Goal: Task Accomplishment & Management: Use online tool/utility

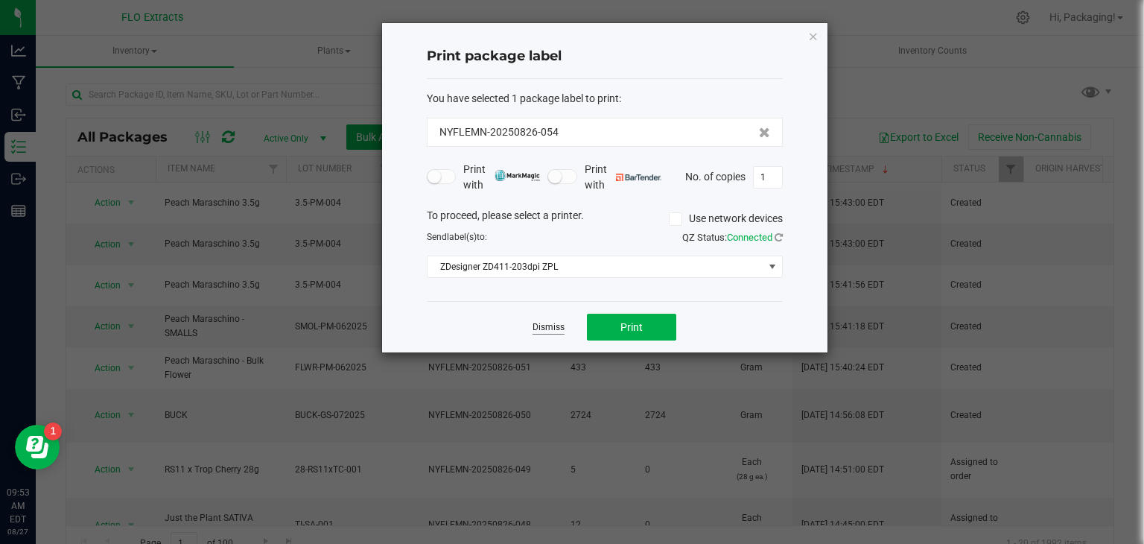
click at [550, 326] on link "Dismiss" at bounding box center [549, 327] width 32 height 13
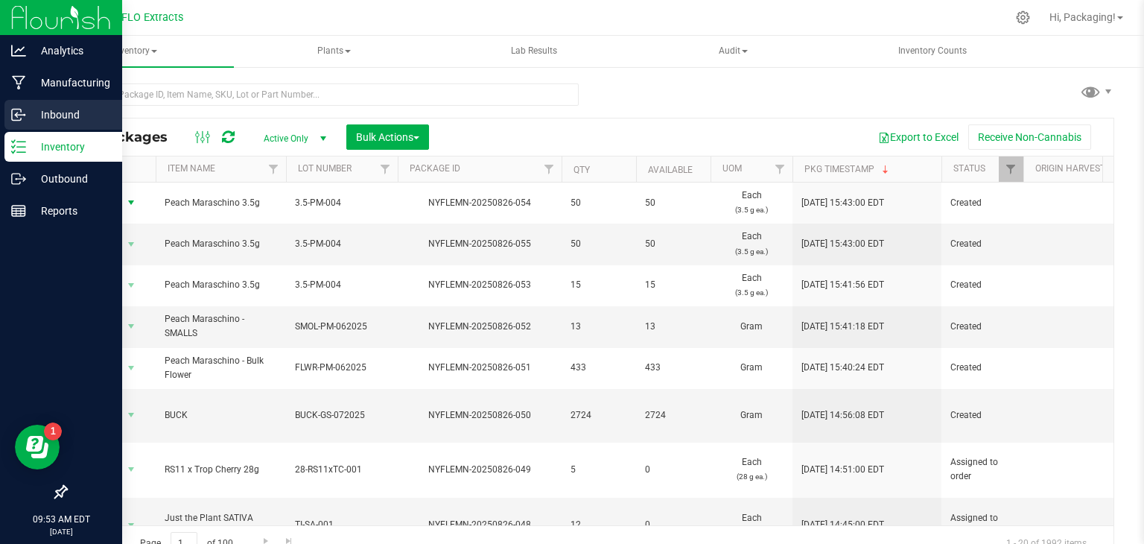
click at [69, 116] on p "Inbound" at bounding box center [70, 115] width 89 height 18
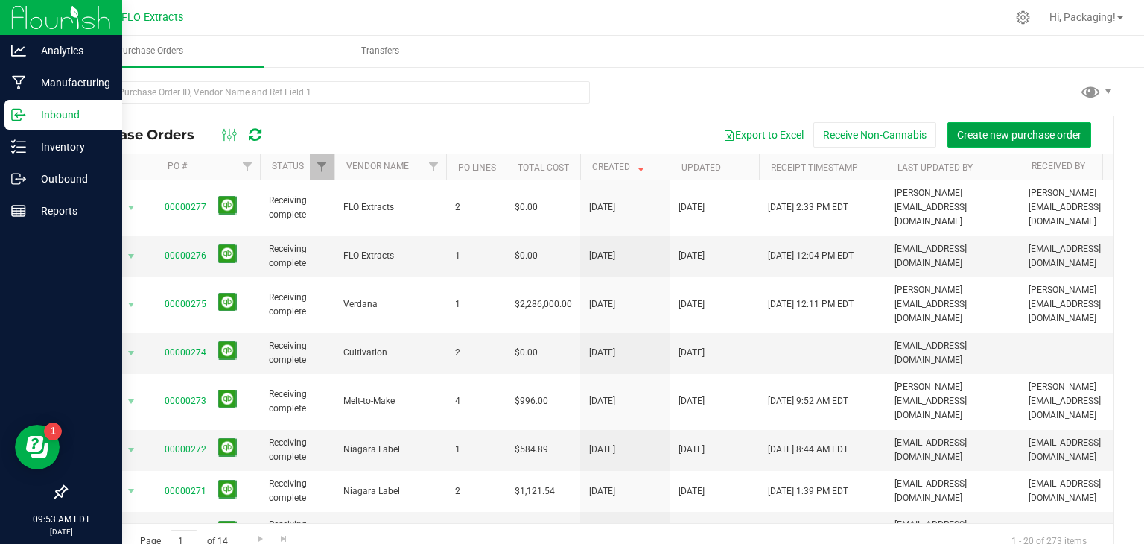
click at [961, 133] on span "Create new purchase order" at bounding box center [1019, 135] width 124 height 12
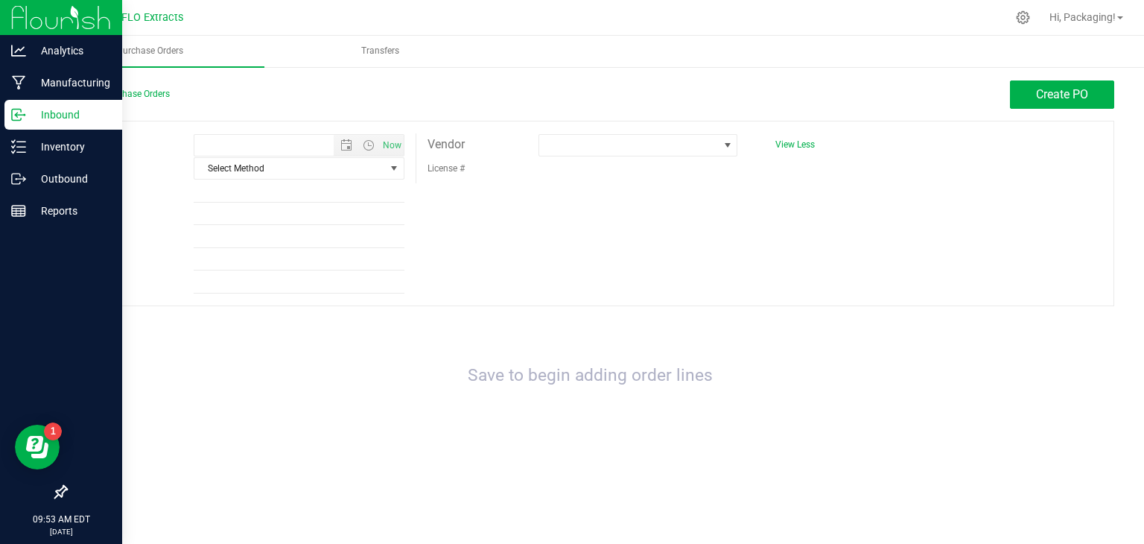
type input "8/27/2025 9:53 AM"
click at [727, 147] on span at bounding box center [728, 145] width 12 height 12
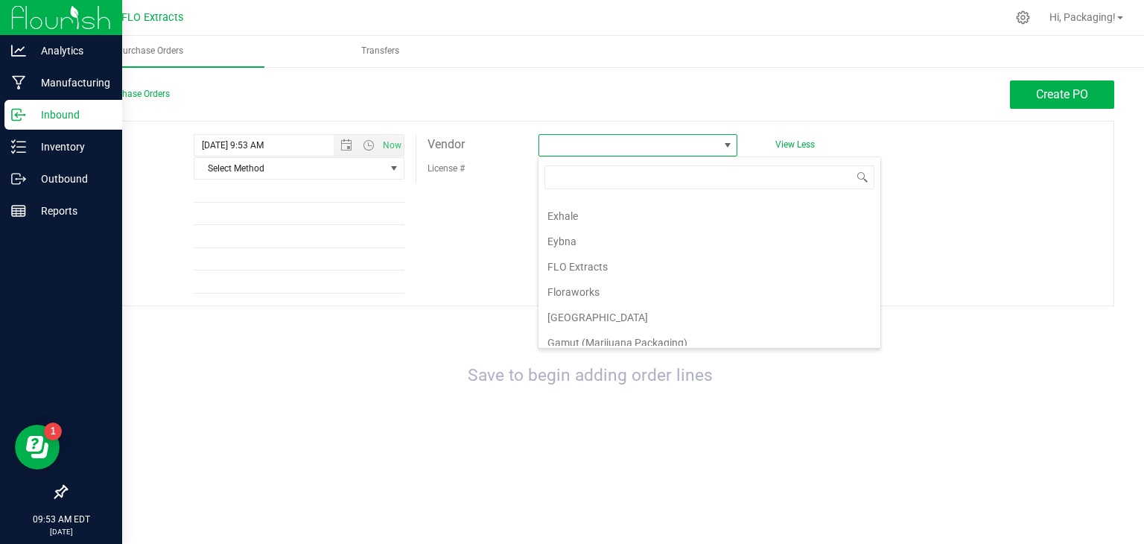
scroll to position [501, 0]
click at [647, 254] on li "FLO Extracts" at bounding box center [710, 265] width 342 height 25
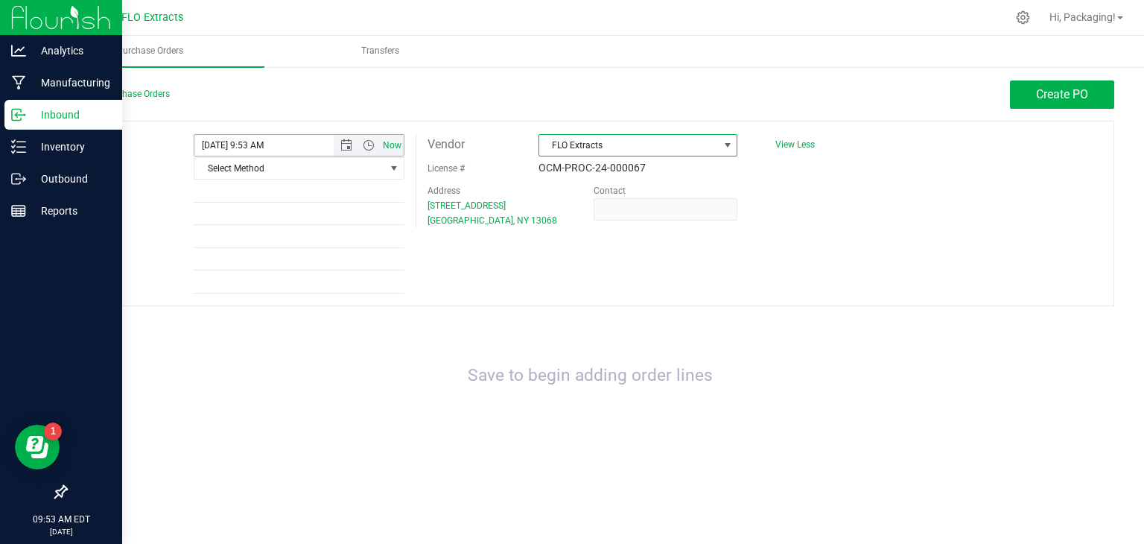
click at [393, 141] on span "Now" at bounding box center [391, 146] width 25 height 22
click at [392, 165] on span "select" at bounding box center [394, 168] width 12 height 12
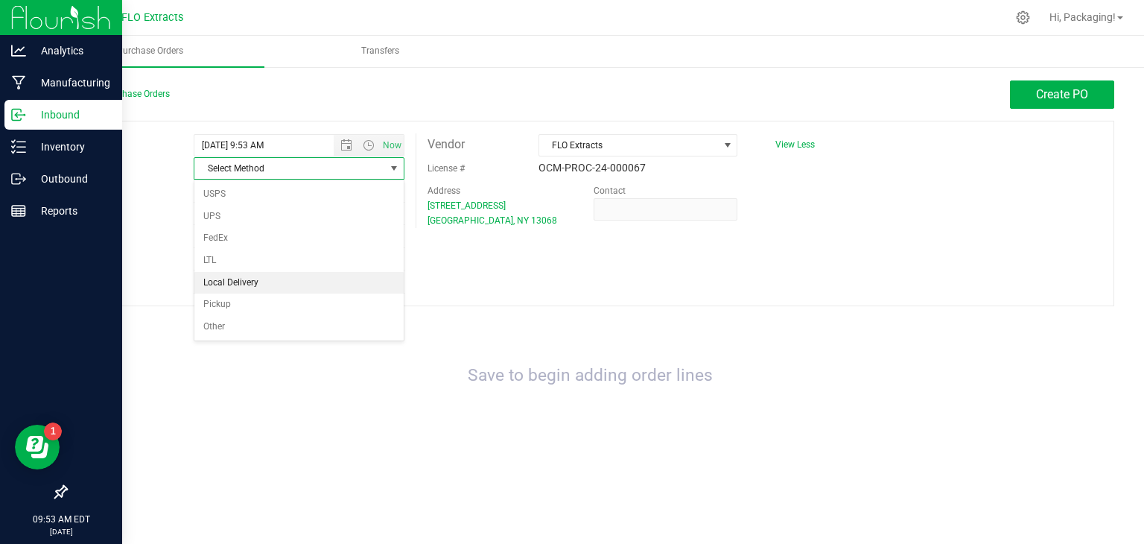
click at [322, 278] on li "Local Delivery" at bounding box center [298, 283] width 209 height 22
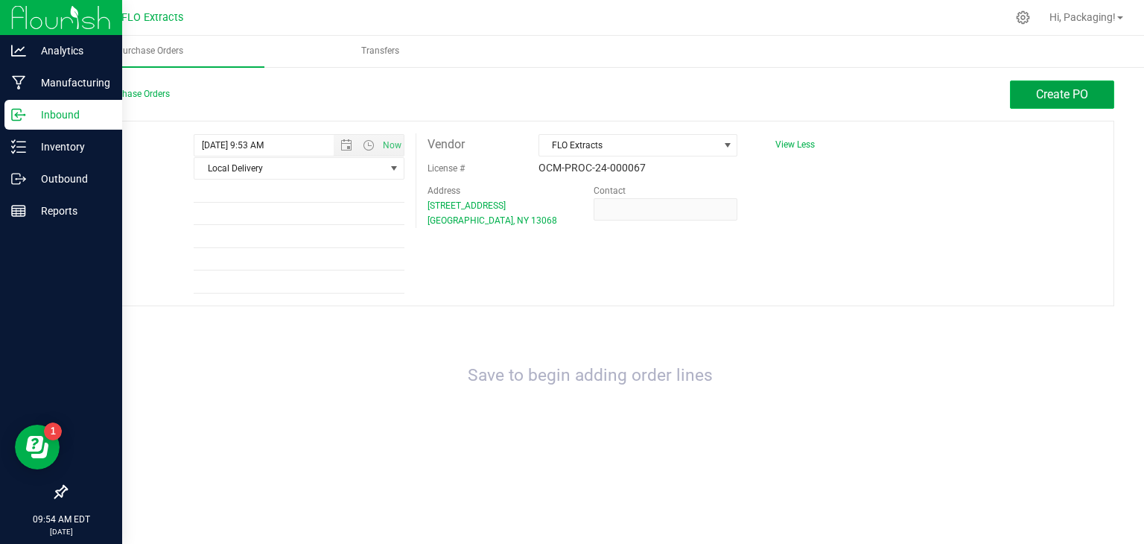
click at [1055, 99] on span "Create PO" at bounding box center [1062, 94] width 52 height 14
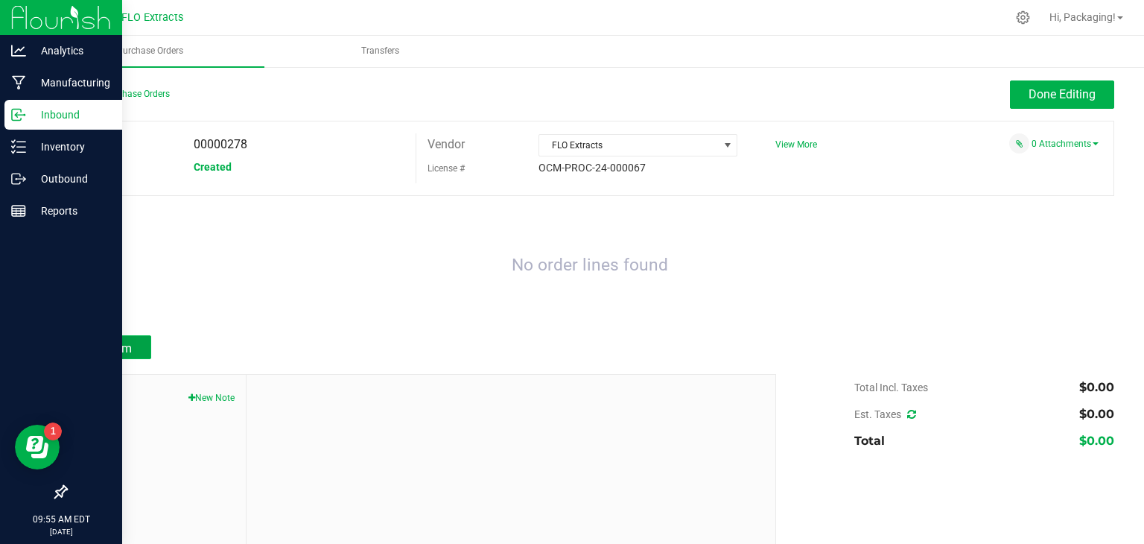
click at [122, 343] on span "Add Item" at bounding box center [108, 348] width 47 height 14
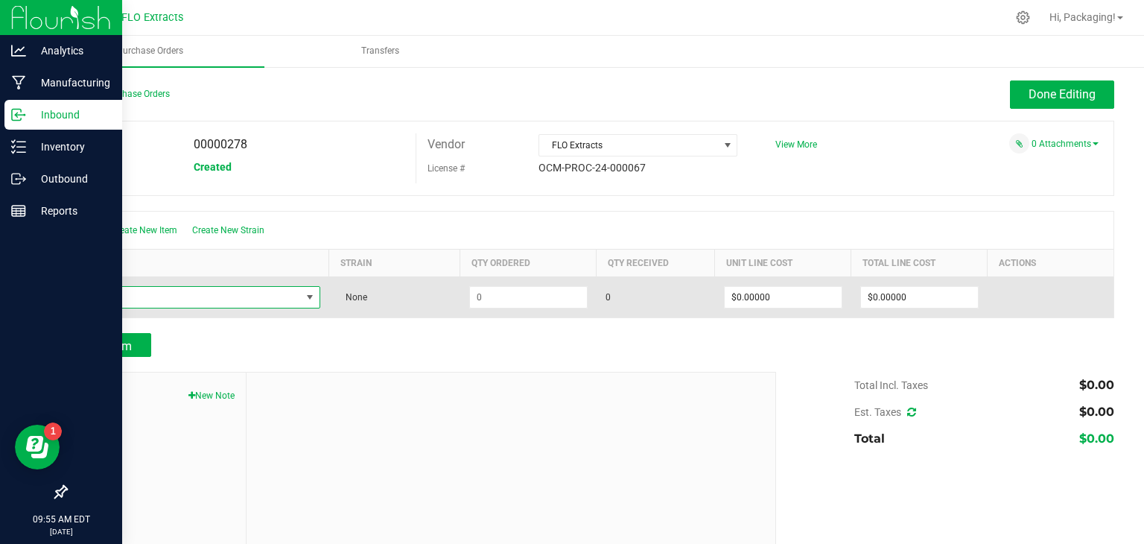
click at [304, 296] on span "NO DATA FOUND" at bounding box center [310, 297] width 12 height 12
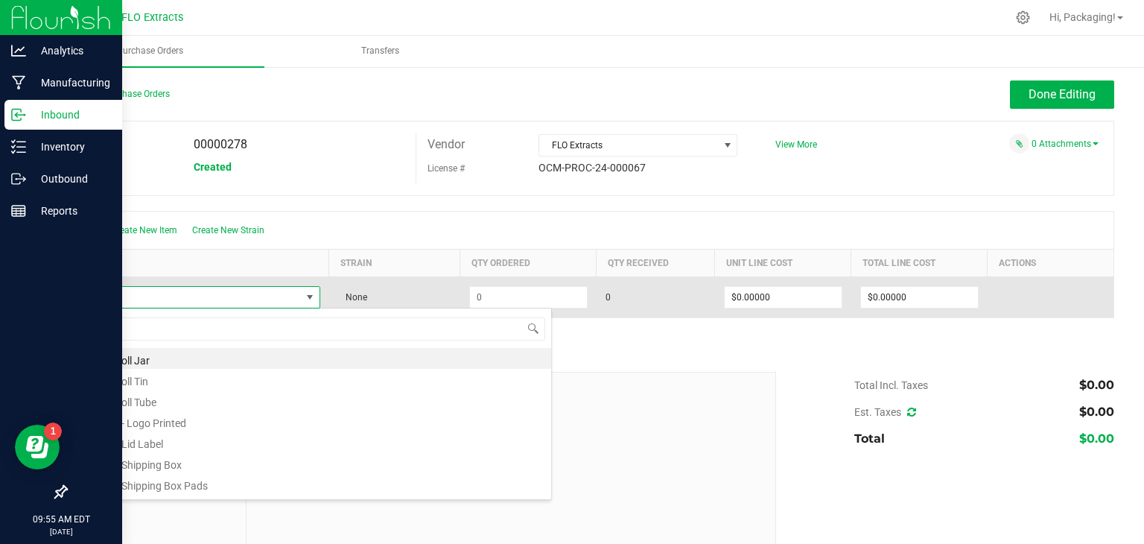
scroll to position [22, 239]
type input "LIL"
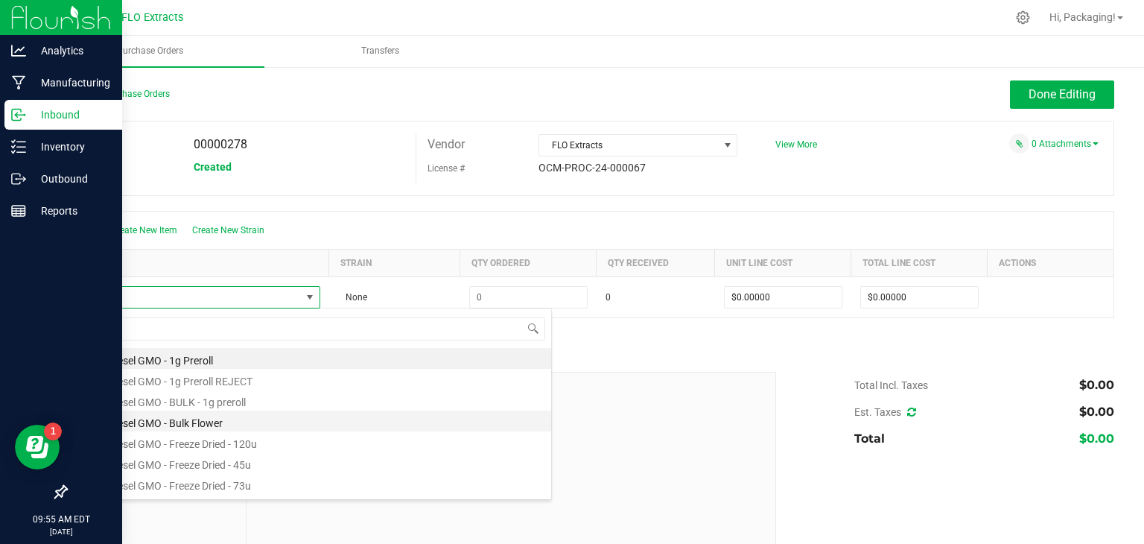
click at [212, 422] on li "Lilac Diesel GMO - Bulk Flower" at bounding box center [313, 421] width 475 height 21
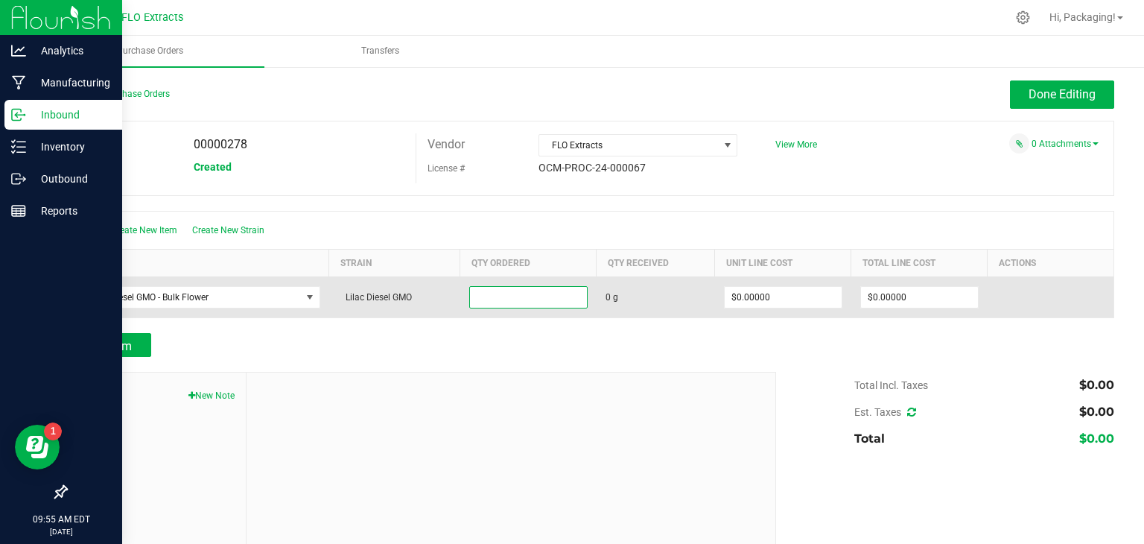
click at [524, 304] on input at bounding box center [528, 297] width 117 height 21
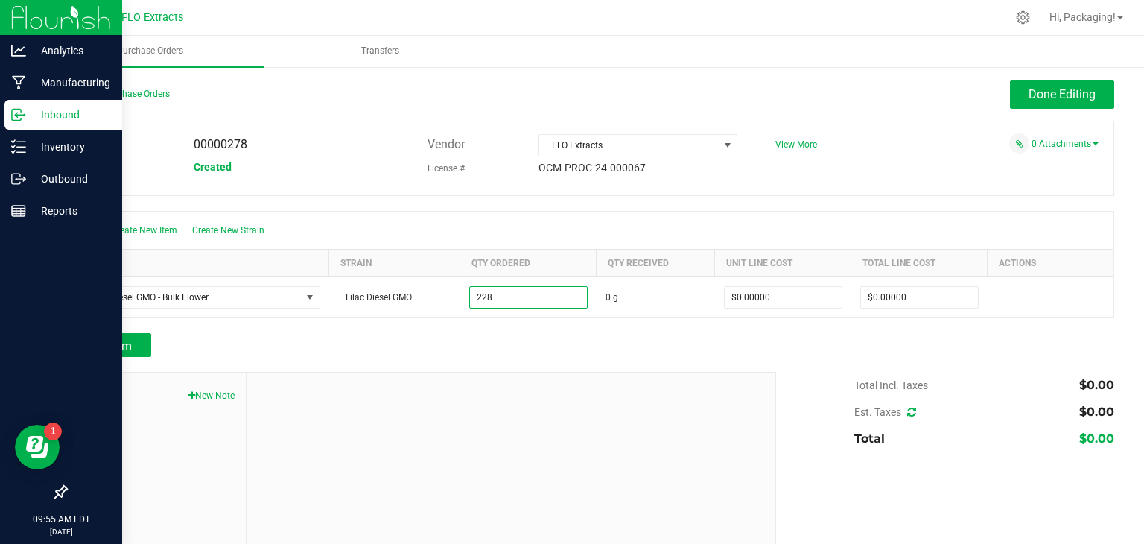
type input "228.0000 g"
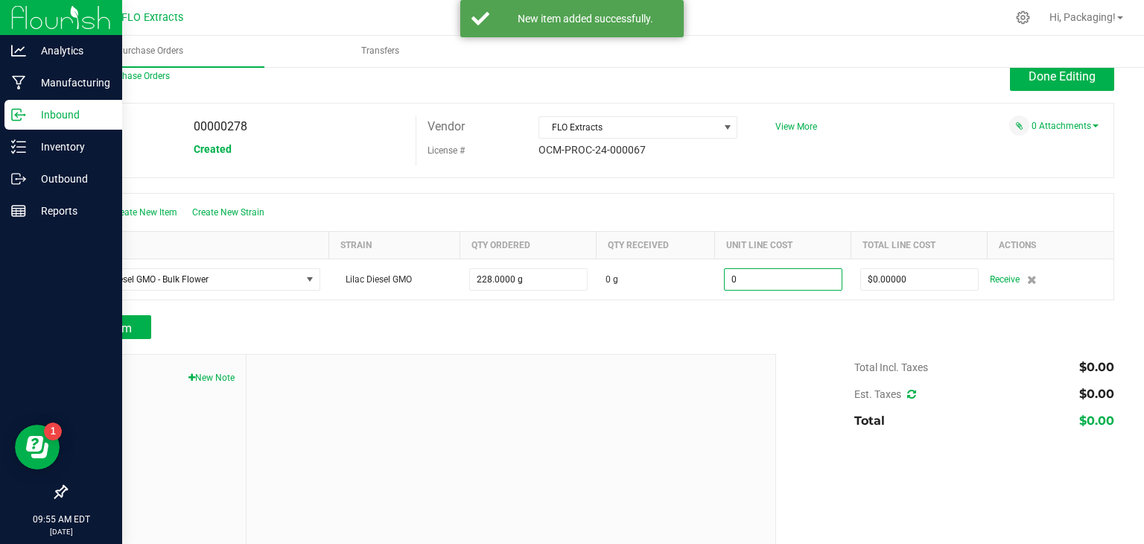
scroll to position [43, 0]
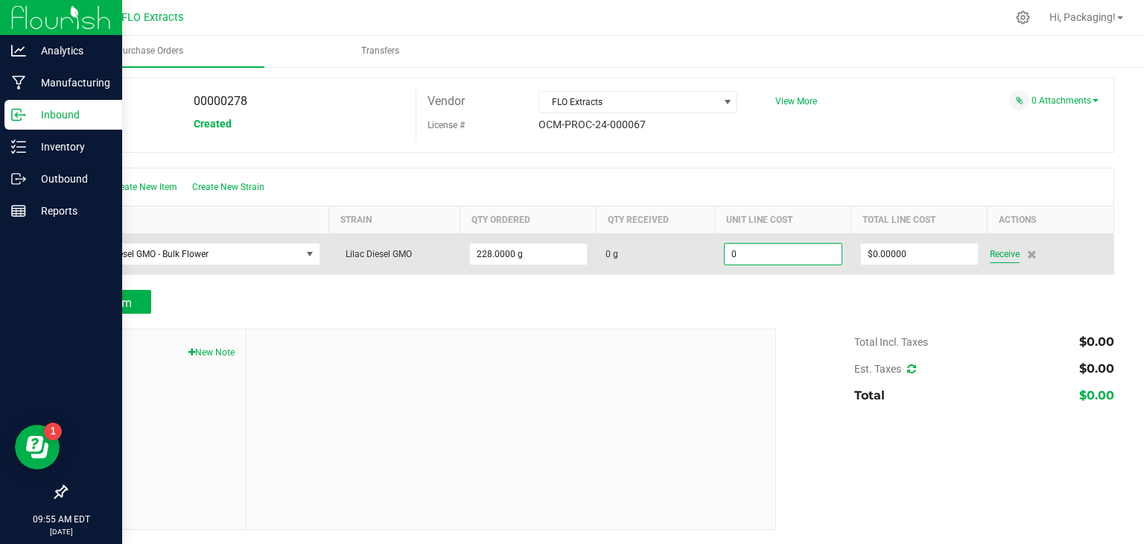
type input "$0.00000"
click at [1001, 253] on span "Receive" at bounding box center [1005, 254] width 30 height 18
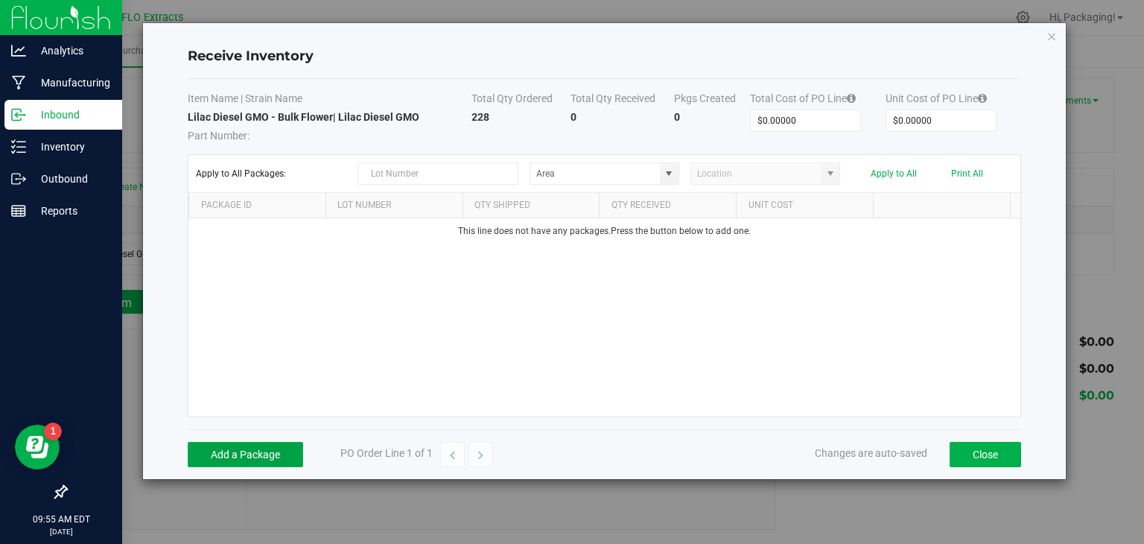
click at [256, 456] on button "Add a Package" at bounding box center [245, 454] width 115 height 25
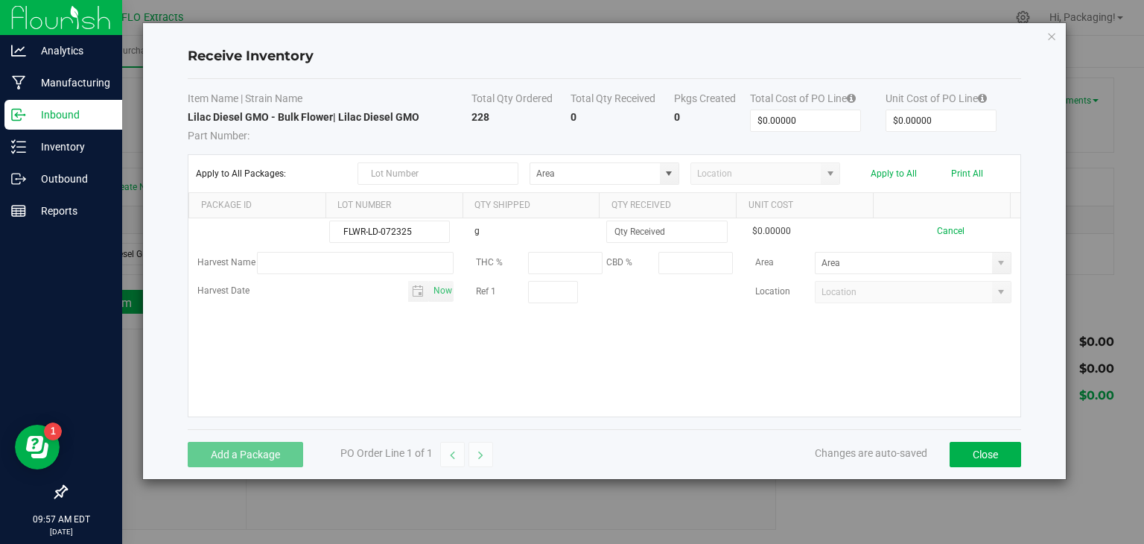
type input "FLWR-LD-072325"
type input "228.0000 g"
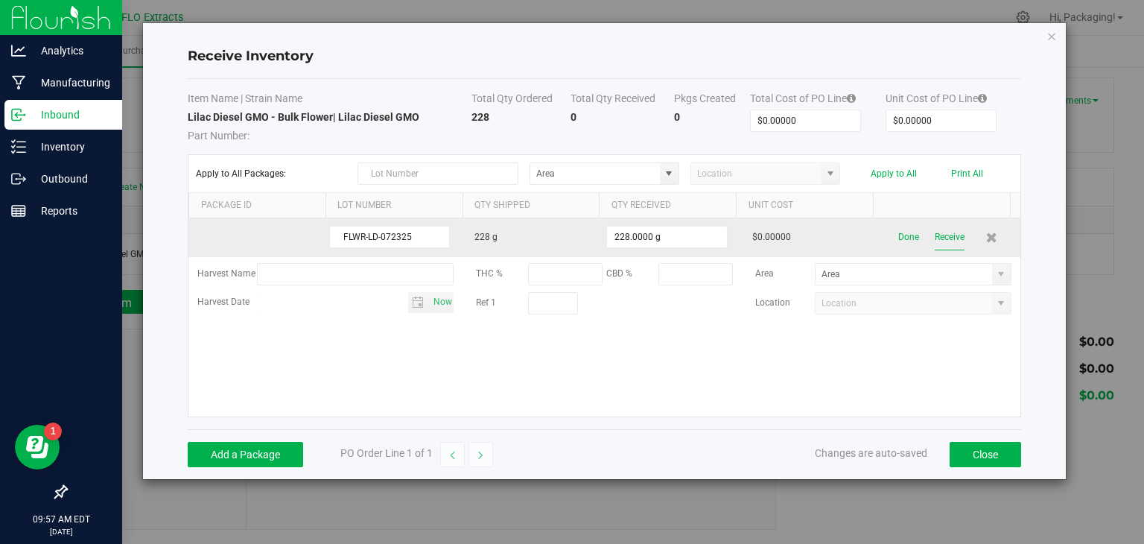
click at [939, 233] on button "Receive" at bounding box center [950, 237] width 30 height 26
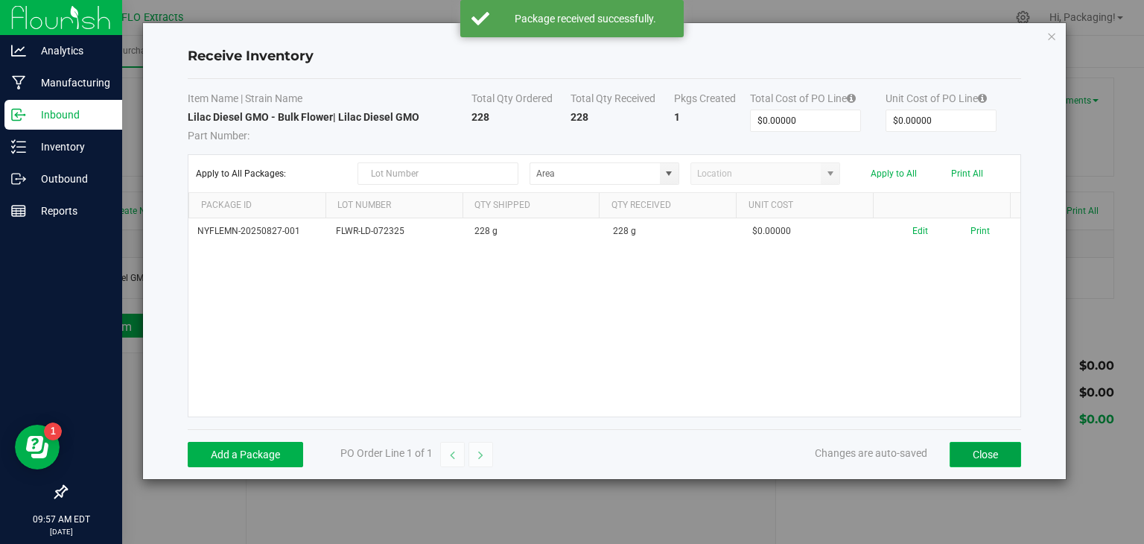
click at [1002, 449] on button "Close" at bounding box center [986, 454] width 72 height 25
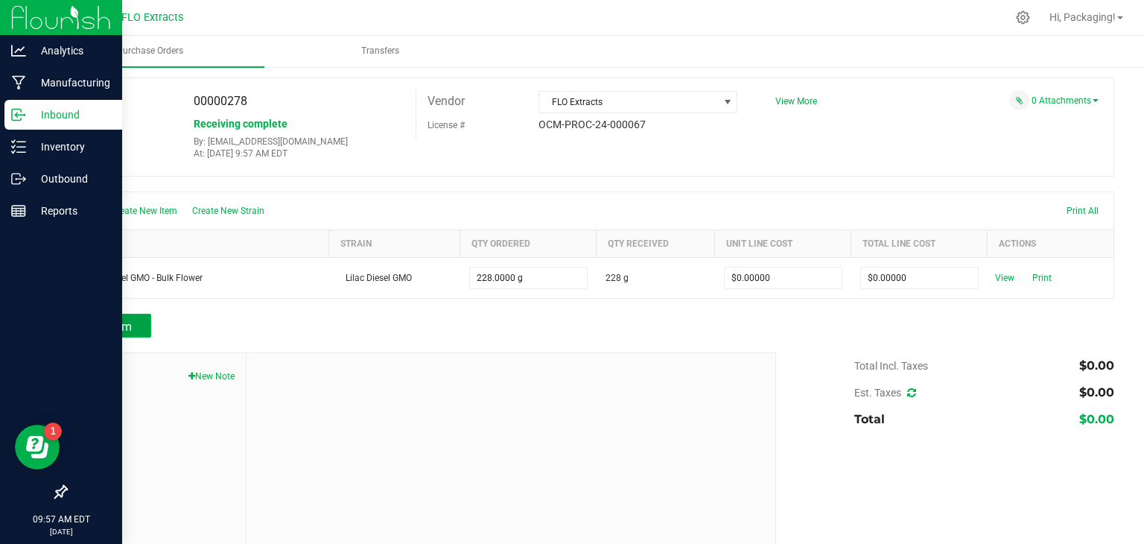
click at [104, 328] on span "Add Item" at bounding box center [108, 327] width 47 height 14
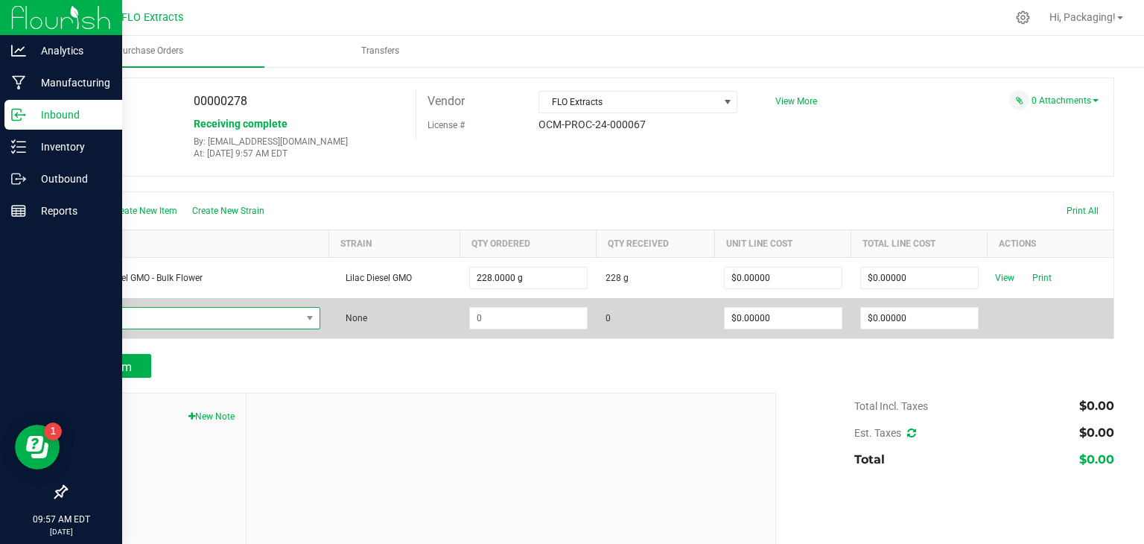
click at [229, 311] on span "NO DATA FOUND" at bounding box center [189, 318] width 224 height 21
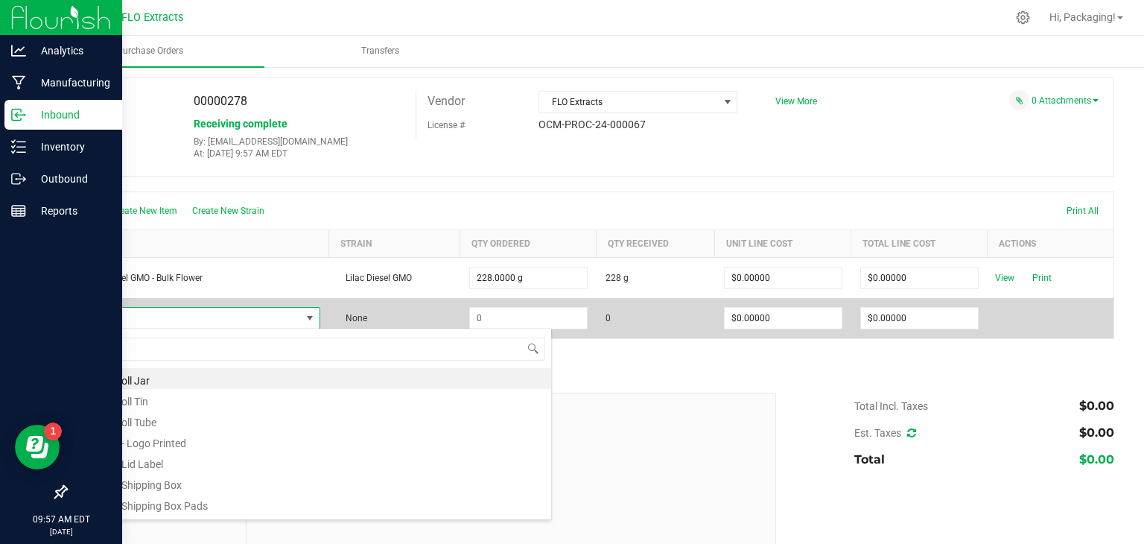
scroll to position [22, 239]
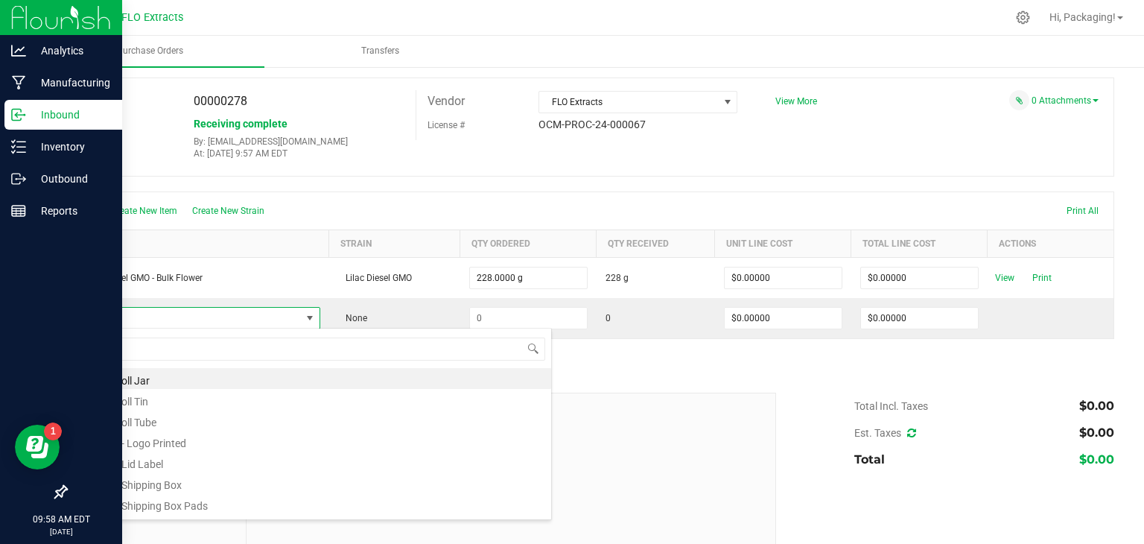
click at [662, 364] on div "Add Item" at bounding box center [416, 366] width 700 height 24
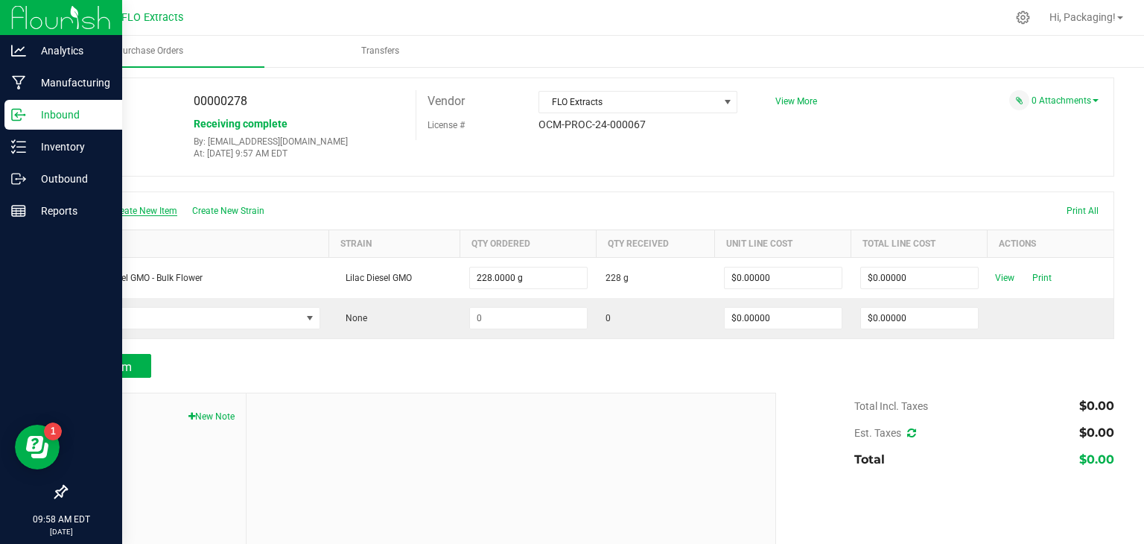
click at [147, 207] on span "Create New Item" at bounding box center [144, 211] width 66 height 10
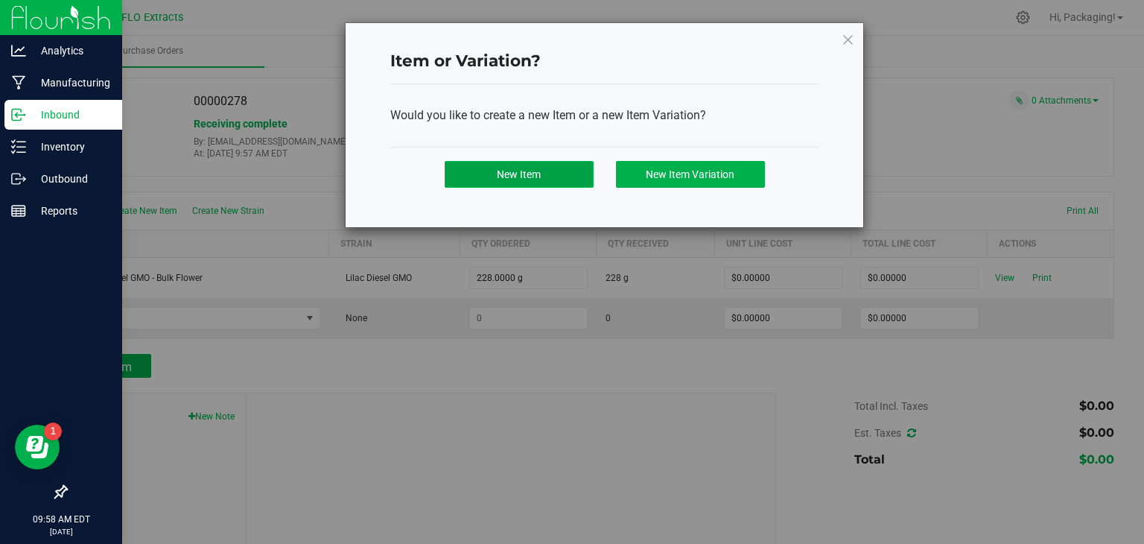
click at [524, 168] on span "New Item" at bounding box center [519, 174] width 44 height 12
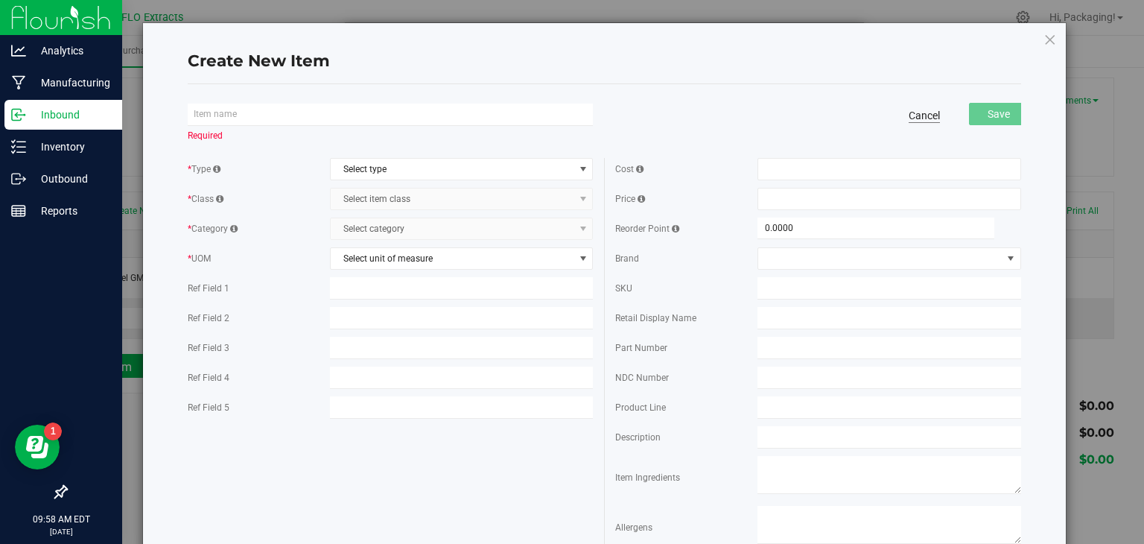
click at [919, 117] on link "Cancel" at bounding box center [924, 115] width 31 height 15
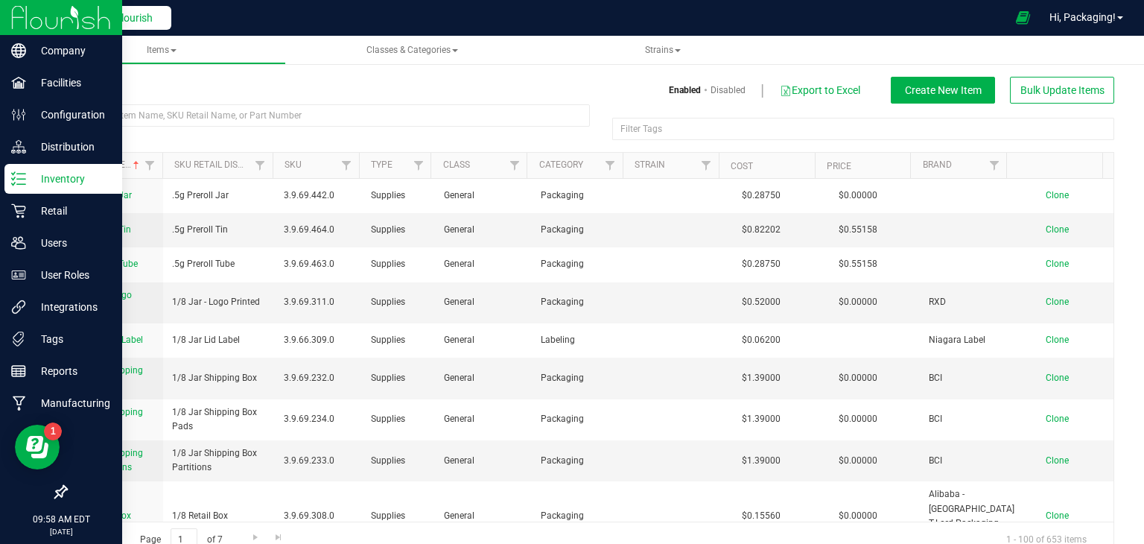
click at [98, 18] on span "Back to Flourish" at bounding box center [115, 18] width 75 height 12
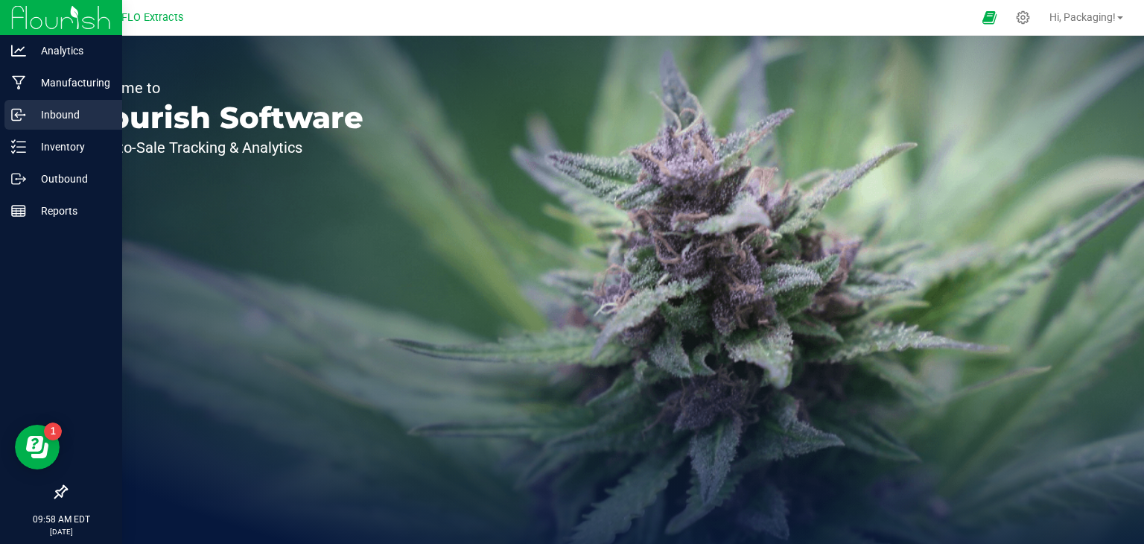
click at [63, 118] on p "Inbound" at bounding box center [70, 115] width 89 height 18
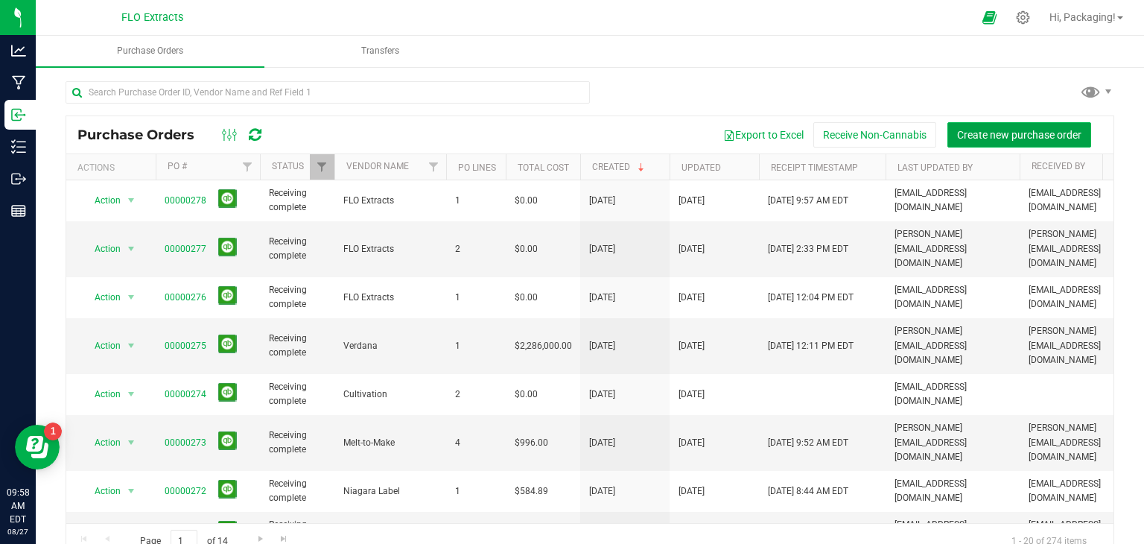
click at [1008, 133] on span "Create new purchase order" at bounding box center [1019, 135] width 124 height 12
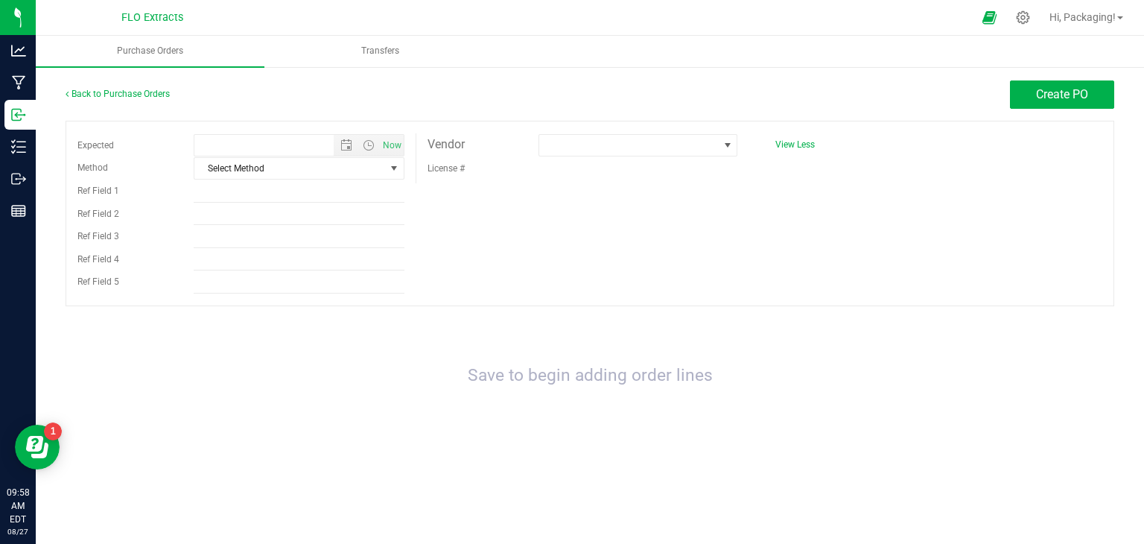
type input "8/27/2025 9:58 AM"
click at [390, 168] on span "select" at bounding box center [394, 168] width 12 height 12
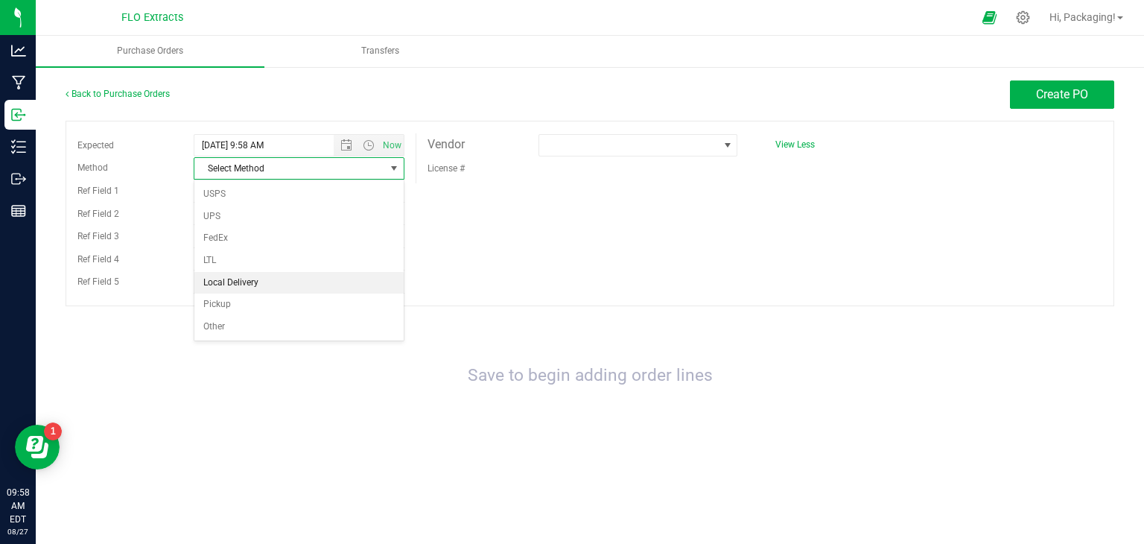
click at [310, 278] on li "Local Delivery" at bounding box center [298, 283] width 209 height 22
click at [729, 142] on span at bounding box center [728, 145] width 12 height 12
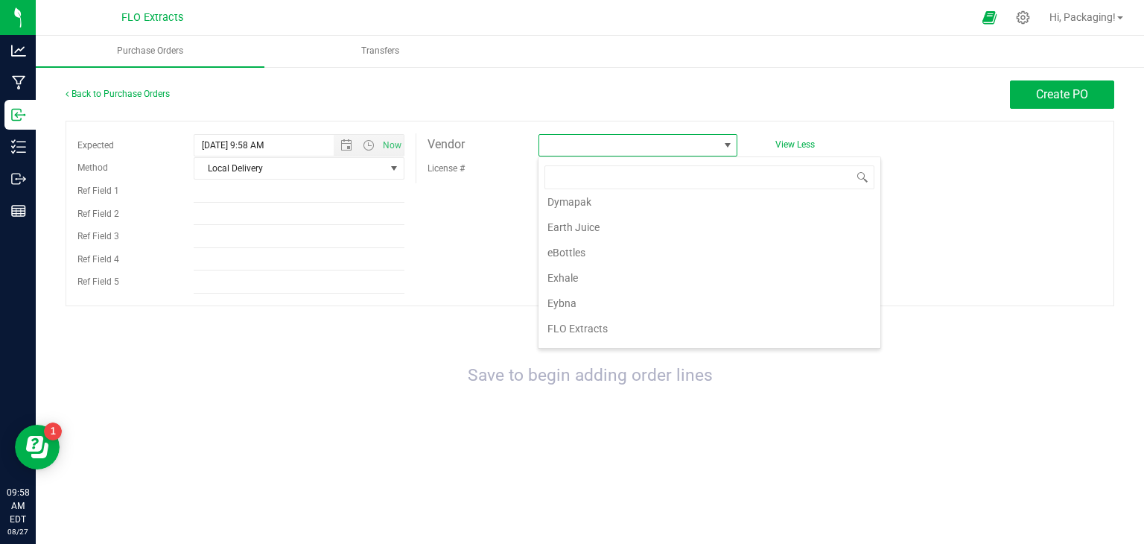
scroll to position [465, 0]
click at [596, 293] on li "FLO Extracts" at bounding box center [710, 301] width 342 height 25
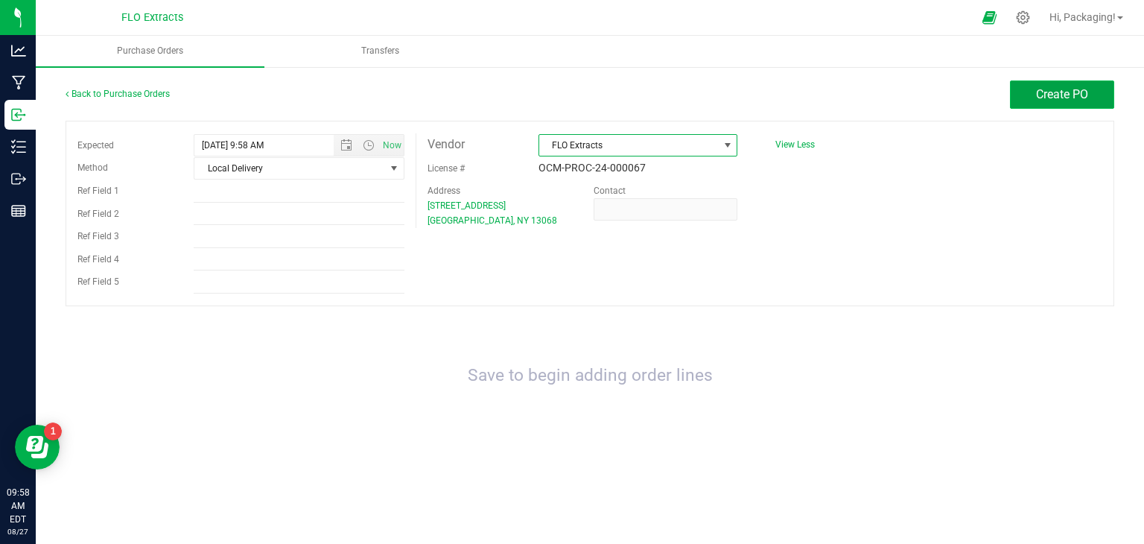
click at [1065, 104] on button "Create PO" at bounding box center [1062, 94] width 104 height 28
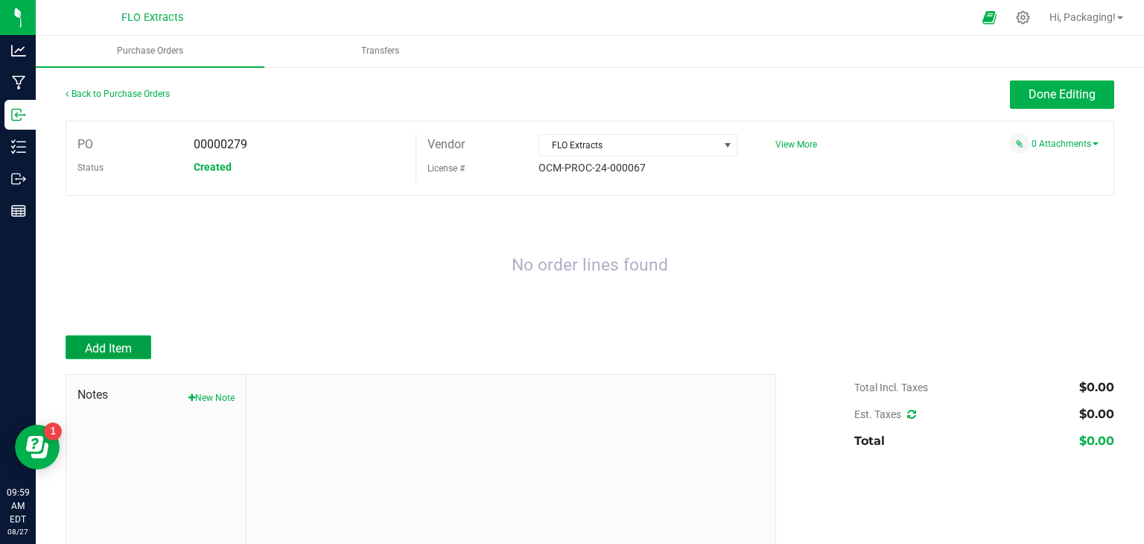
click at [105, 351] on span "Add Item" at bounding box center [108, 348] width 47 height 14
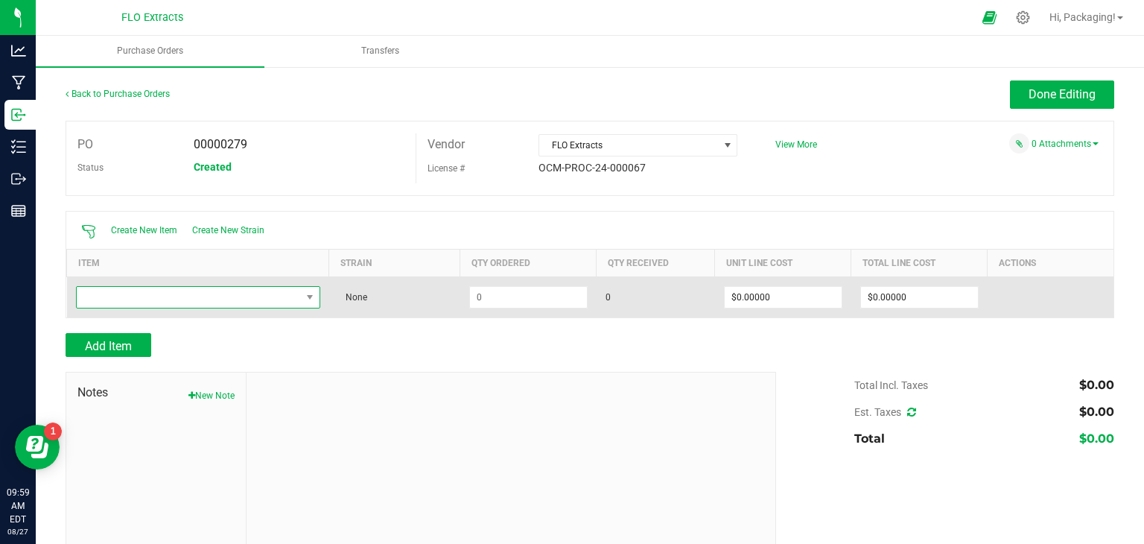
click at [252, 302] on span "NO DATA FOUND" at bounding box center [189, 297] width 224 height 21
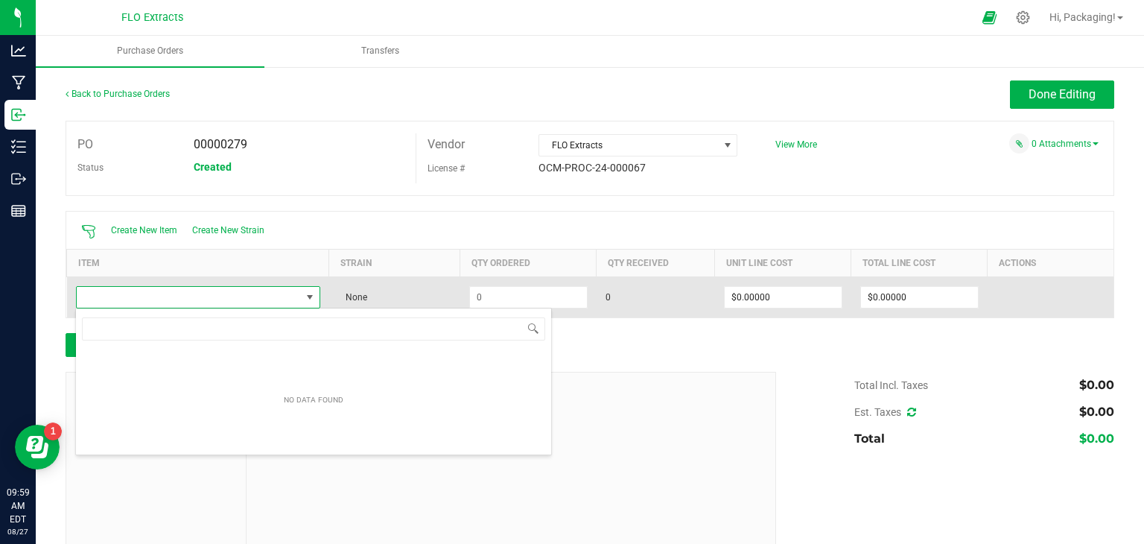
scroll to position [22, 239]
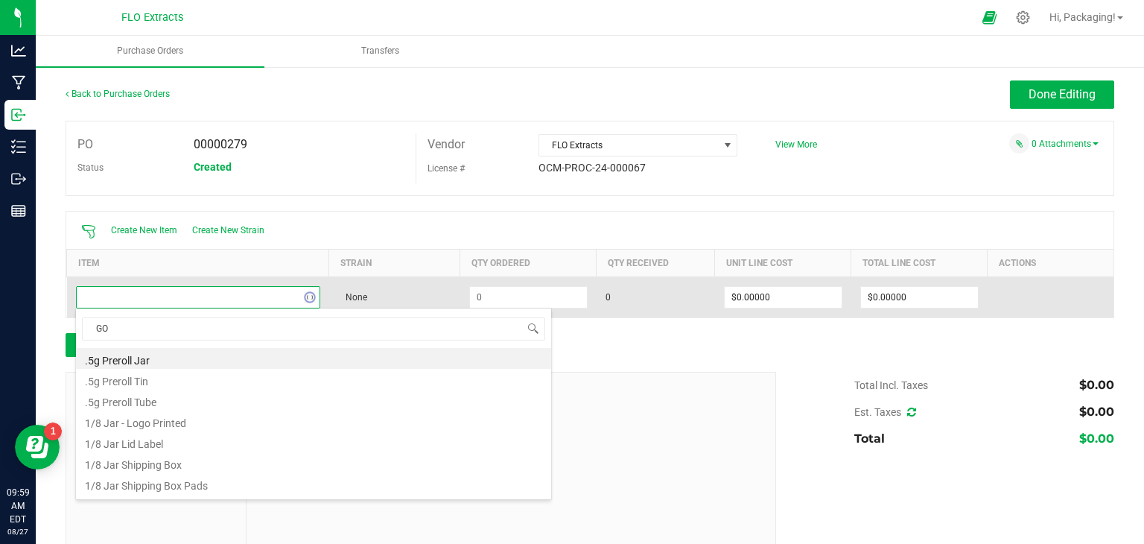
type input "GOR"
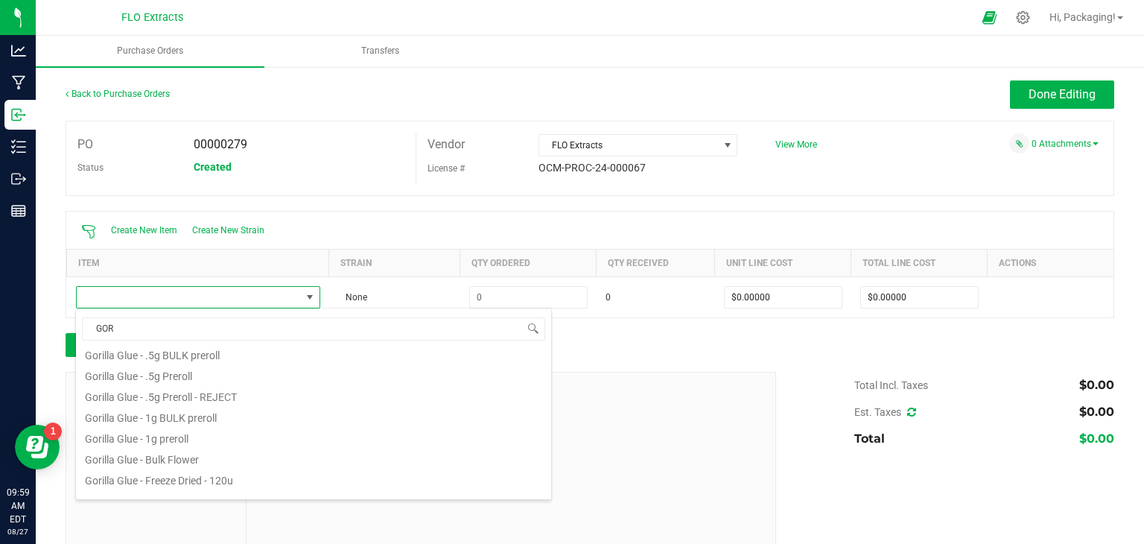
scroll to position [486, 0]
click at [185, 457] on li "Gorilla Glue - Bulk Flower" at bounding box center [313, 456] width 475 height 21
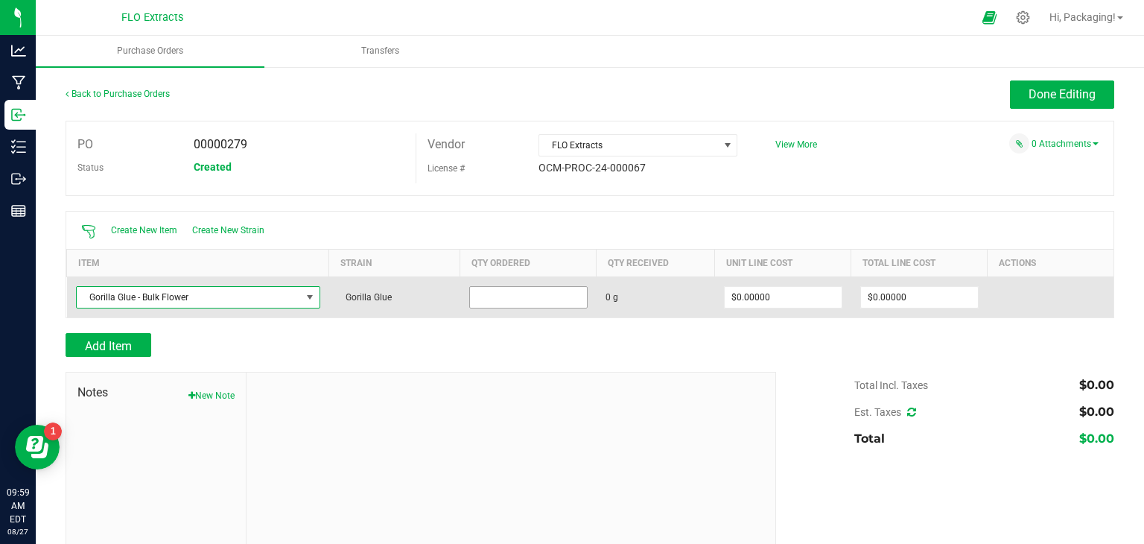
click at [532, 299] on input at bounding box center [528, 297] width 117 height 21
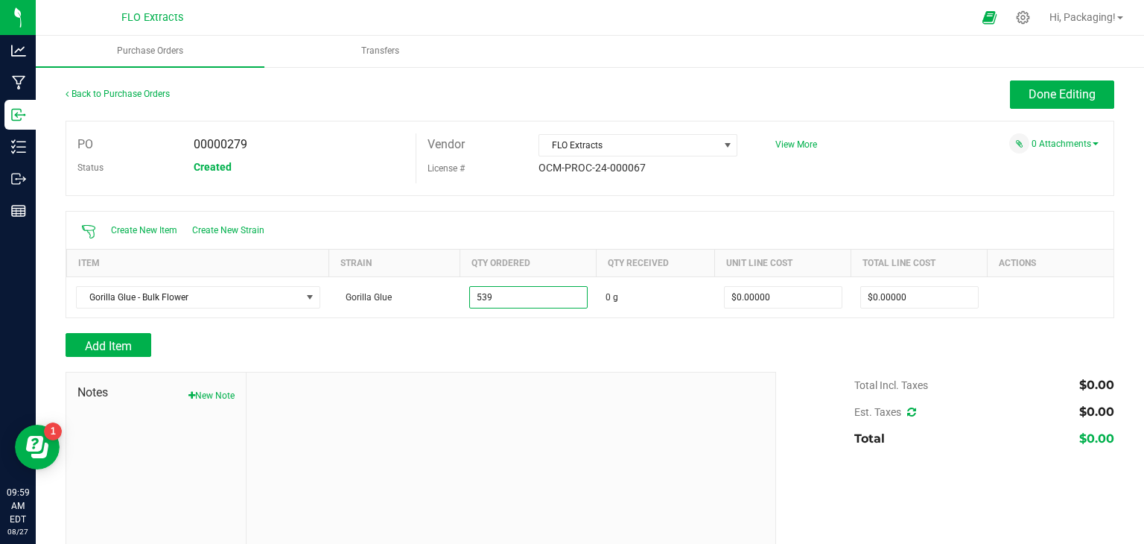
type input "539.0000 g"
type input "$0.00000"
drag, startPoint x: 676, startPoint y: 360, endPoint x: 656, endPoint y: 367, distance: 22.2
click at [656, 367] on div at bounding box center [590, 364] width 1049 height 15
click at [1042, 98] on span "Done Editing" at bounding box center [1062, 94] width 67 height 14
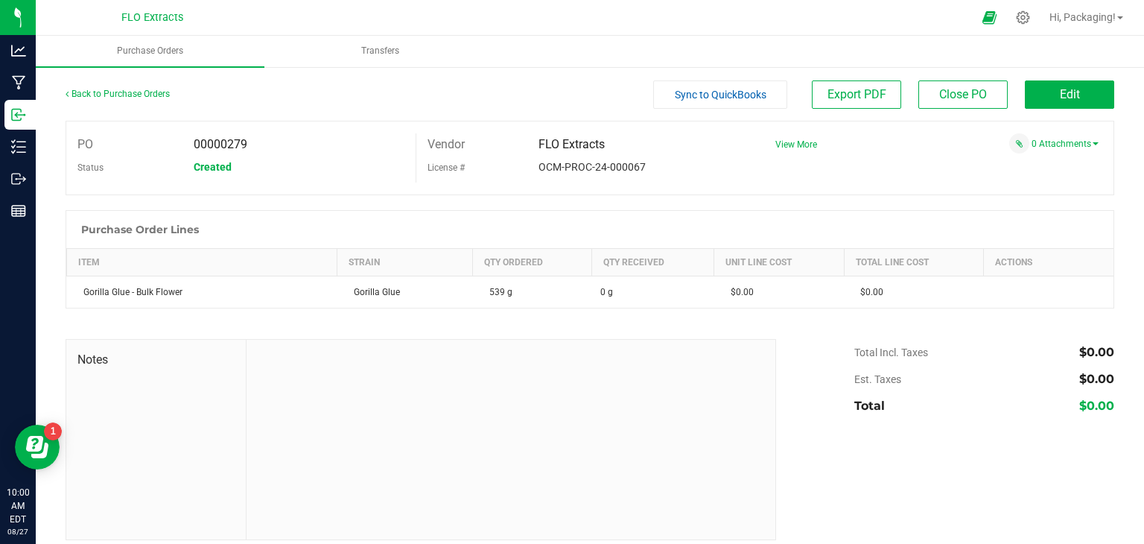
click at [671, 329] on div at bounding box center [590, 331] width 1049 height 15
click at [1064, 93] on span "Edit" at bounding box center [1070, 94] width 20 height 14
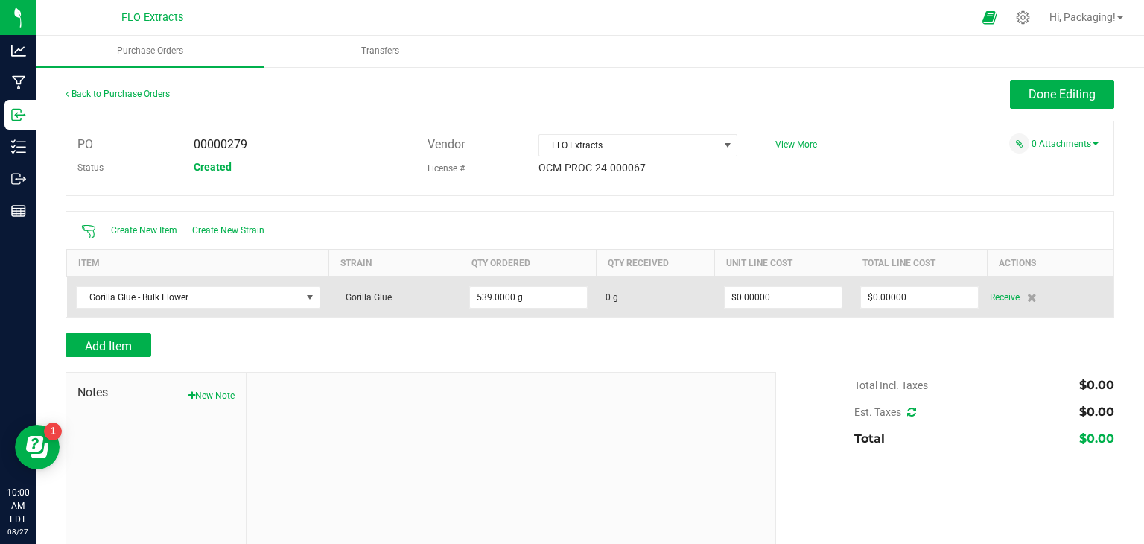
click at [1004, 291] on span "Receive" at bounding box center [1005, 297] width 30 height 18
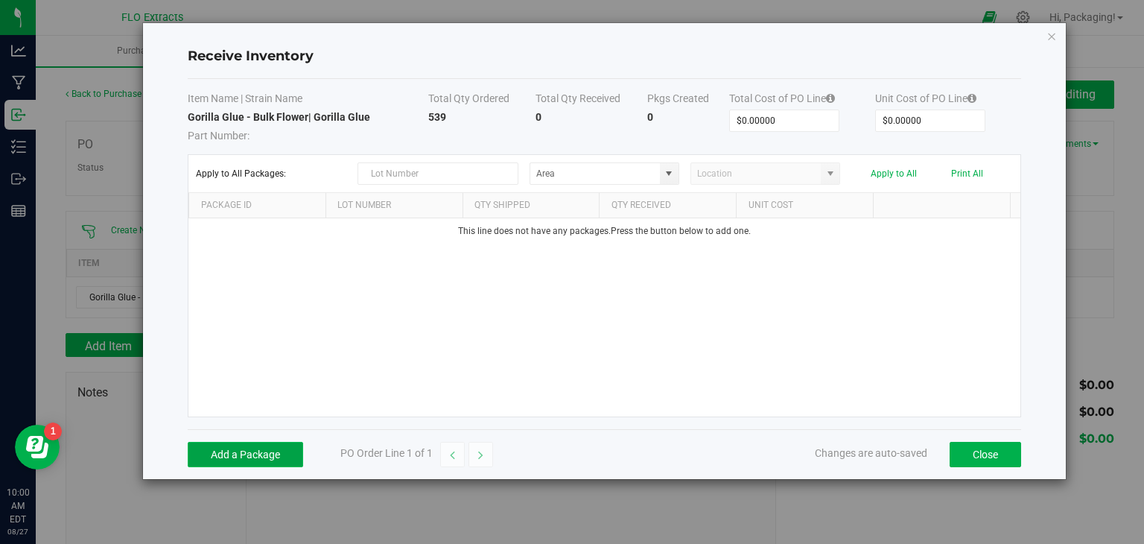
click at [255, 452] on button "Add a Package" at bounding box center [245, 454] width 115 height 25
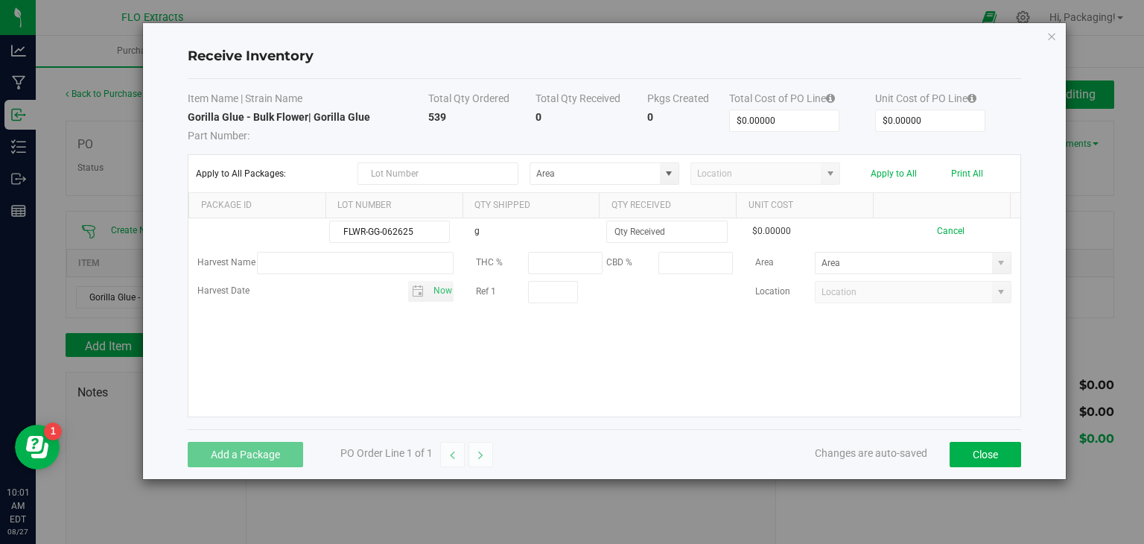
type input "FLWR-GG-062625"
type input "539.0000 g"
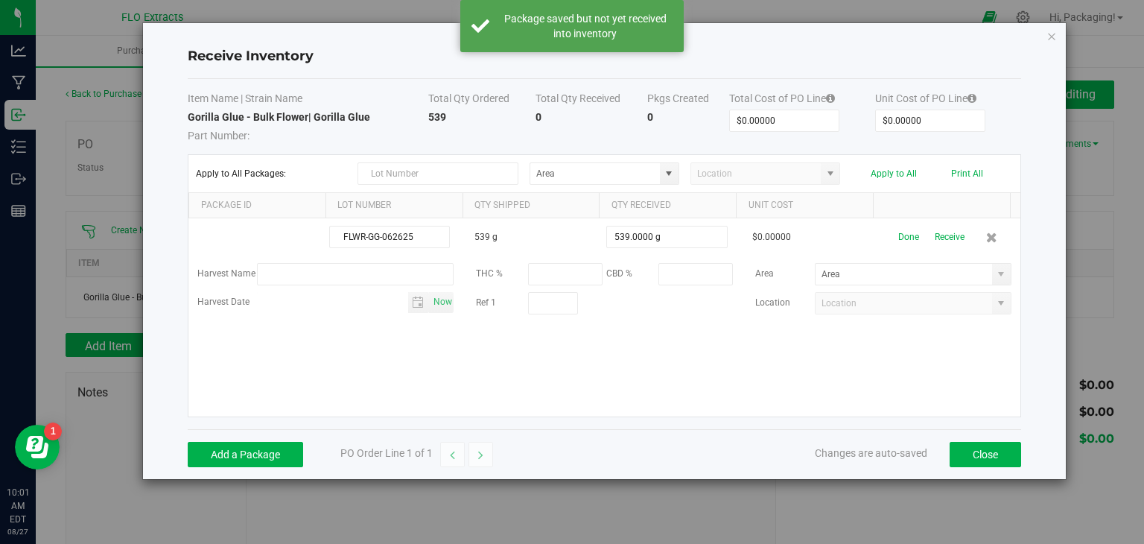
click at [286, 358] on div "FLWR-GG-062625 539 g 539.0000 g $0.00000 Done Receive Harvest Name THC % CBD % …" at bounding box center [604, 317] width 832 height 198
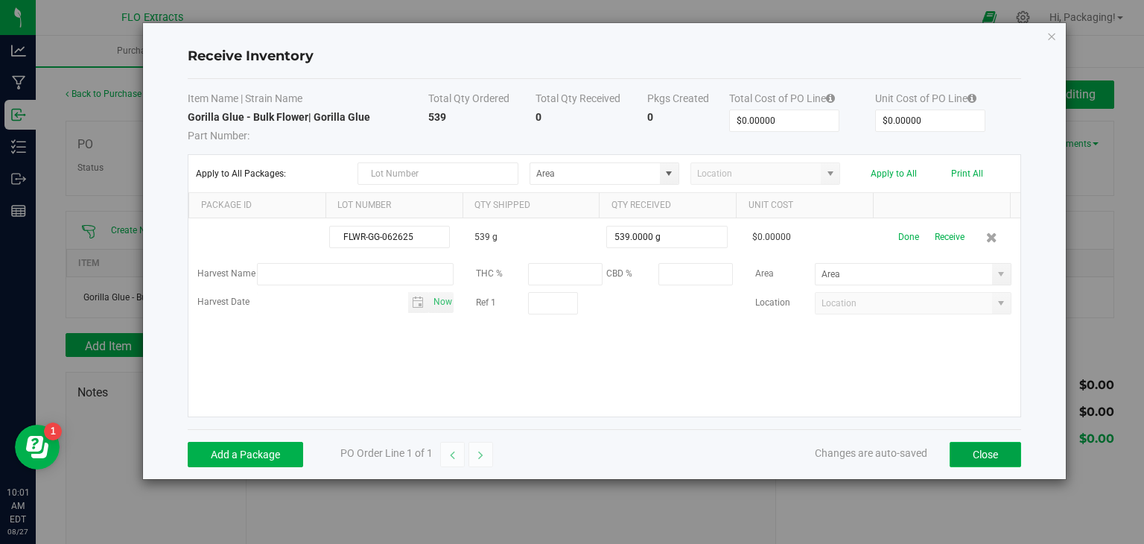
click at [972, 450] on button "Close" at bounding box center [986, 454] width 72 height 25
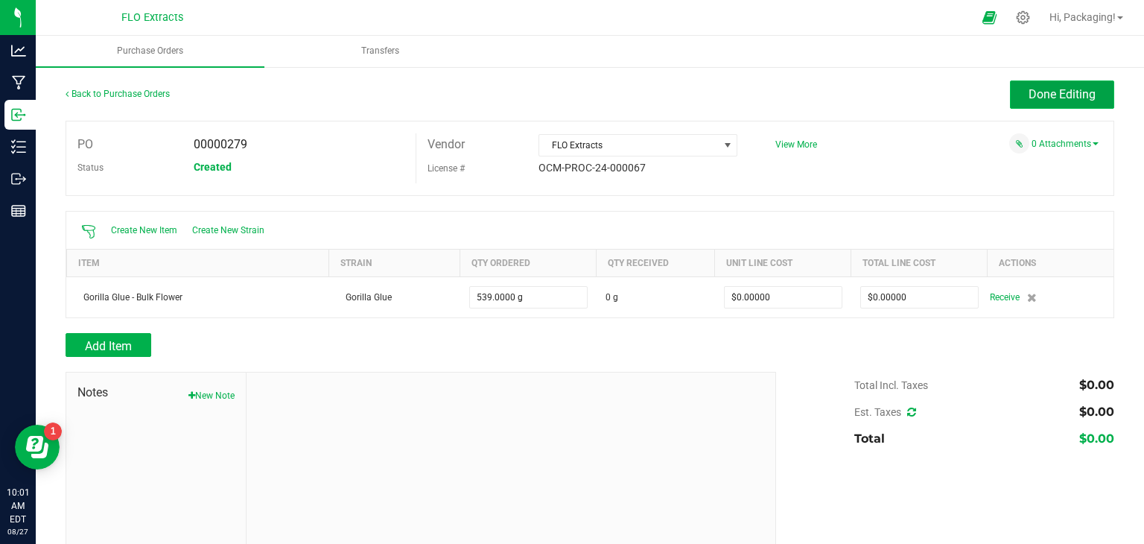
click at [1047, 88] on span "Done Editing" at bounding box center [1062, 94] width 67 height 14
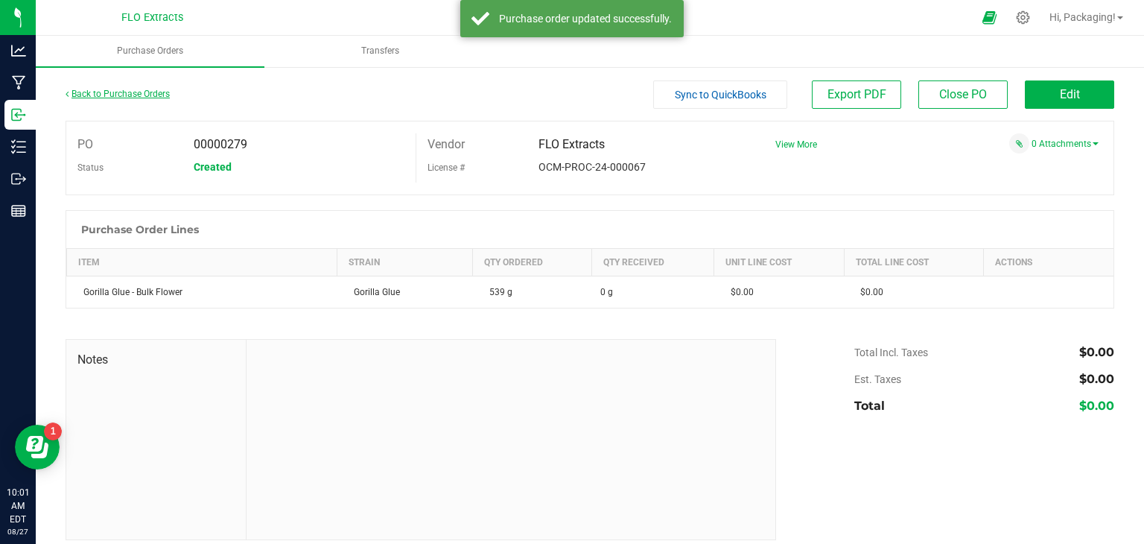
click at [158, 95] on link "Back to Purchase Orders" at bounding box center [118, 94] width 104 height 10
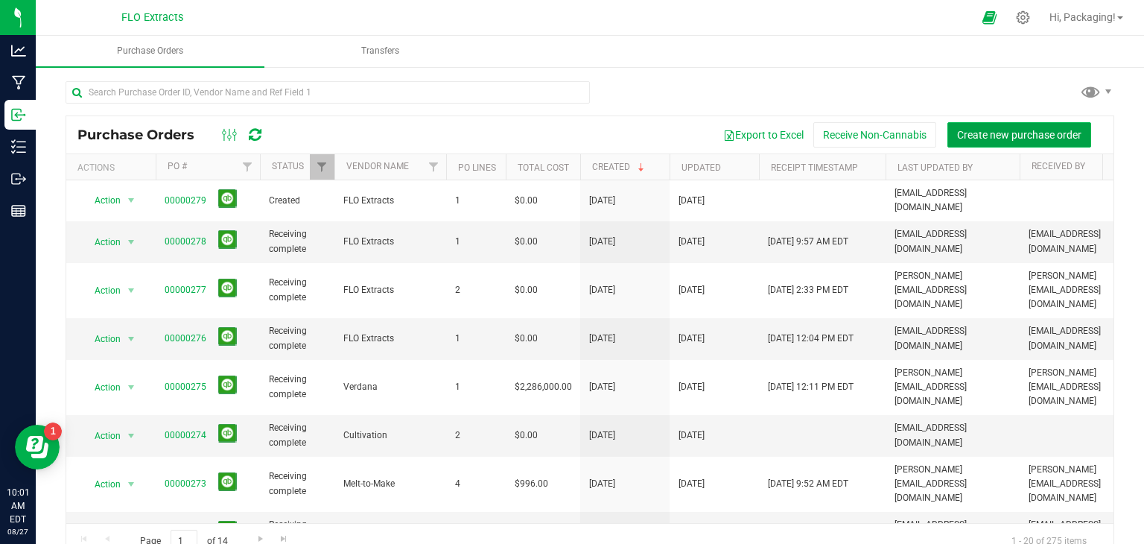
click at [981, 132] on span "Create new purchase order" at bounding box center [1019, 135] width 124 height 12
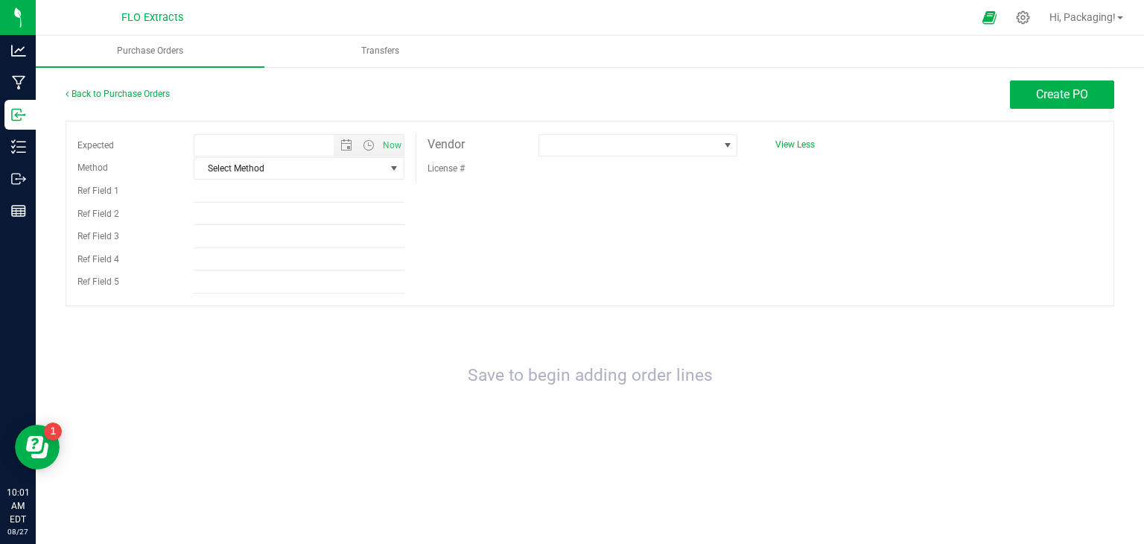
type input "8/27/2025 10:01 AM"
click at [390, 168] on span "select" at bounding box center [394, 168] width 12 height 12
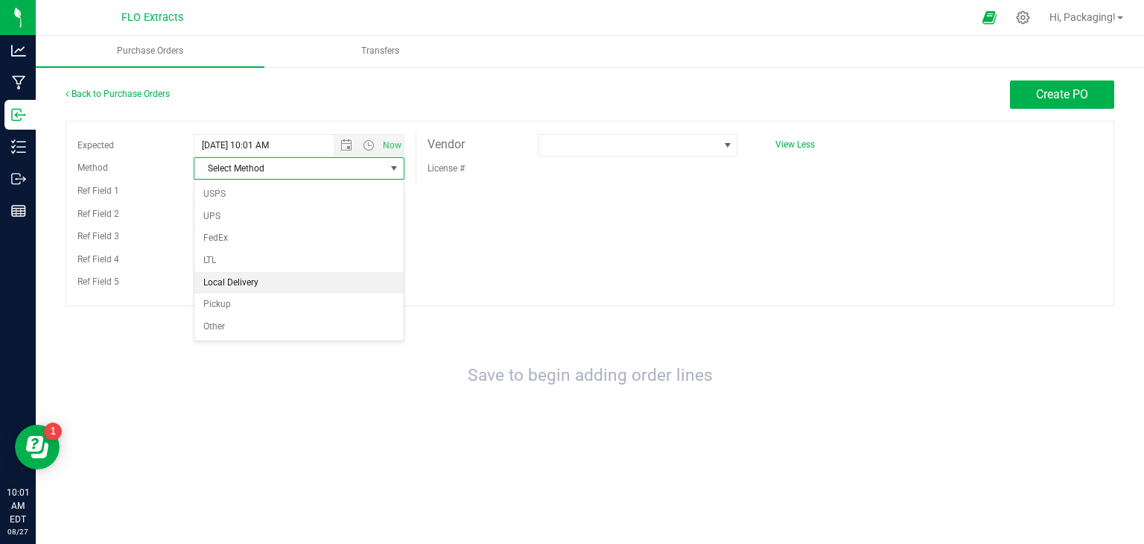
click at [291, 284] on li "Local Delivery" at bounding box center [298, 283] width 209 height 22
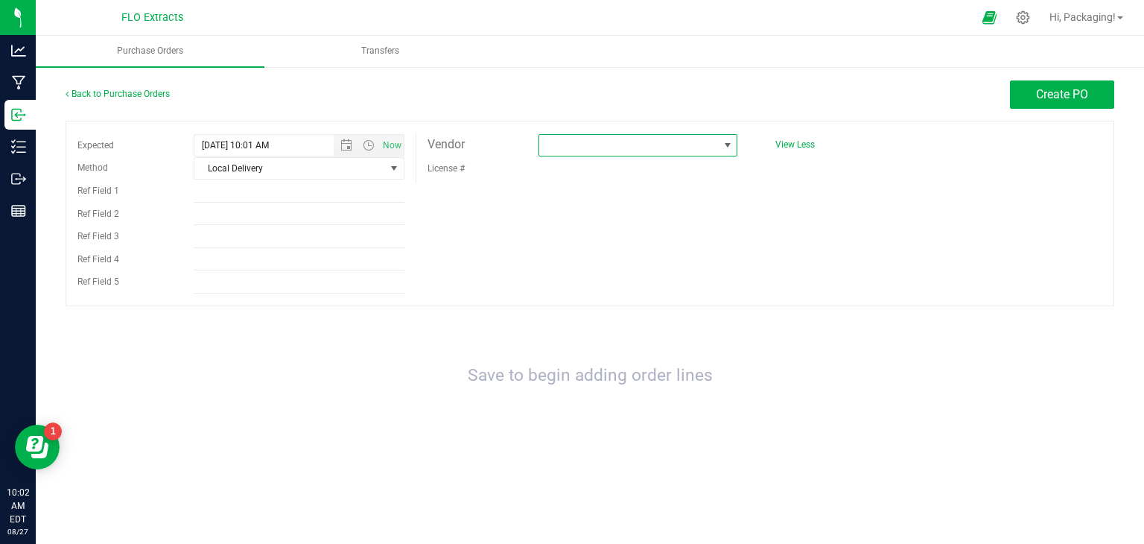
click at [726, 142] on span at bounding box center [728, 145] width 12 height 12
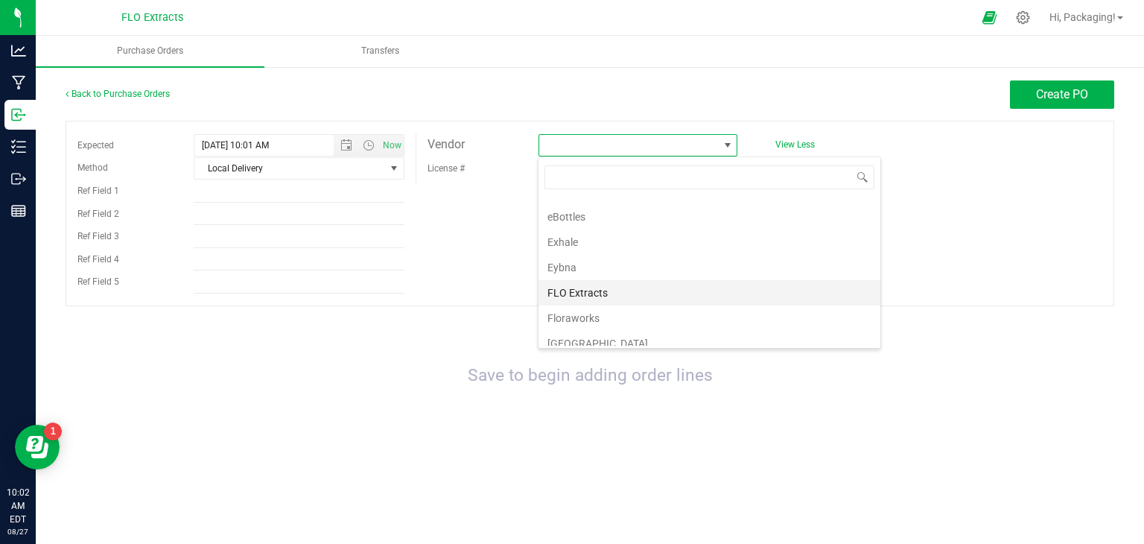
click at [628, 284] on li "FLO Extracts" at bounding box center [710, 292] width 342 height 25
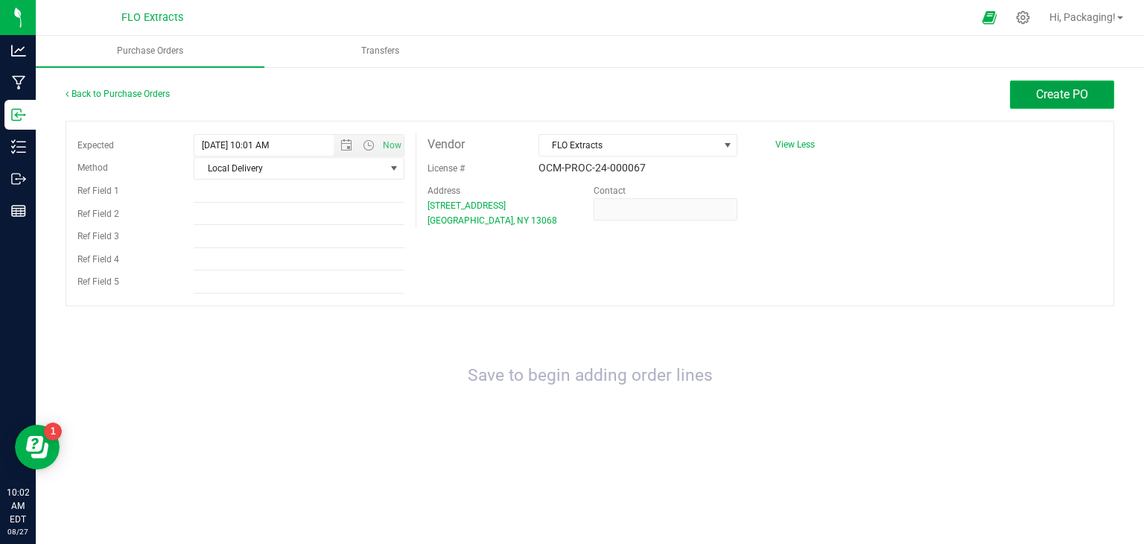
click at [1056, 102] on button "Create PO" at bounding box center [1062, 94] width 104 height 28
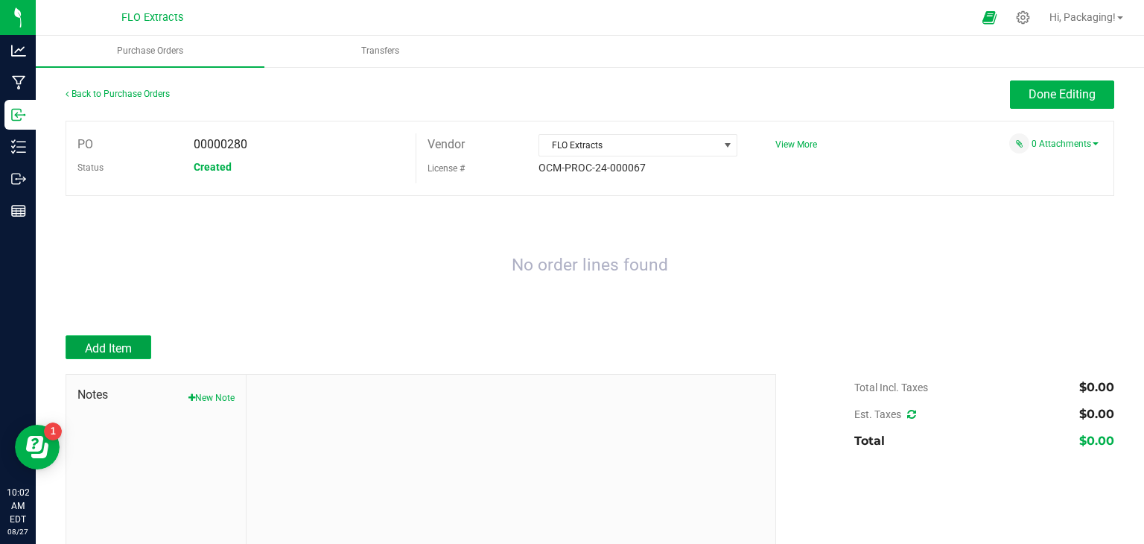
click at [136, 346] on button "Add Item" at bounding box center [109, 347] width 86 height 24
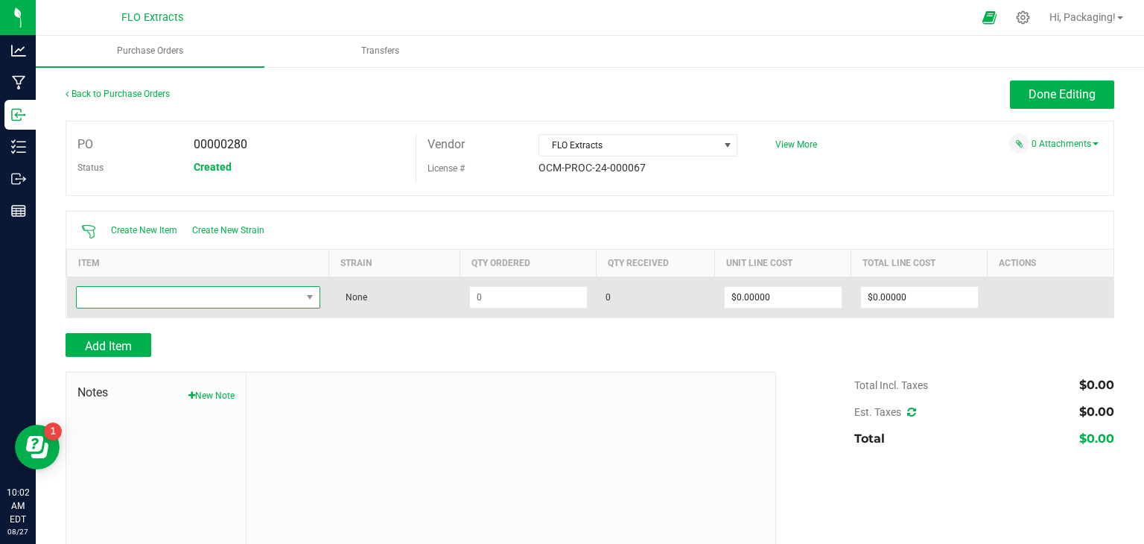
click at [181, 293] on span "NO DATA FOUND" at bounding box center [189, 297] width 224 height 21
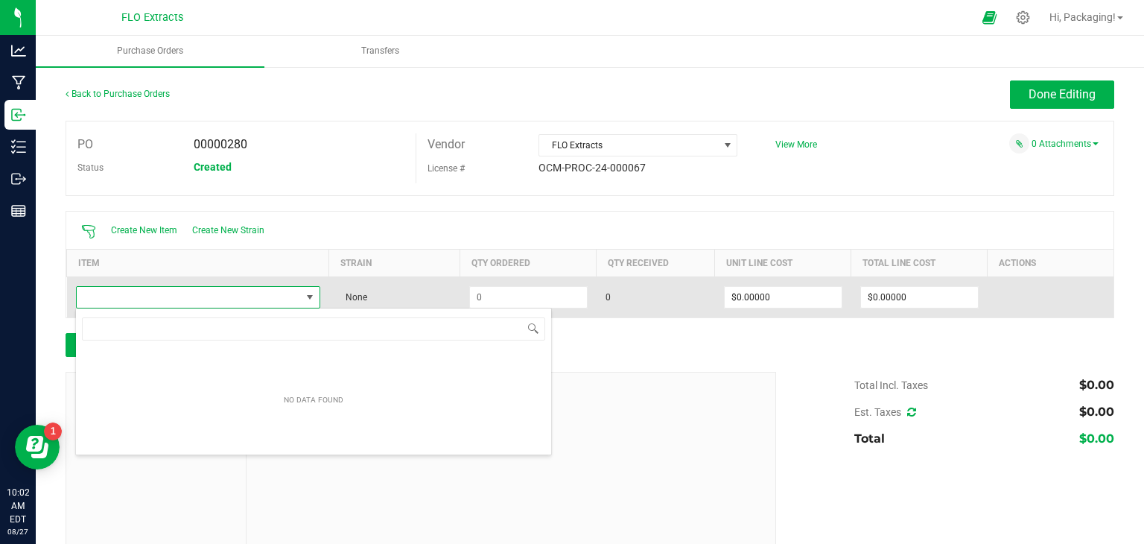
scroll to position [22, 239]
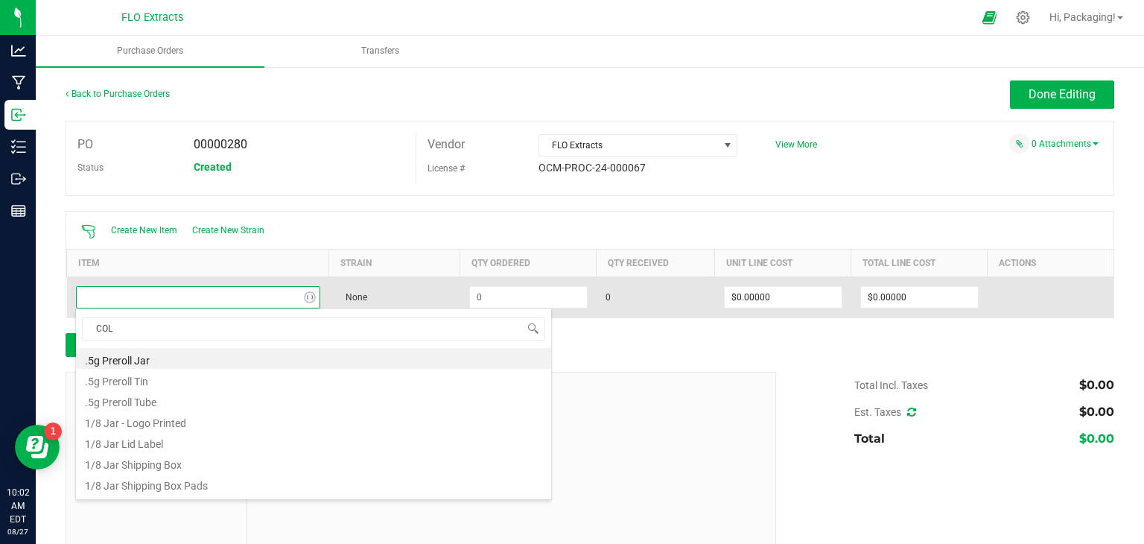
type input "COLO"
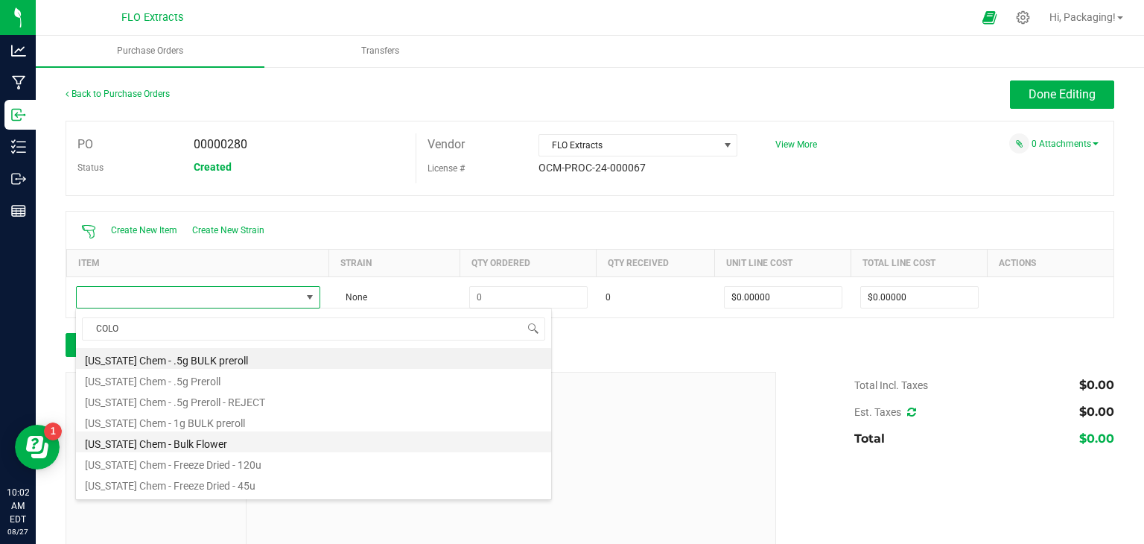
click at [170, 444] on li "Colorado Chem - Bulk Flower" at bounding box center [313, 441] width 475 height 21
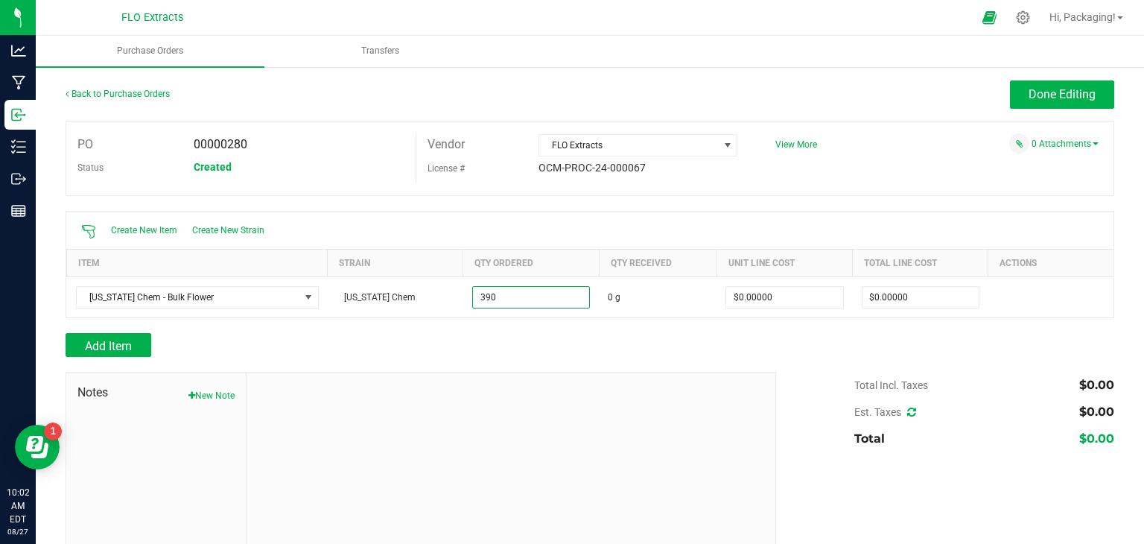
type input "390.0000 g"
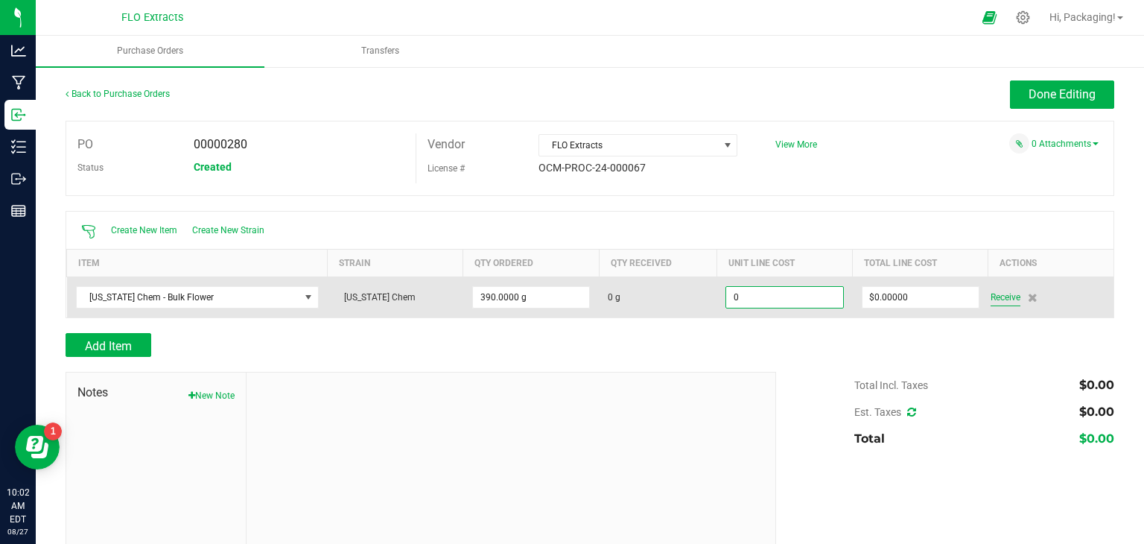
type input "$0.00000"
click at [1000, 294] on span "Receive" at bounding box center [1006, 297] width 30 height 18
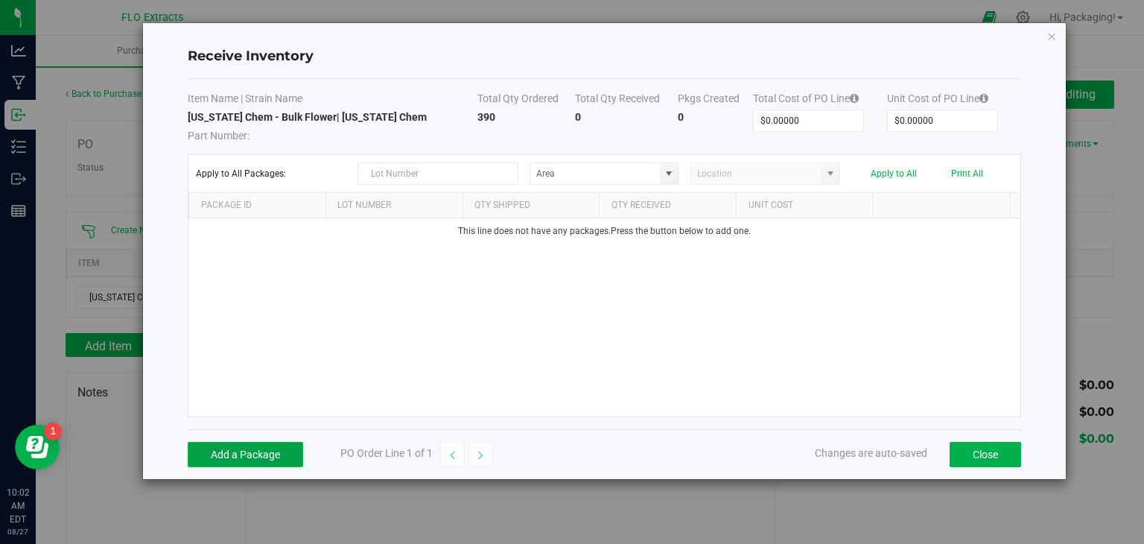
click at [253, 454] on button "Add a Package" at bounding box center [245, 454] width 115 height 25
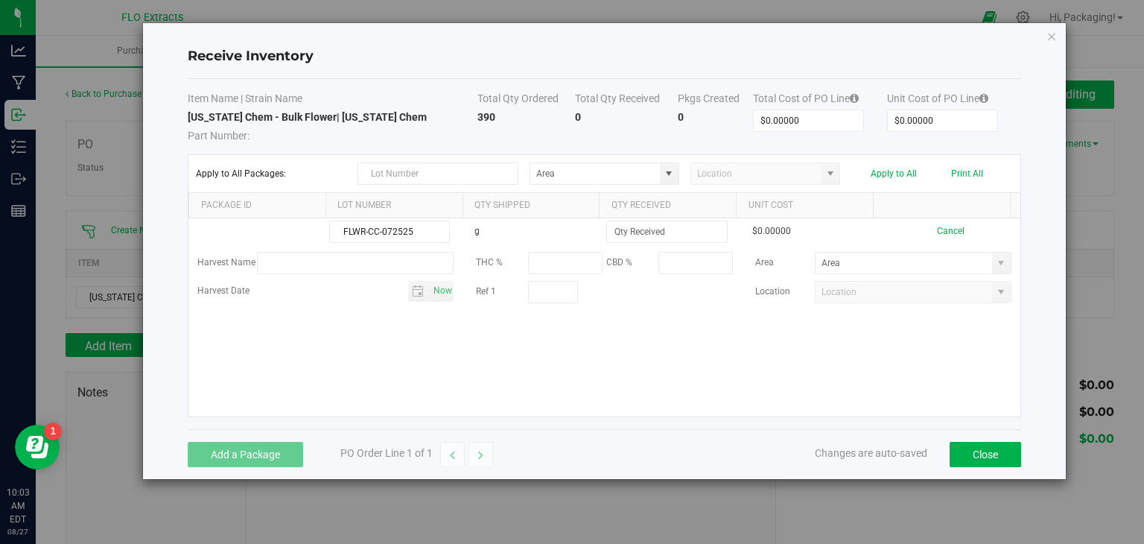
type input "FLWR-CC-072525"
type input "390.0000 g"
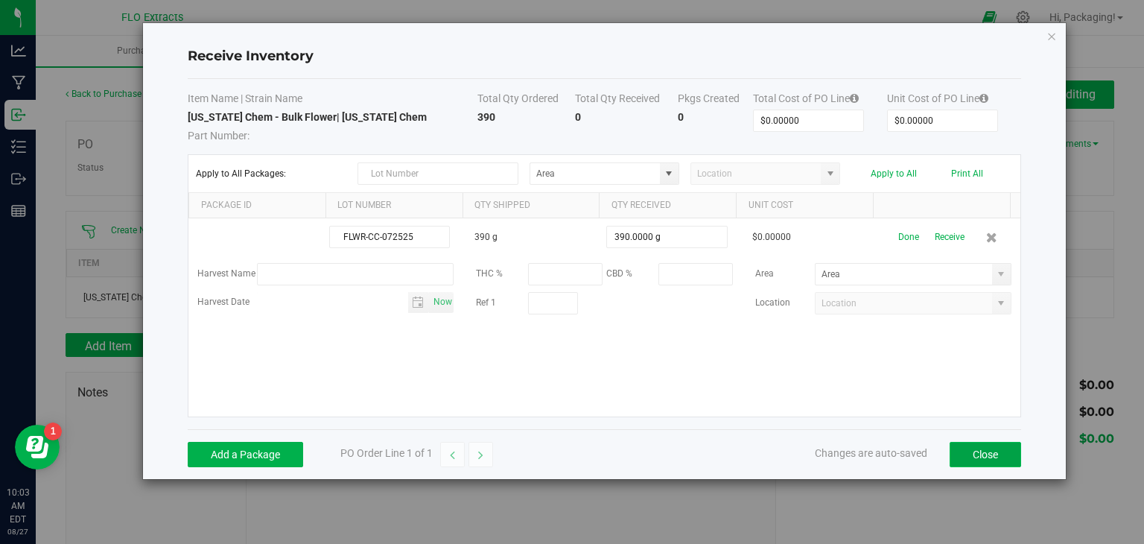
click at [981, 457] on button "Close" at bounding box center [986, 454] width 72 height 25
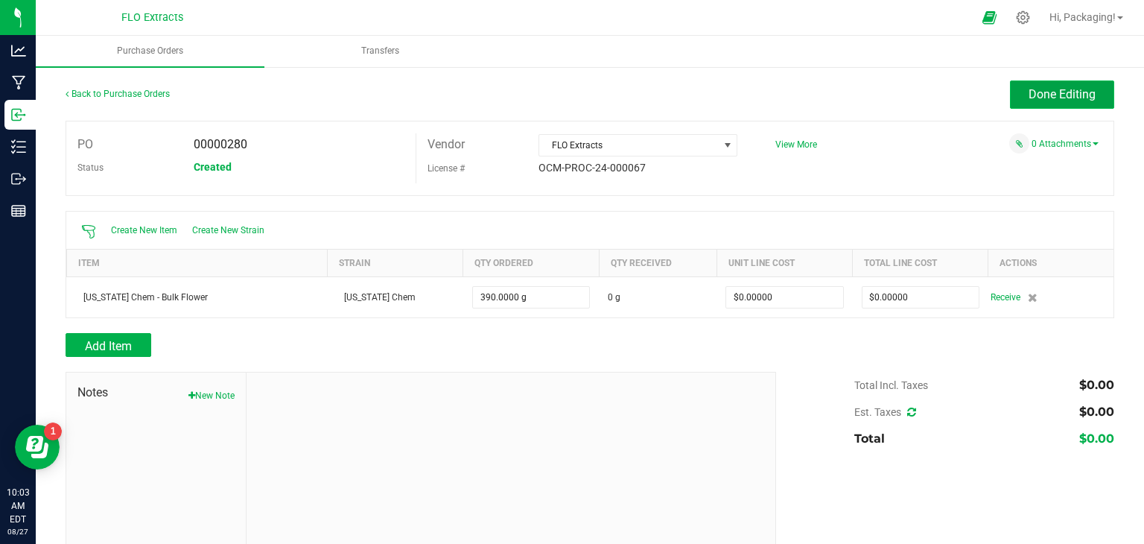
click at [1051, 94] on span "Done Editing" at bounding box center [1062, 94] width 67 height 14
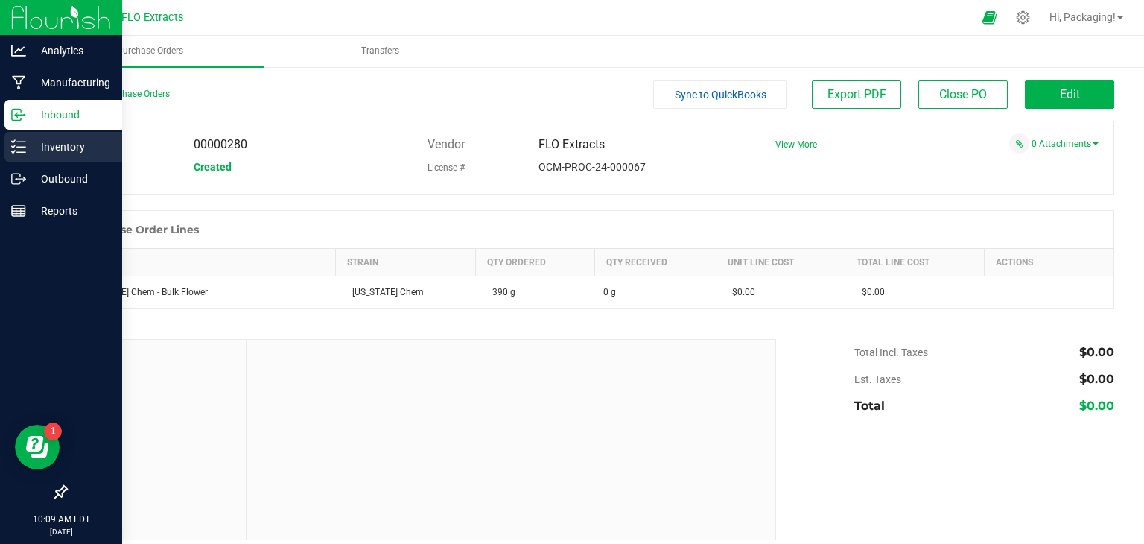
click at [69, 155] on p "Inventory" at bounding box center [70, 147] width 89 height 18
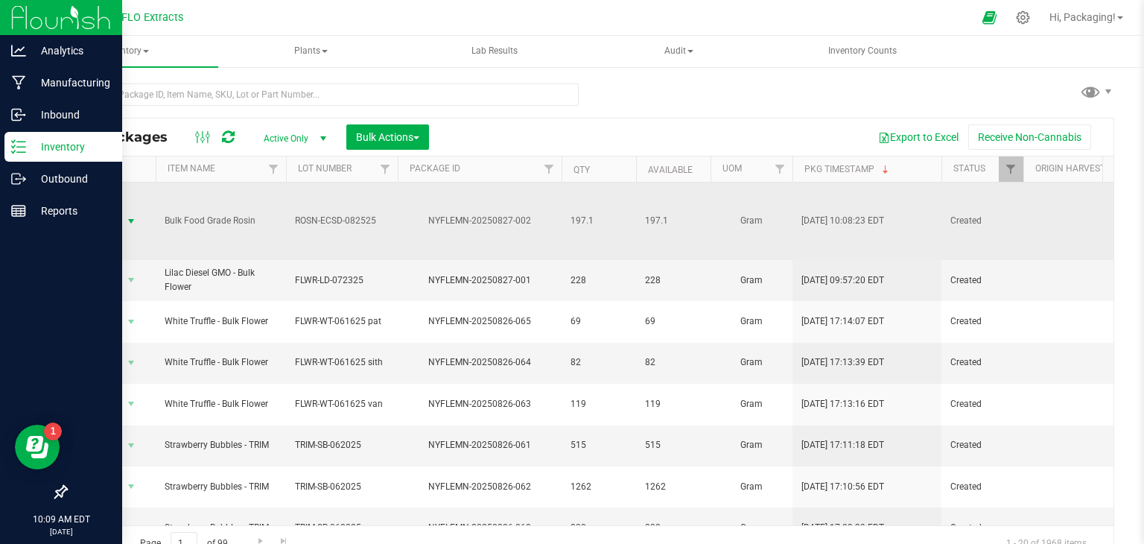
click at [126, 215] on span "select" at bounding box center [131, 221] width 12 height 12
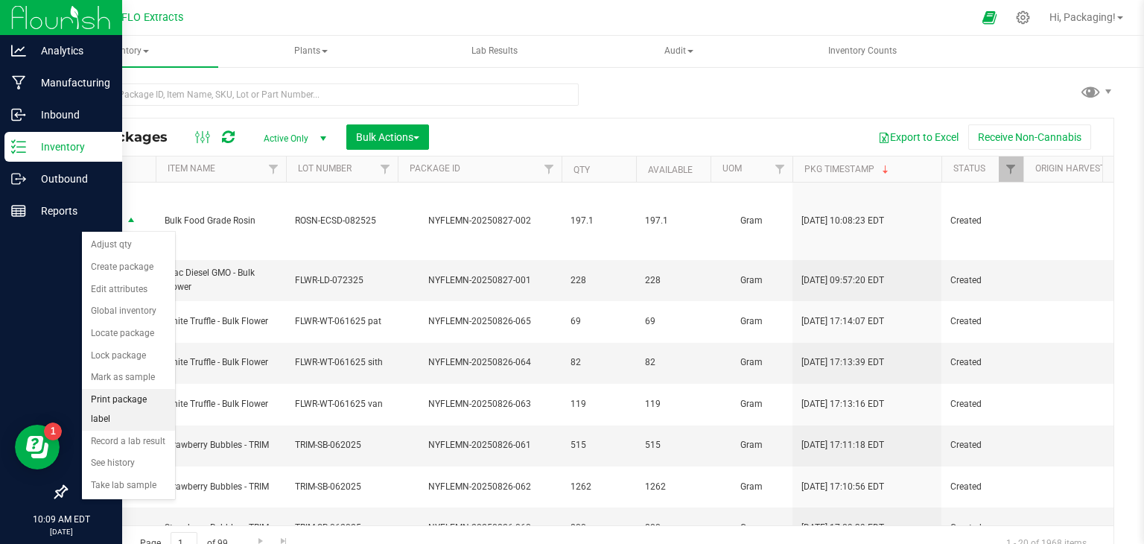
click at [141, 396] on li "Print package label" at bounding box center [128, 409] width 93 height 41
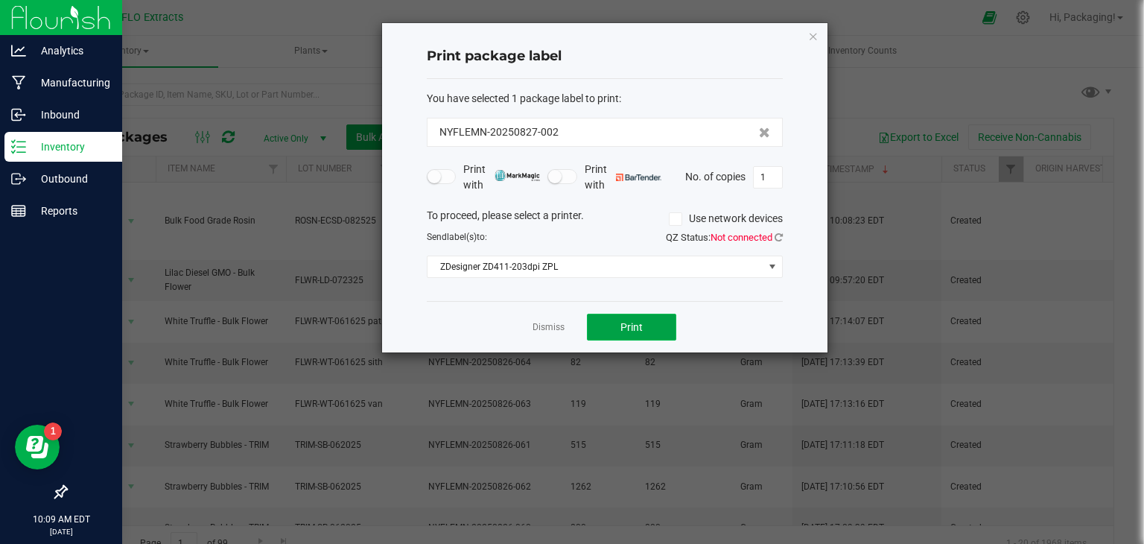
click at [647, 323] on button "Print" at bounding box center [631, 327] width 89 height 27
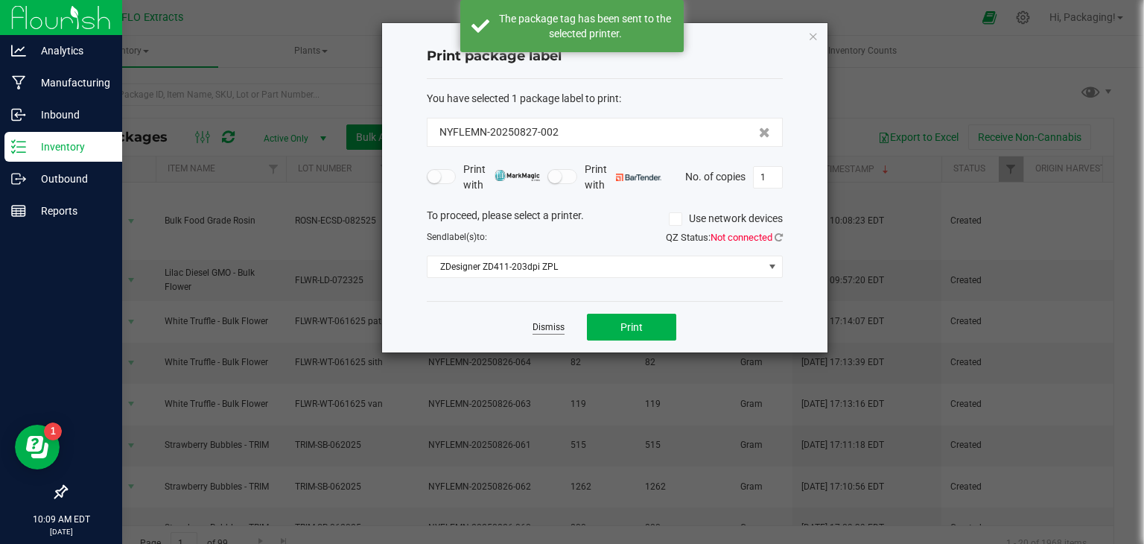
click at [539, 324] on link "Dismiss" at bounding box center [549, 327] width 32 height 13
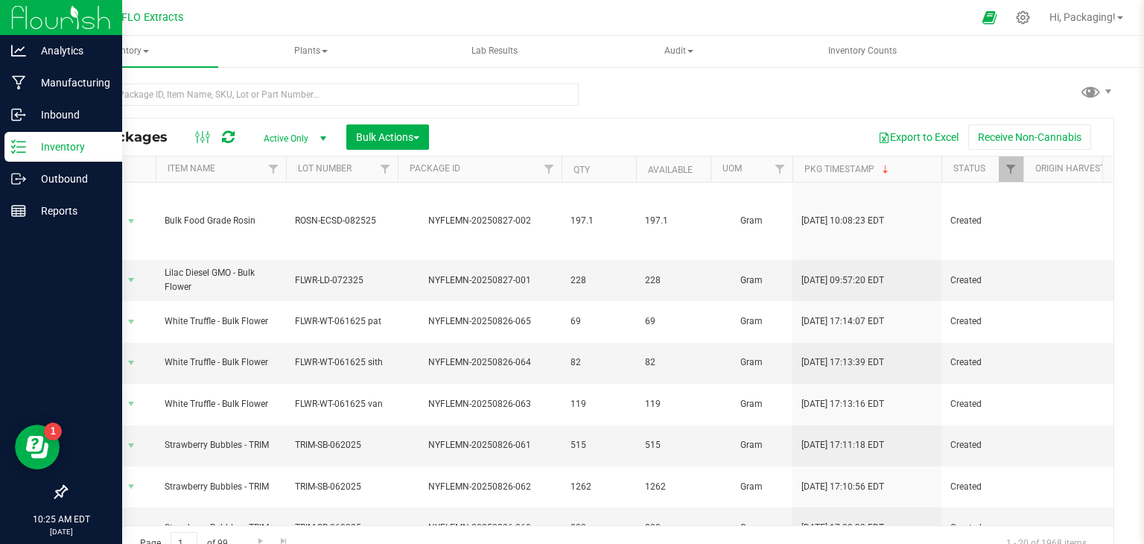
click at [56, 148] on p "Inventory" at bounding box center [70, 147] width 89 height 18
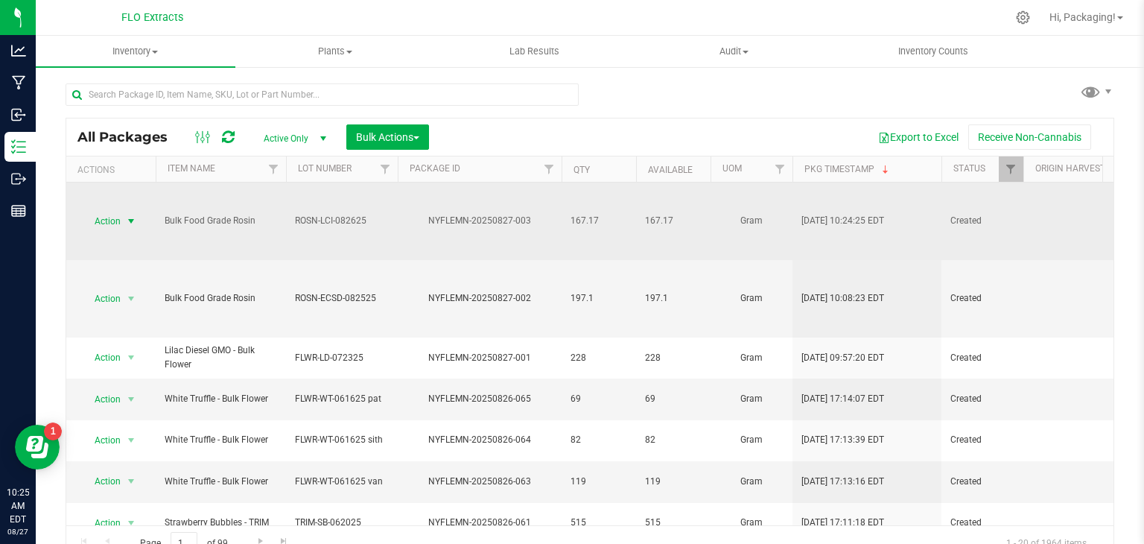
click at [130, 221] on span "select" at bounding box center [131, 221] width 12 height 12
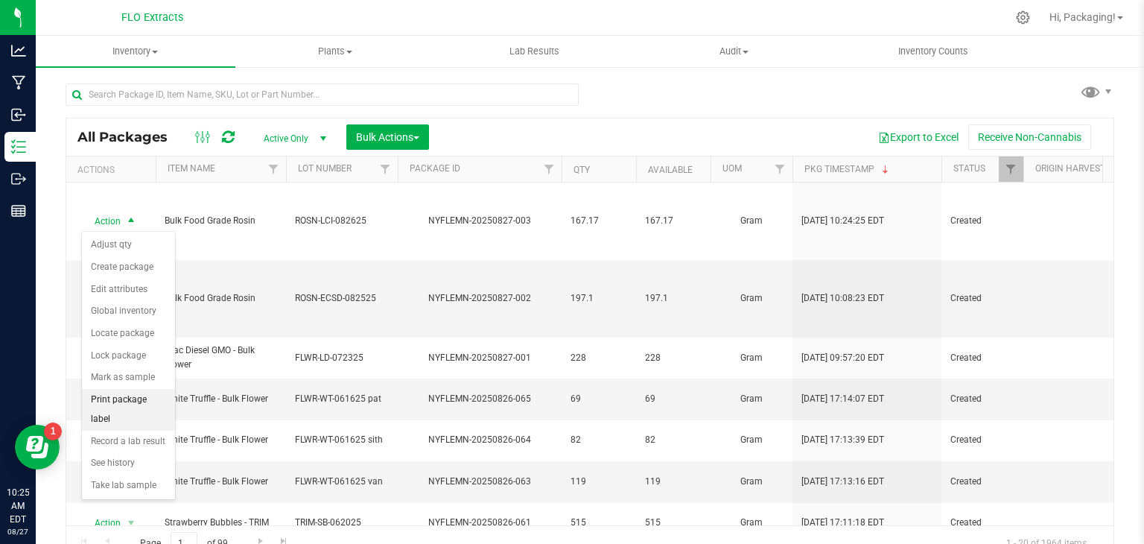
click at [142, 391] on li "Print package label" at bounding box center [128, 409] width 93 height 41
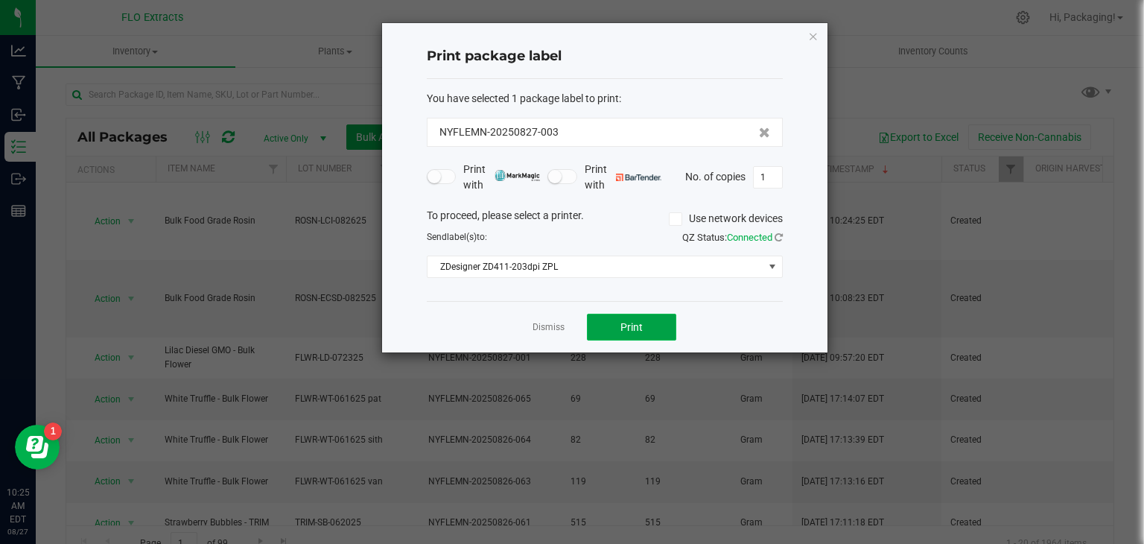
click at [620, 323] on button "Print" at bounding box center [631, 327] width 89 height 27
click at [547, 323] on link "Dismiss" at bounding box center [549, 327] width 32 height 13
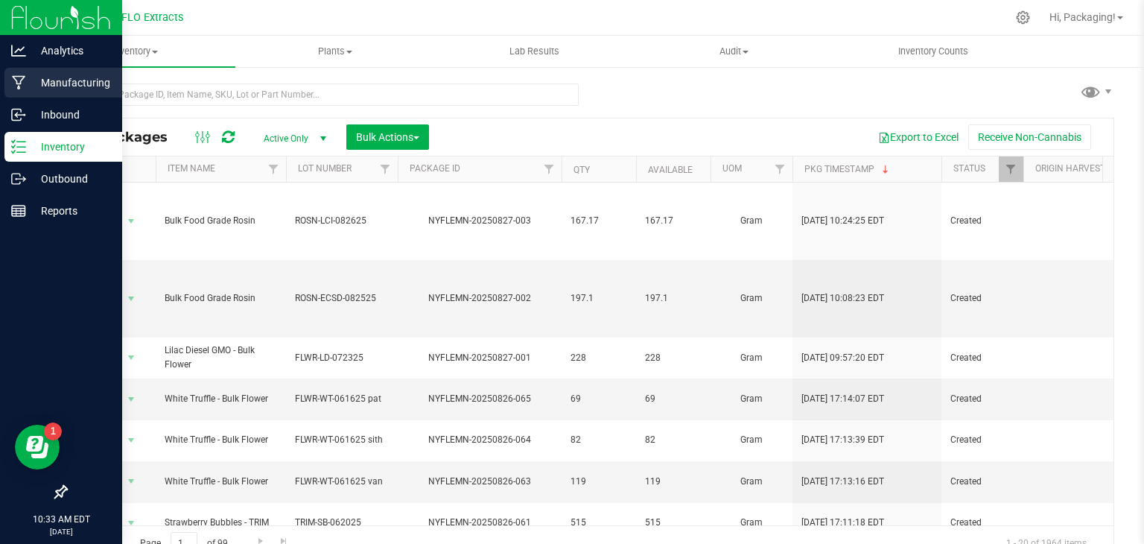
click at [78, 86] on p "Manufacturing" at bounding box center [70, 83] width 89 height 18
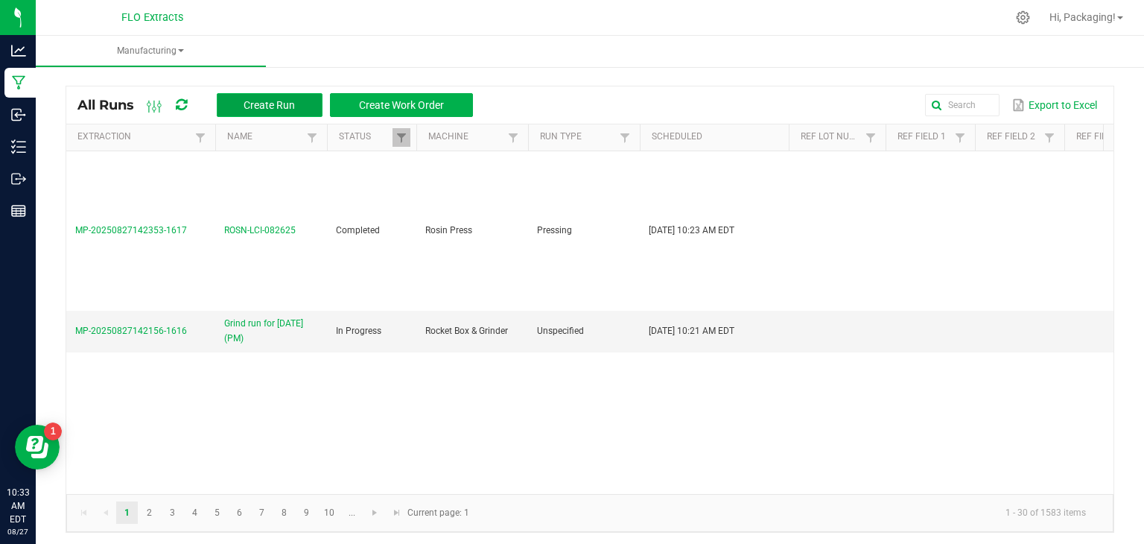
click at [270, 102] on span "Create Run" at bounding box center [269, 105] width 51 height 12
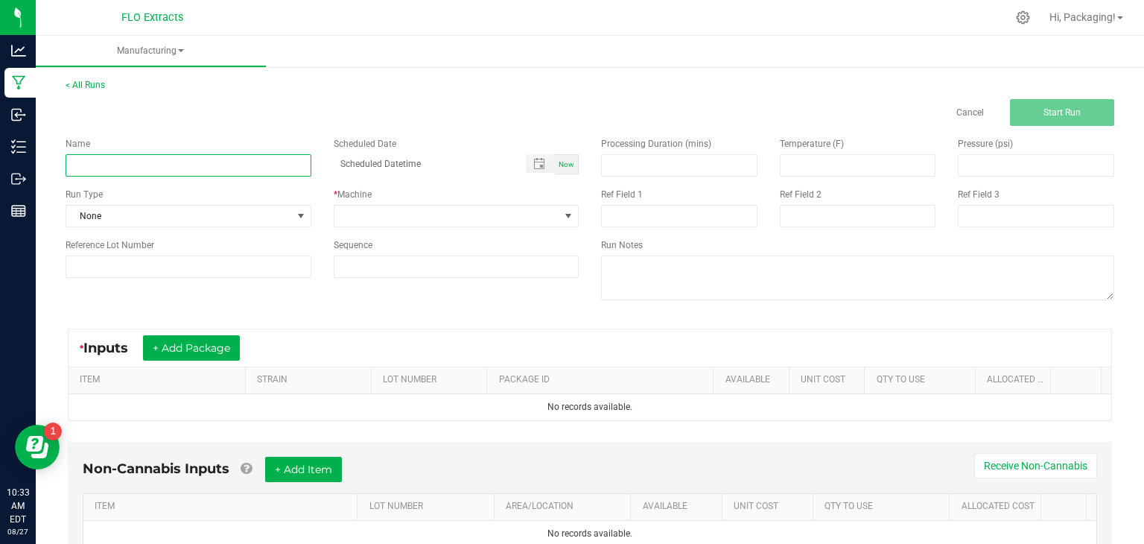
click at [89, 174] on input at bounding box center [189, 165] width 246 height 22
type input "[PERSON_NAME] PM 3.5g [DATE]"
click at [563, 162] on span "Now" at bounding box center [567, 164] width 16 height 8
type input "[DATE] 10:33 AM"
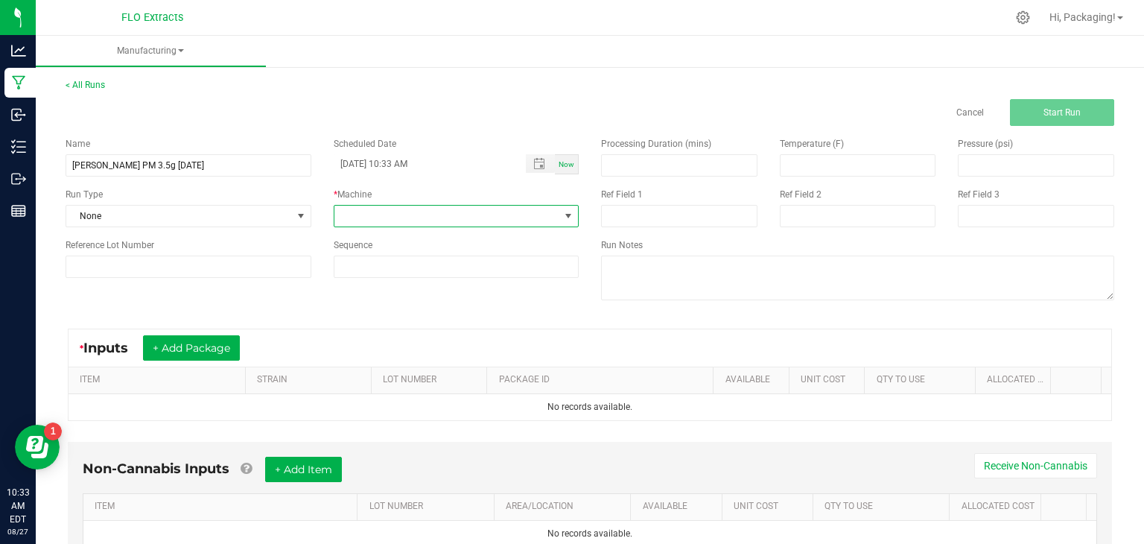
click at [562, 212] on span at bounding box center [568, 216] width 12 height 12
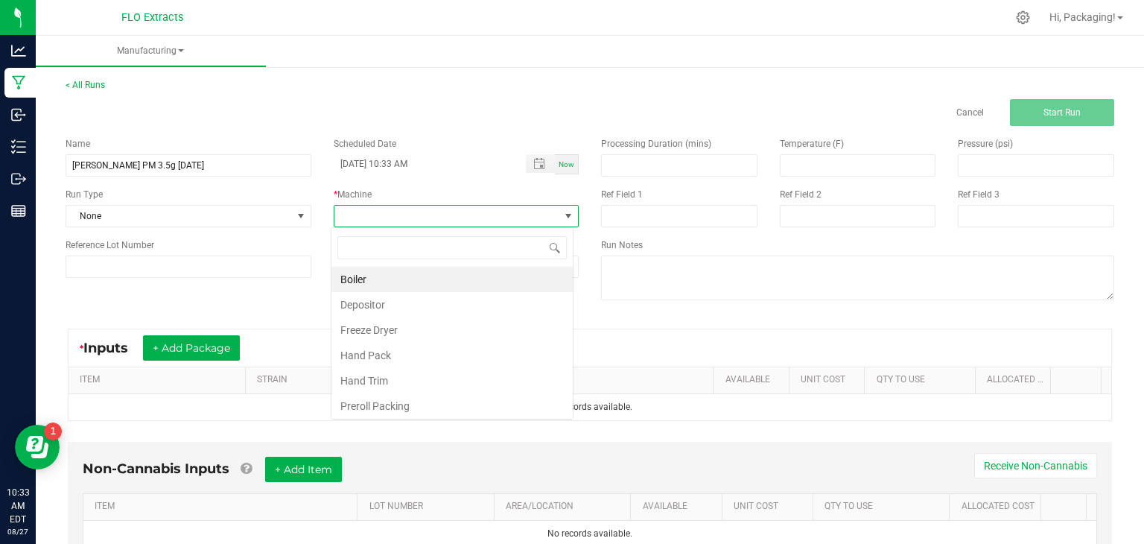
scroll to position [22, 242]
click at [443, 364] on li "Hand Pack" at bounding box center [452, 355] width 241 height 25
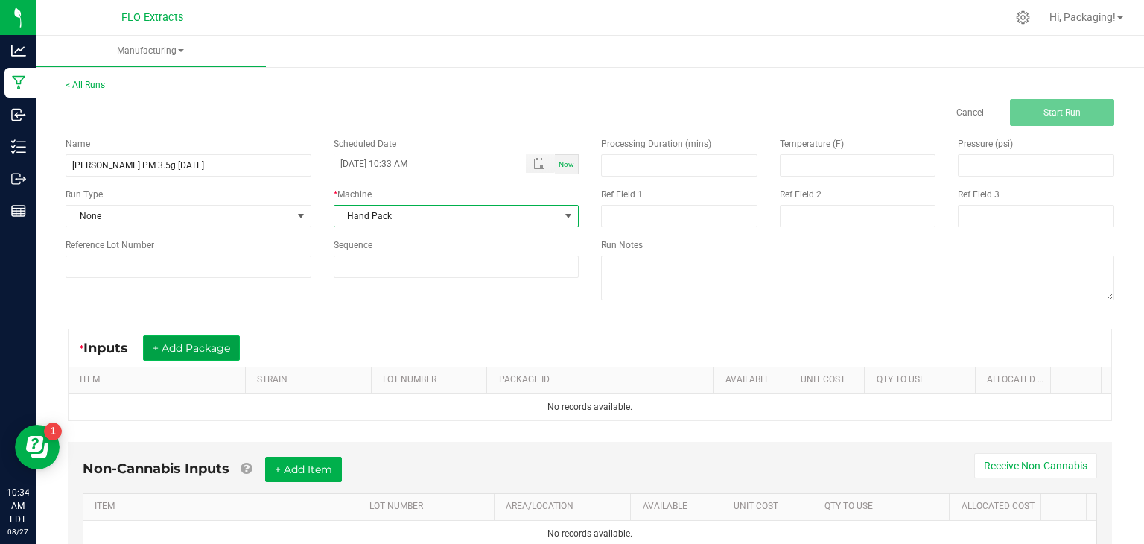
click at [223, 342] on button "+ Add Package" at bounding box center [191, 347] width 97 height 25
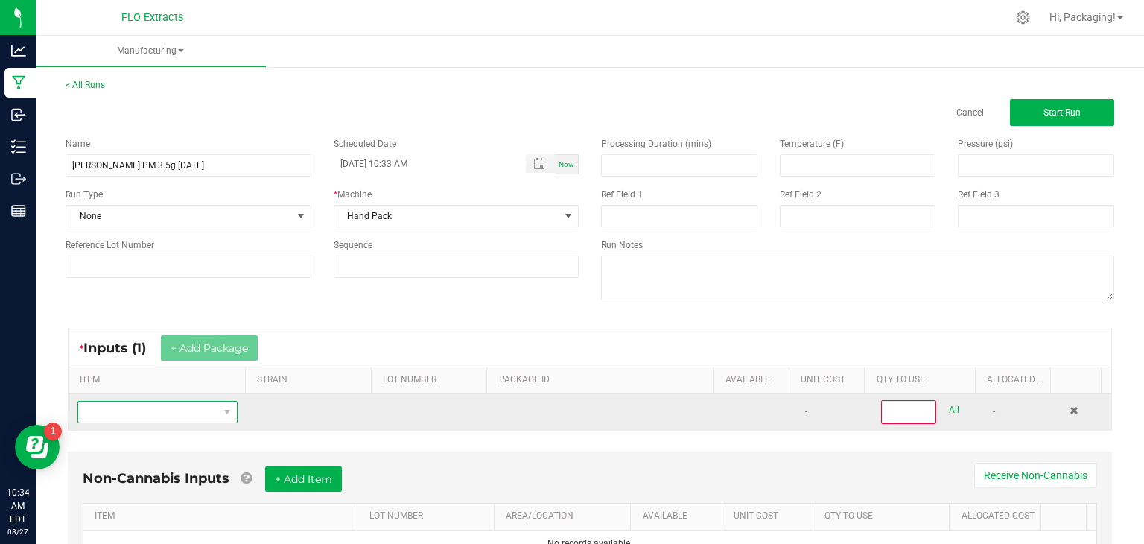
click at [164, 406] on span "NO DATA FOUND" at bounding box center [148, 412] width 140 height 21
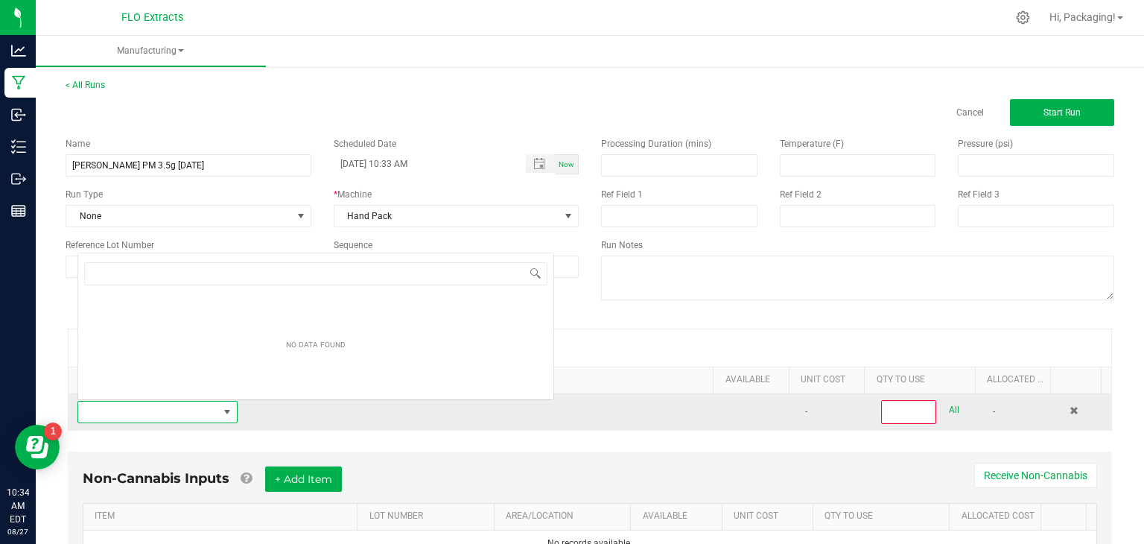
scroll to position [22, 154]
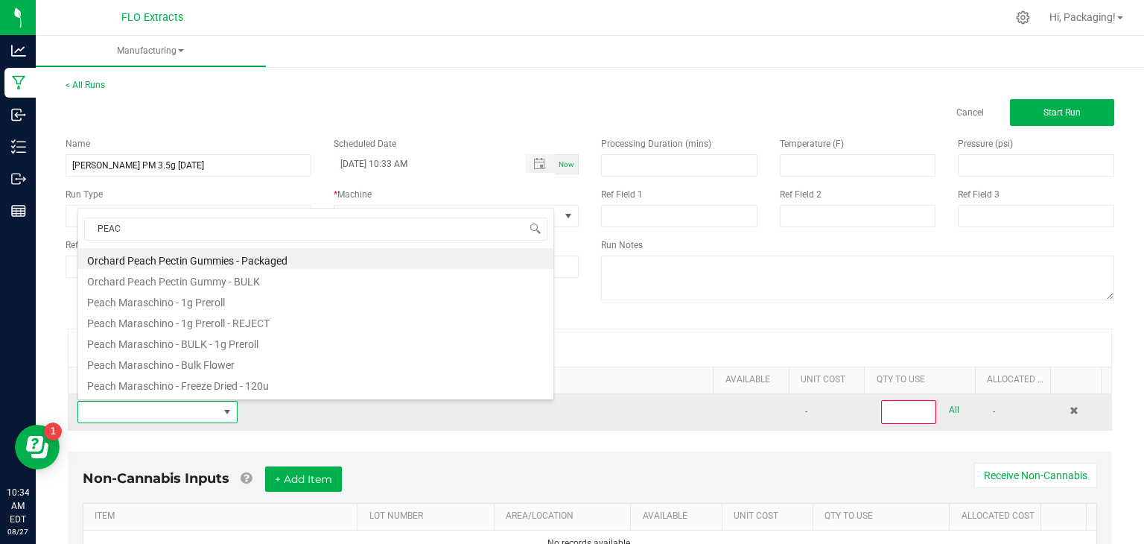
type input "PEACH"
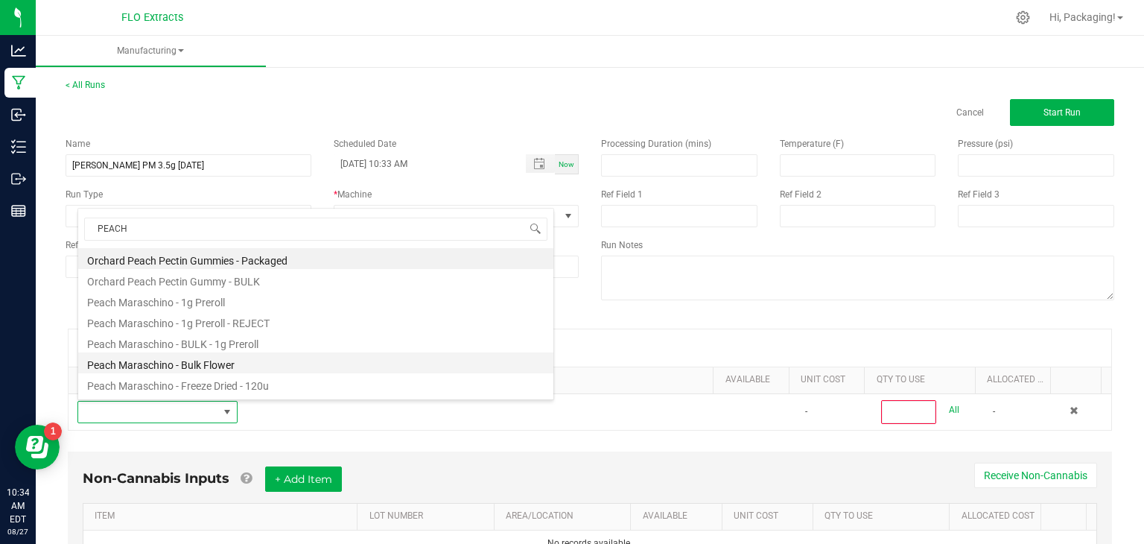
click at [182, 364] on li "Peach Maraschino - Bulk Flower" at bounding box center [315, 362] width 475 height 21
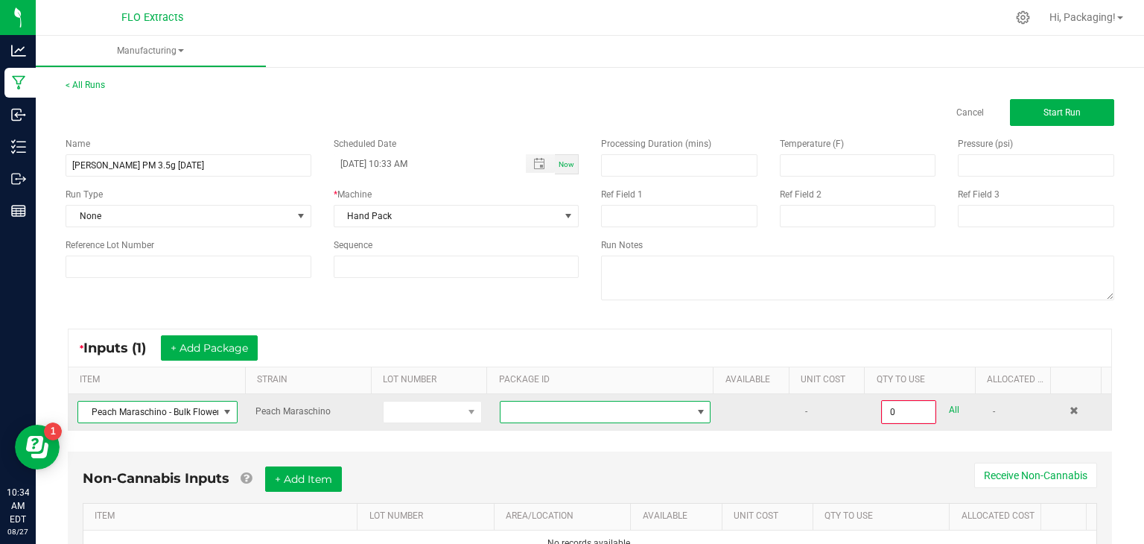
click at [695, 413] on span at bounding box center [701, 412] width 12 height 12
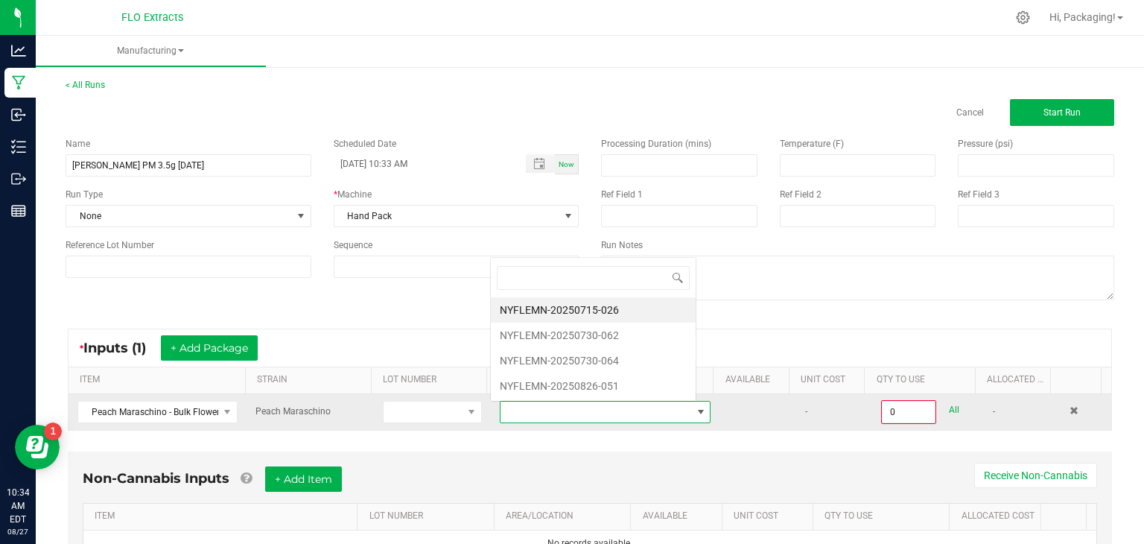
scroll to position [22, 203]
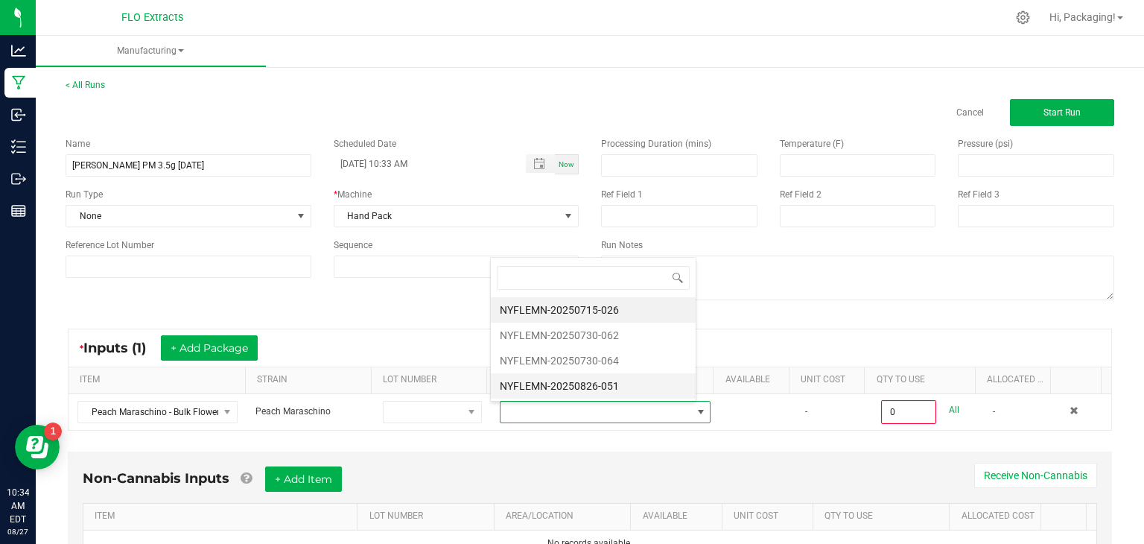
click at [652, 387] on li "NYFLEMN-20250826-051" at bounding box center [593, 385] width 205 height 25
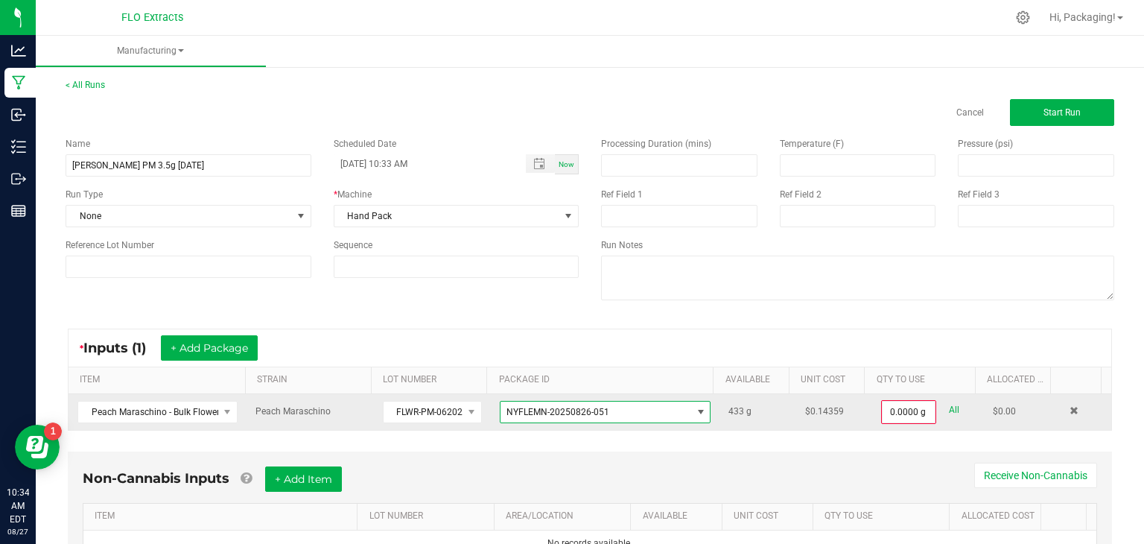
click at [949, 408] on link "All" at bounding box center [954, 410] width 10 height 20
type input "433.0000 g"
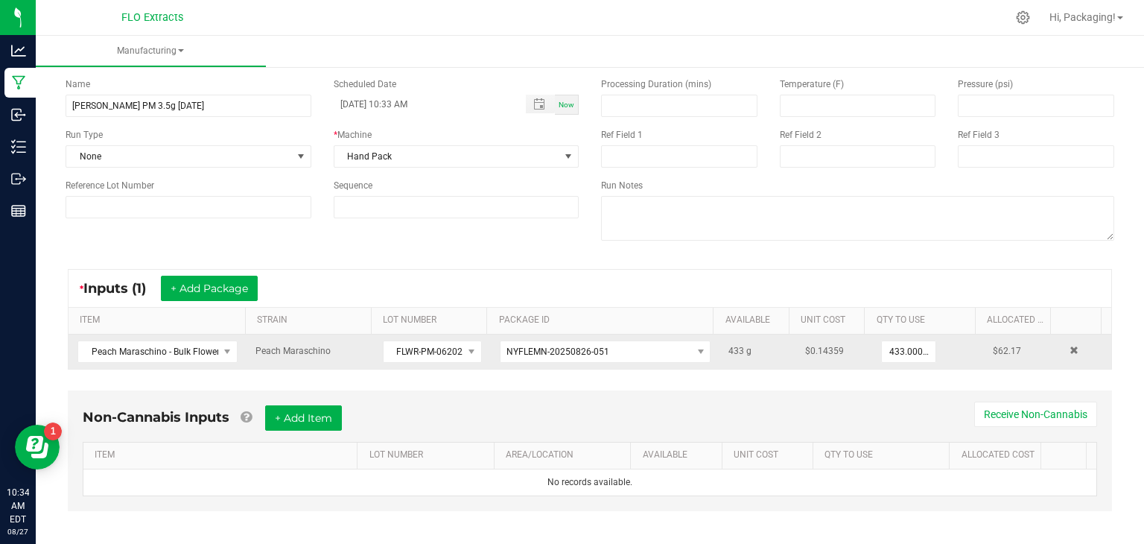
scroll to position [62, 0]
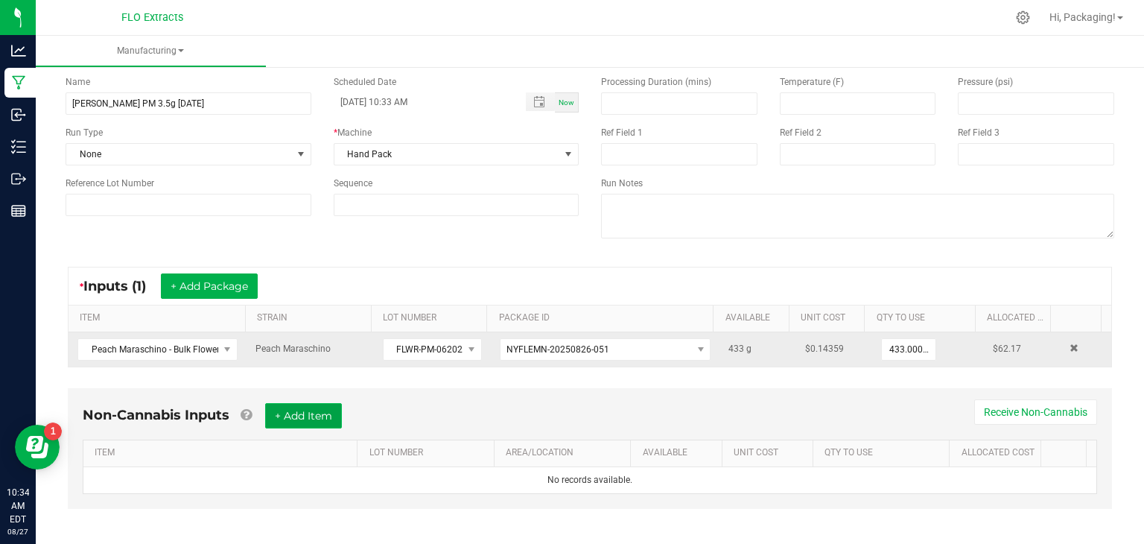
click at [326, 419] on button "+ Add Item" at bounding box center [303, 415] width 77 height 25
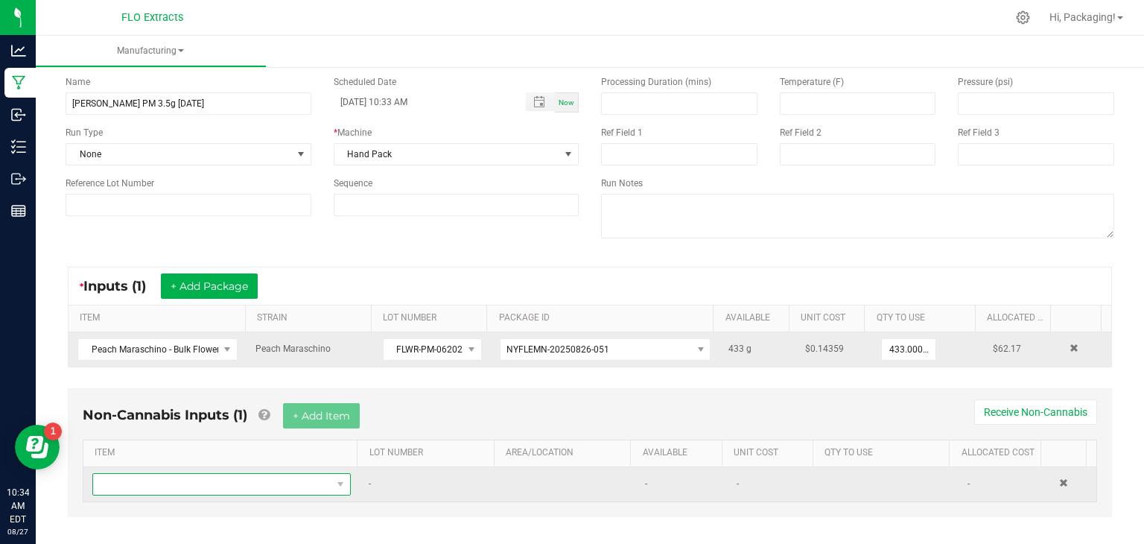
click at [167, 486] on span "NO DATA FOUND" at bounding box center [212, 484] width 238 height 21
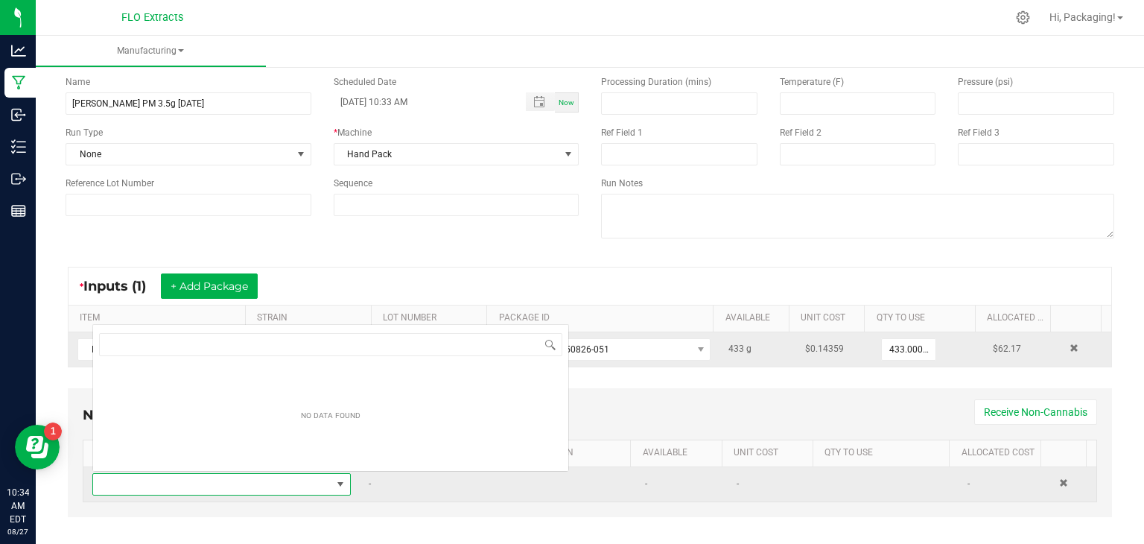
scroll to position [22, 249]
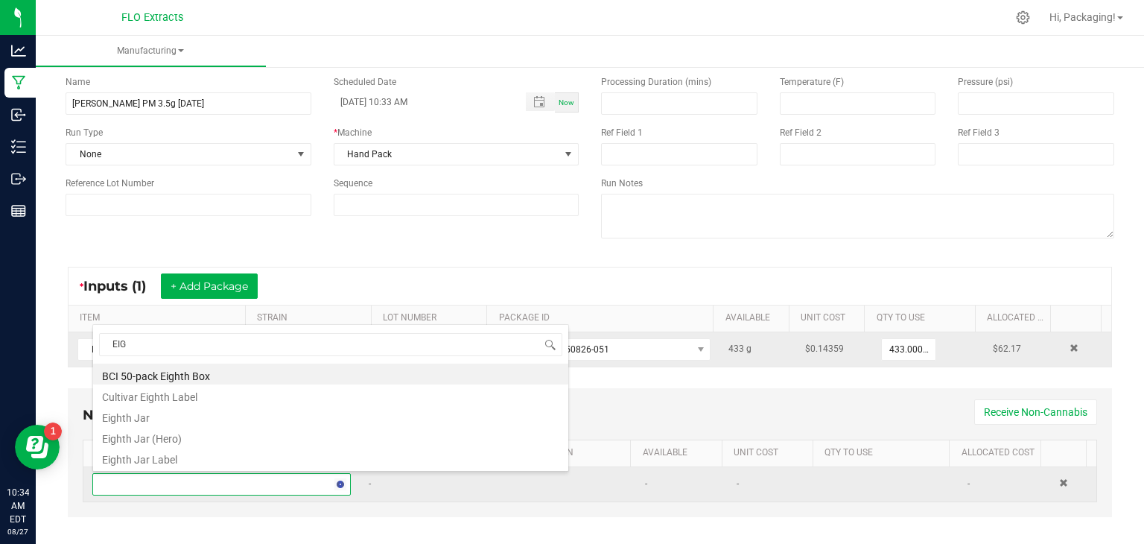
type input "EIGH"
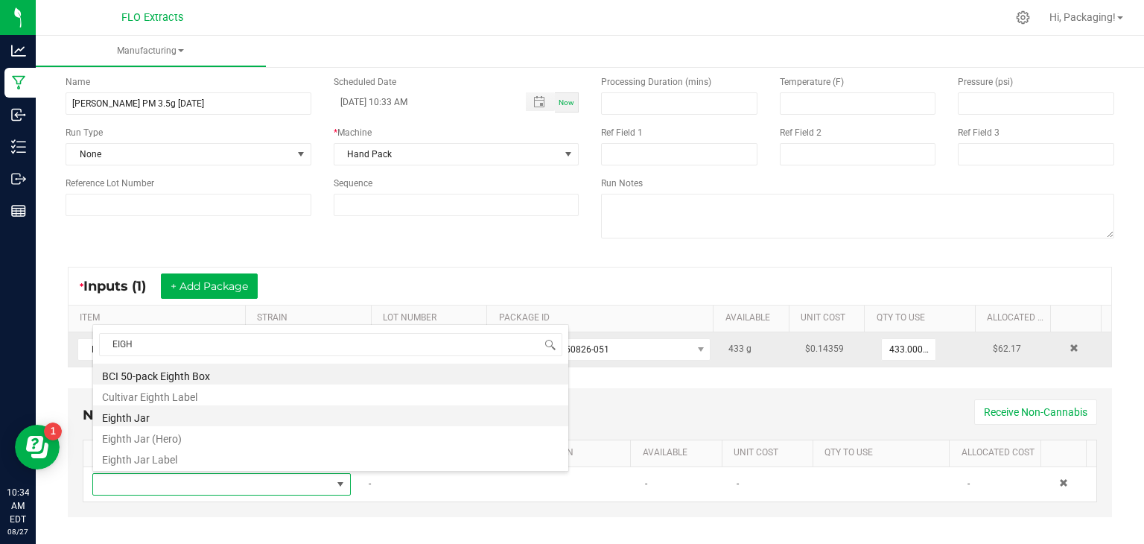
click at [168, 417] on li "Eighth Jar" at bounding box center [330, 415] width 475 height 21
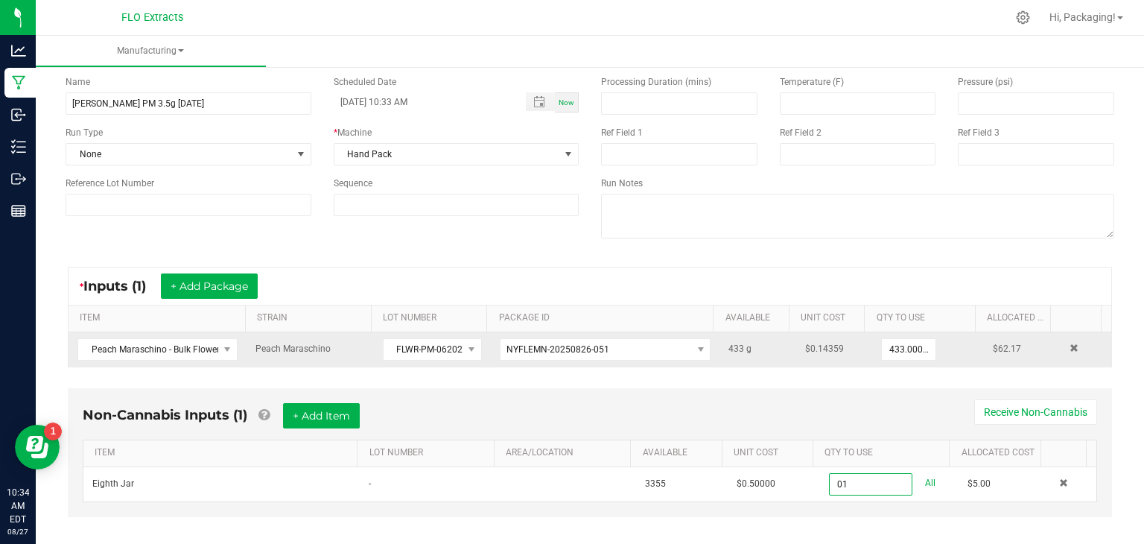
type input "0"
type input "100 ea"
click at [325, 415] on button "+ Add Item" at bounding box center [321, 415] width 77 height 25
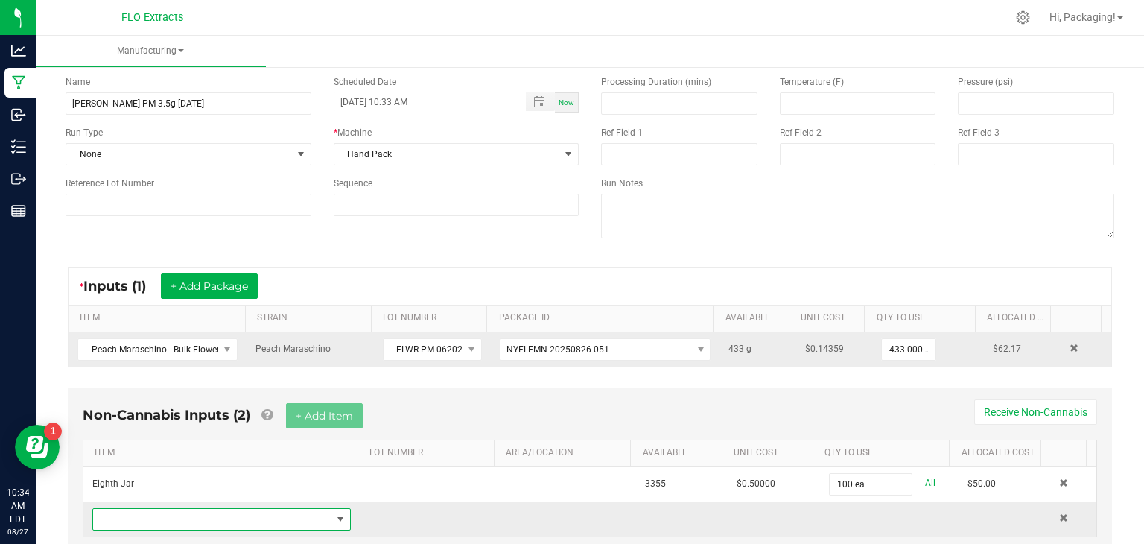
click at [335, 513] on span "NO DATA FOUND" at bounding box center [341, 519] width 12 height 12
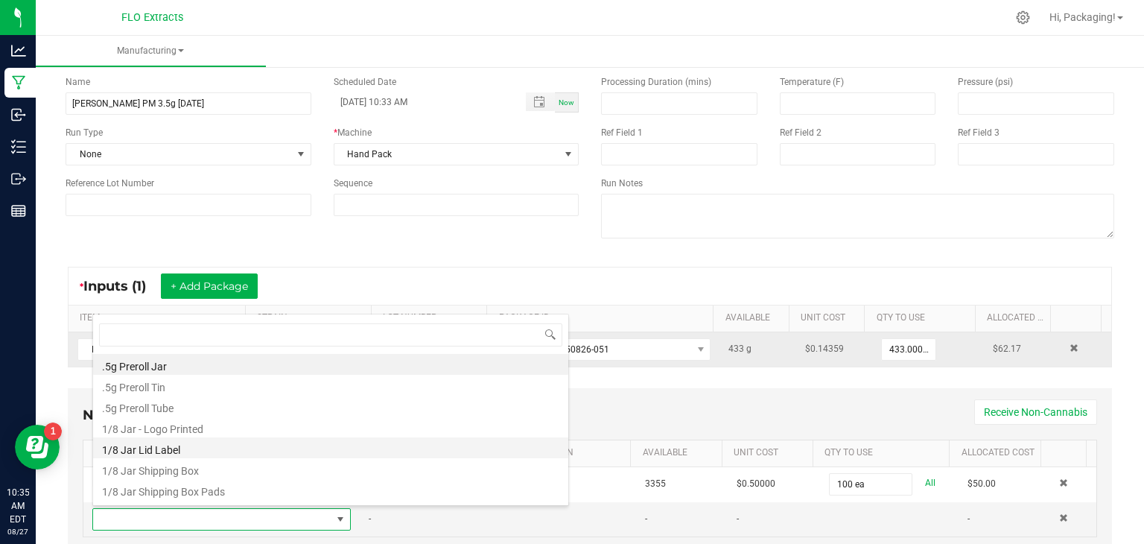
click at [313, 451] on li "1/8 Jar Lid Label" at bounding box center [330, 447] width 475 height 21
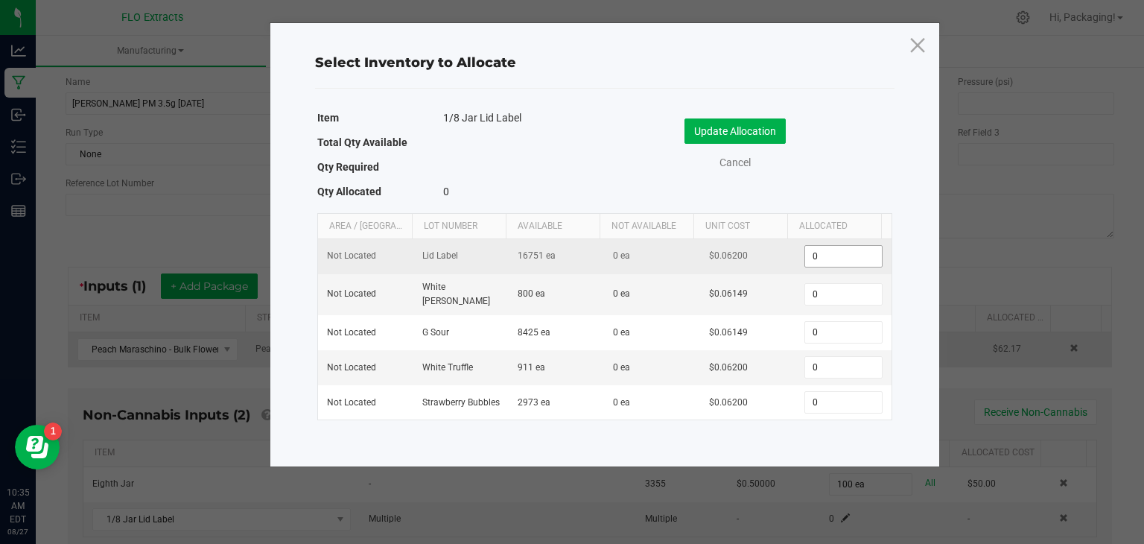
click at [822, 256] on input "0" at bounding box center [843, 256] width 76 height 21
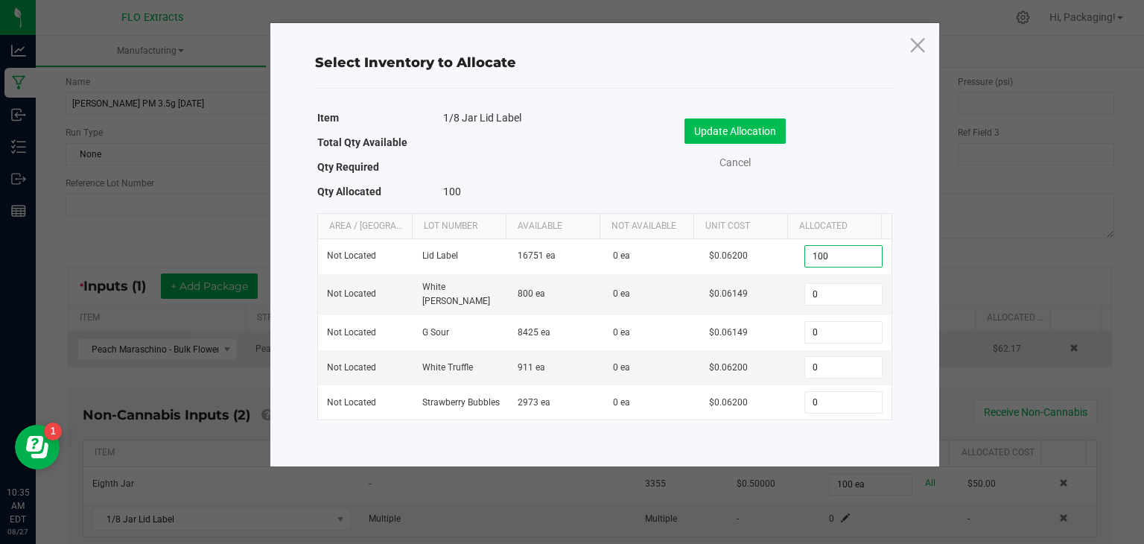
type input "100"
click at [759, 132] on button "Update Allocation" at bounding box center [735, 130] width 101 height 25
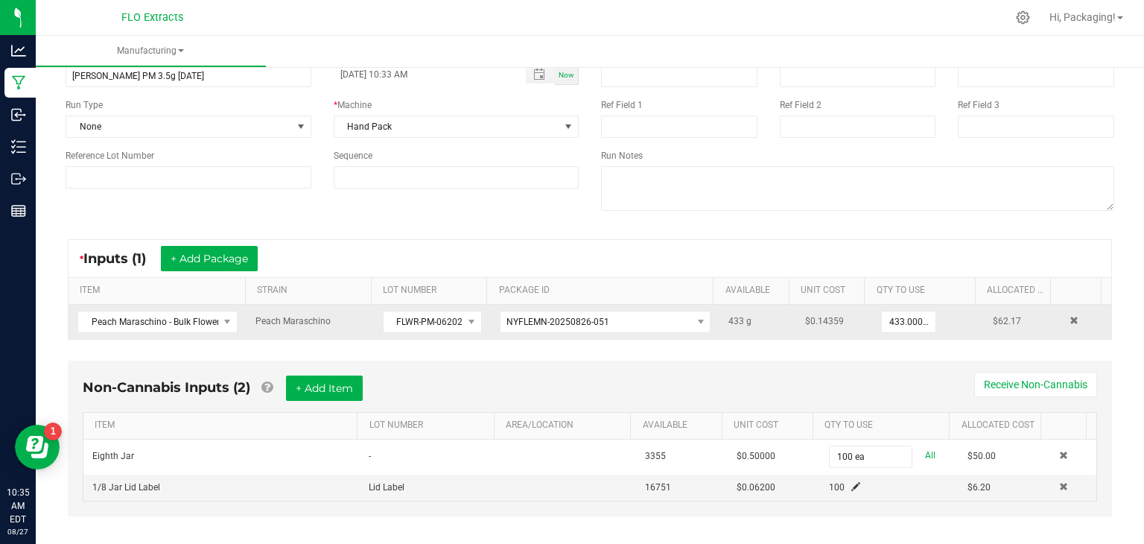
scroll to position [102, 0]
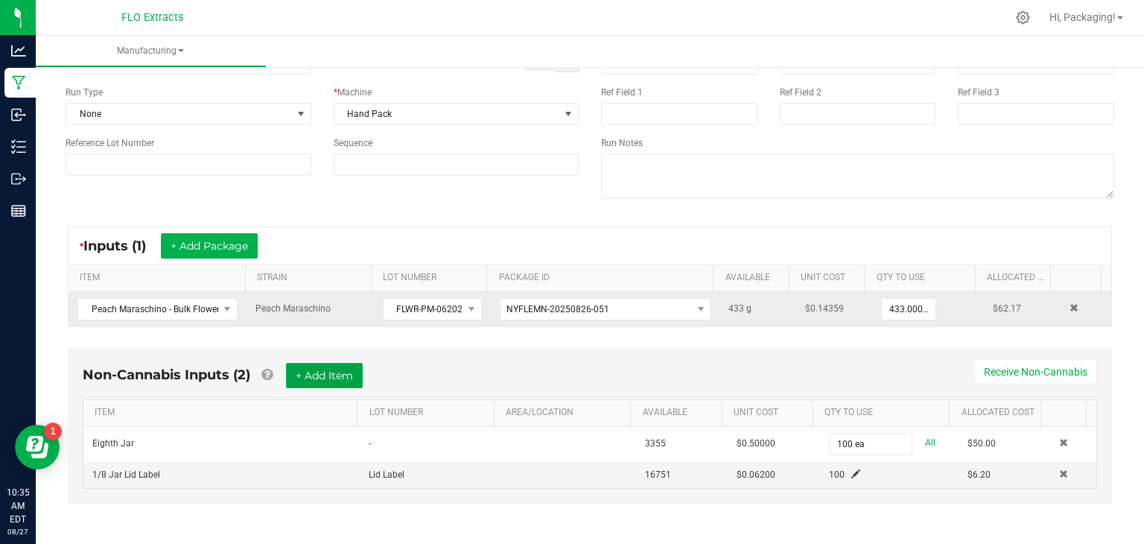
click at [334, 373] on button "+ Add Item" at bounding box center [324, 375] width 77 height 25
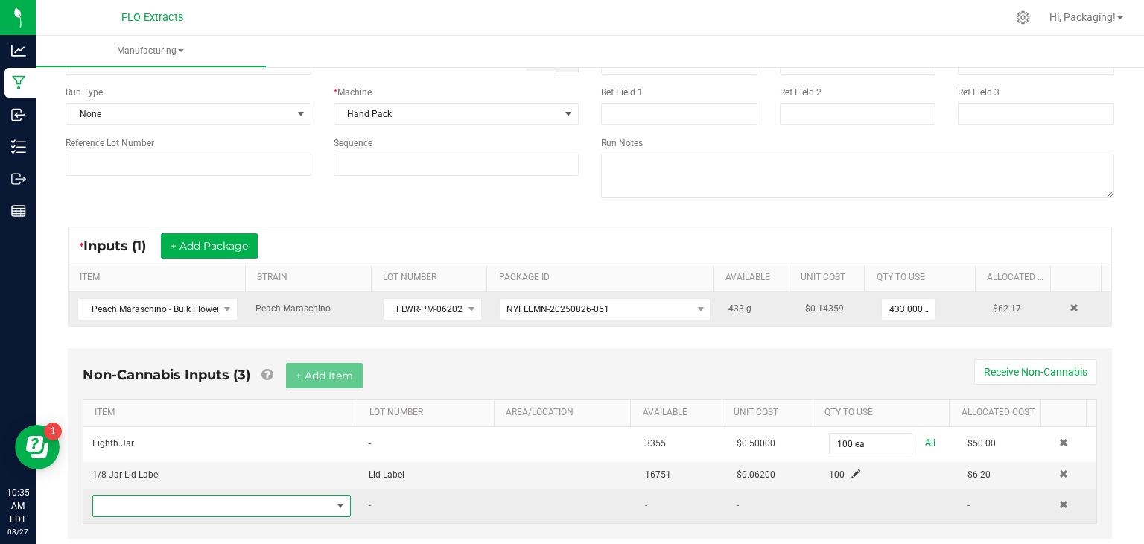
click at [335, 502] on span "NO DATA FOUND" at bounding box center [341, 506] width 12 height 12
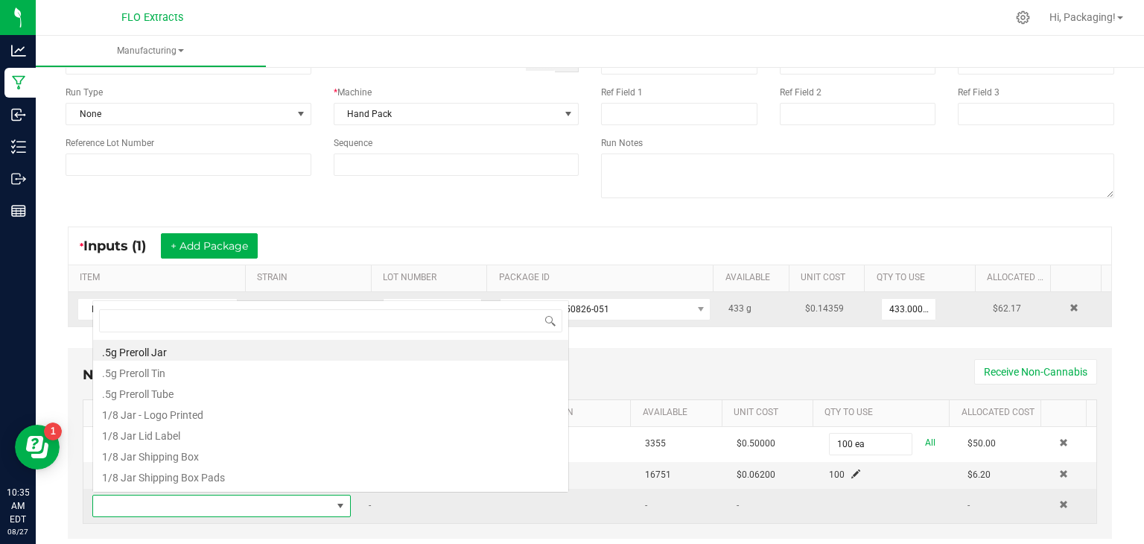
scroll to position [22, 249]
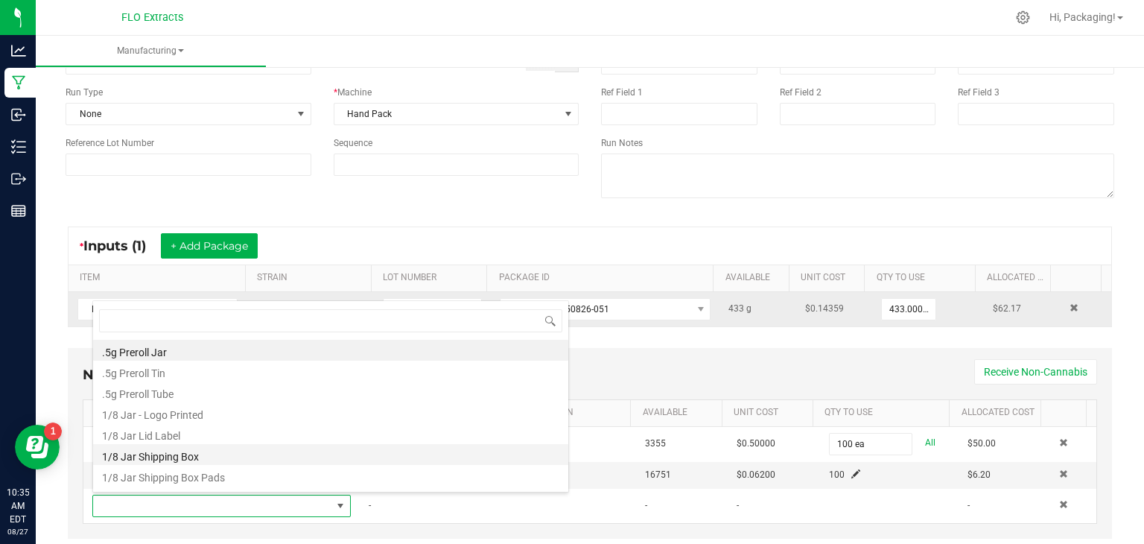
click at [311, 454] on li "1/8 Jar Shipping Box" at bounding box center [330, 454] width 475 height 21
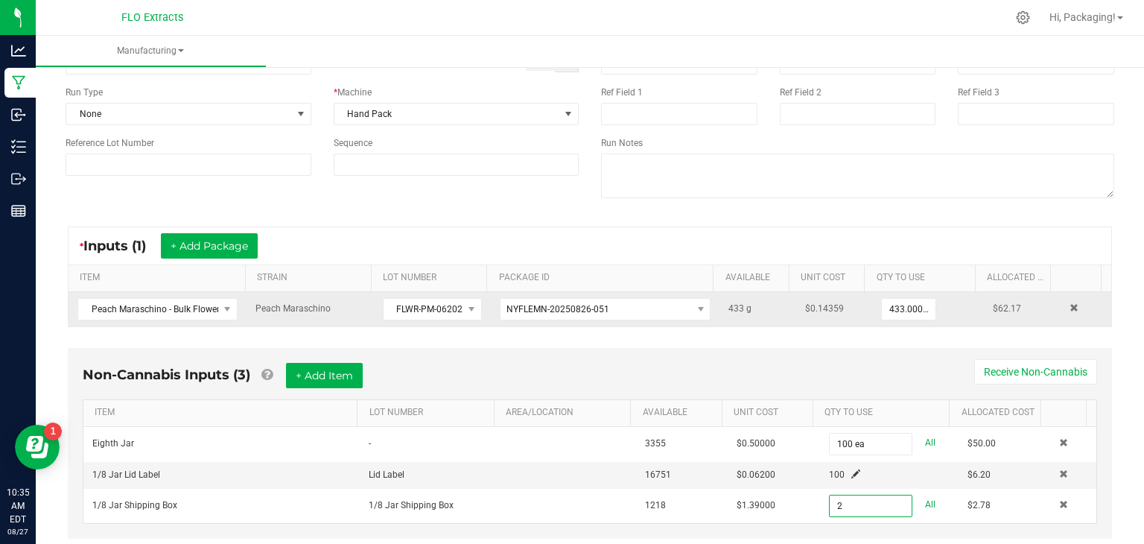
scroll to position [137, 0]
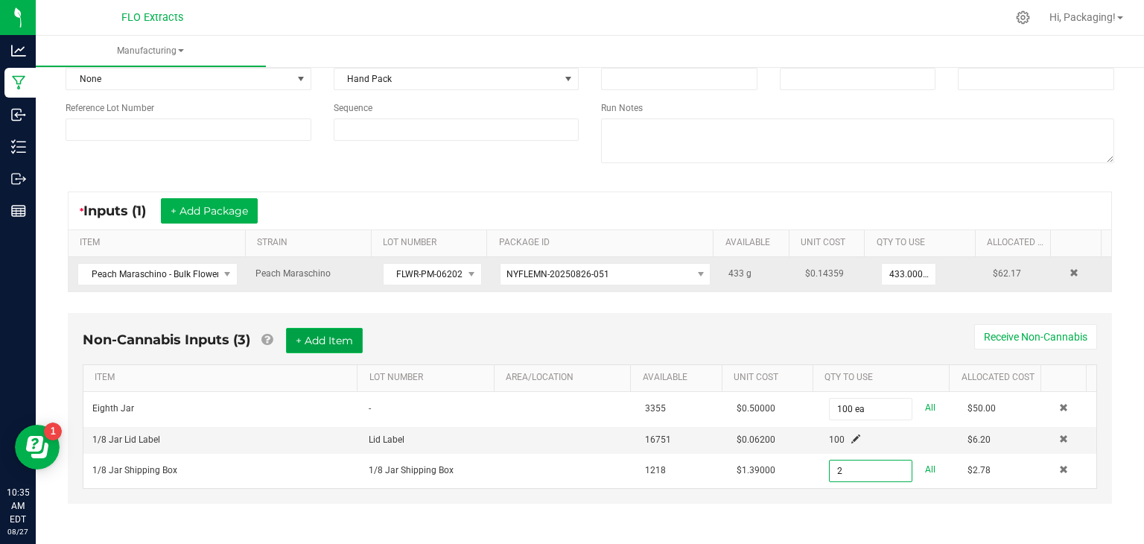
type input "2 ea"
click at [352, 334] on button "+ Add Item" at bounding box center [324, 340] width 77 height 25
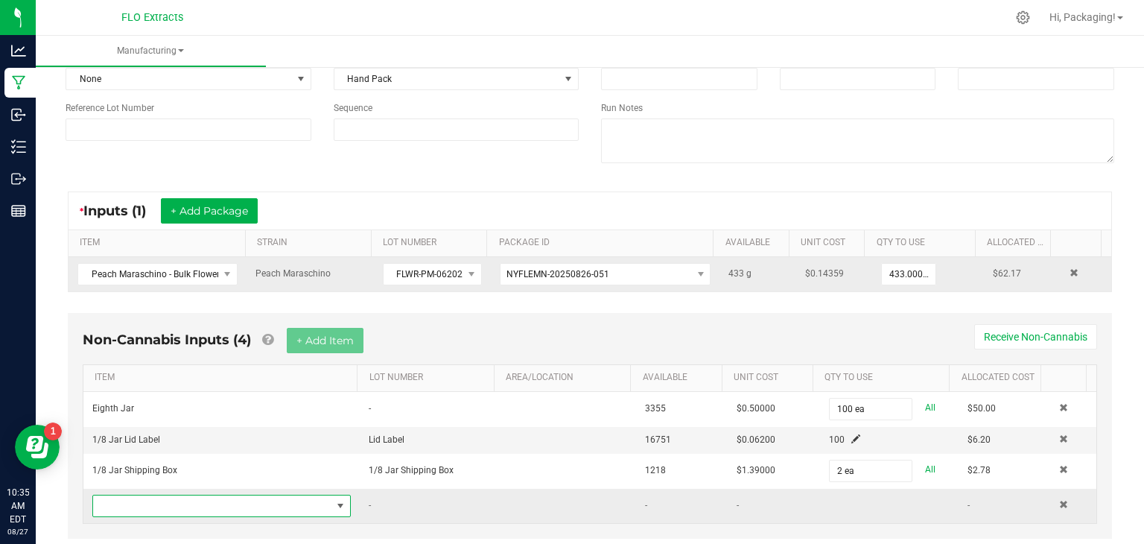
click at [335, 502] on span "NO DATA FOUND" at bounding box center [341, 506] width 12 height 12
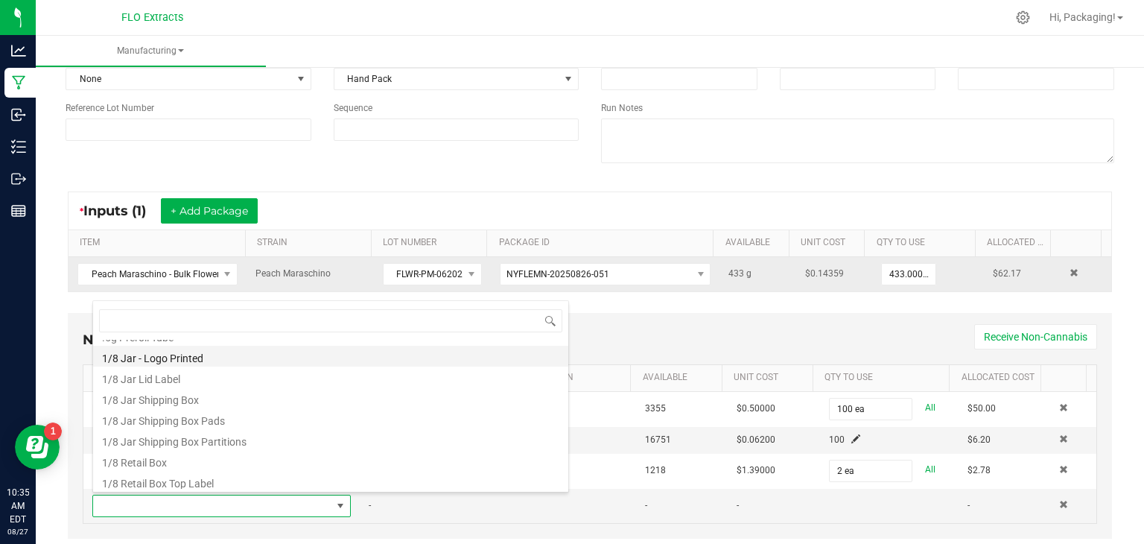
scroll to position [62, 0]
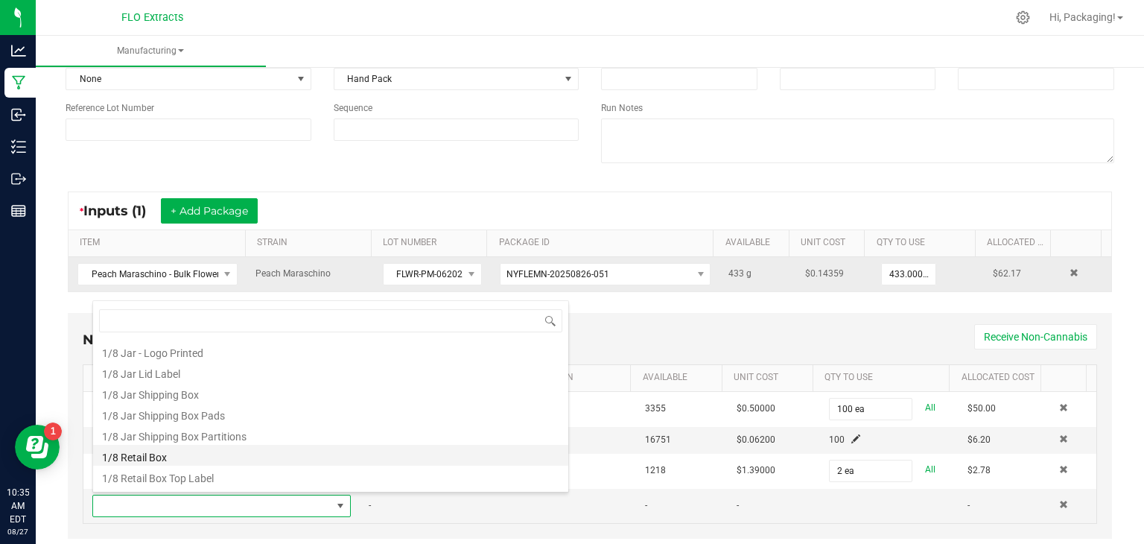
click at [268, 460] on li "1/8 Retail Box" at bounding box center [330, 455] width 475 height 21
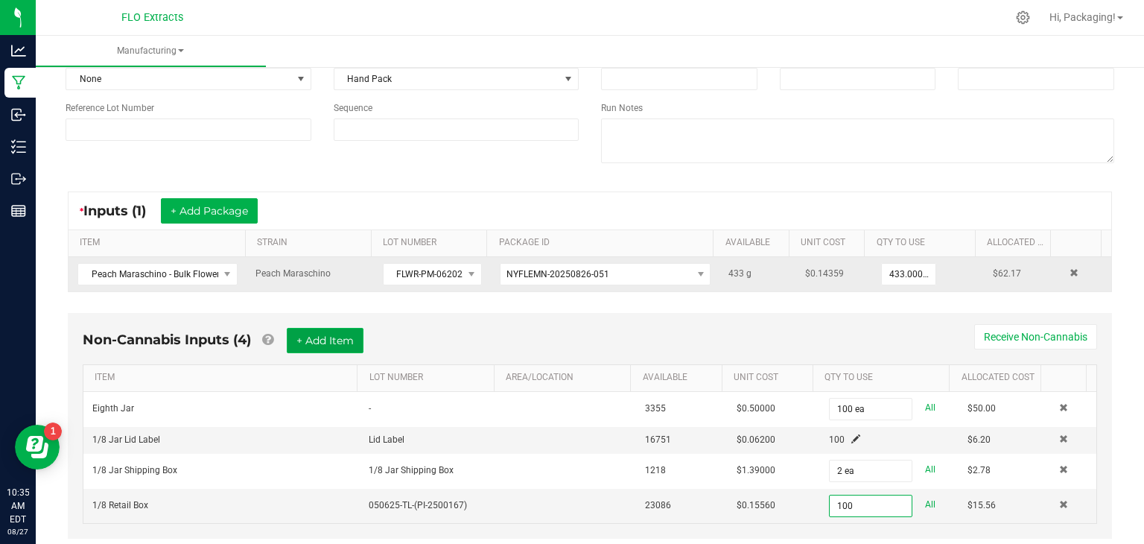
type input "100 ea"
click at [315, 340] on button "+ Add Item" at bounding box center [325, 340] width 77 height 25
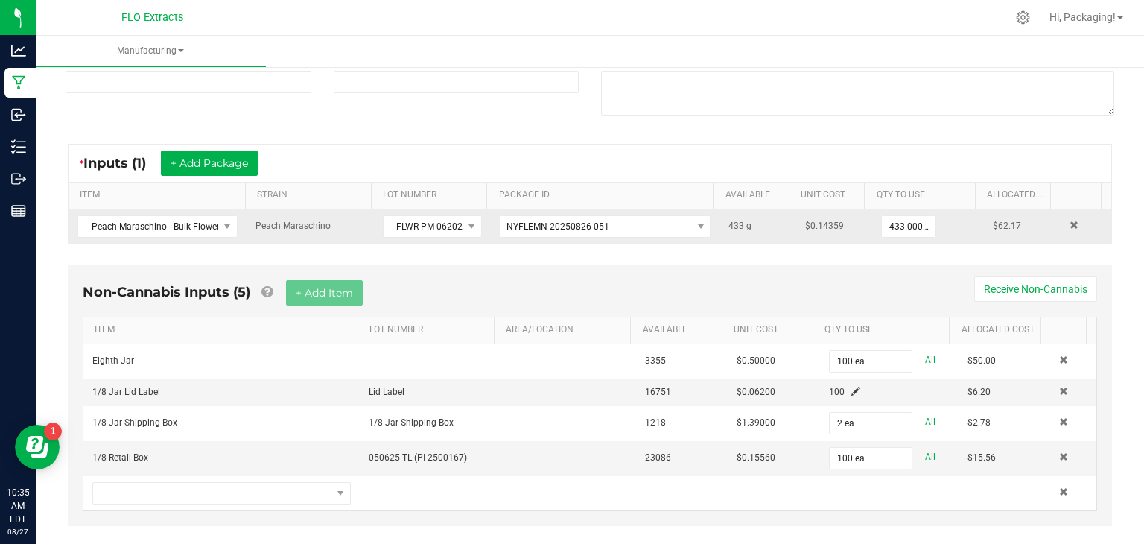
scroll to position [206, 0]
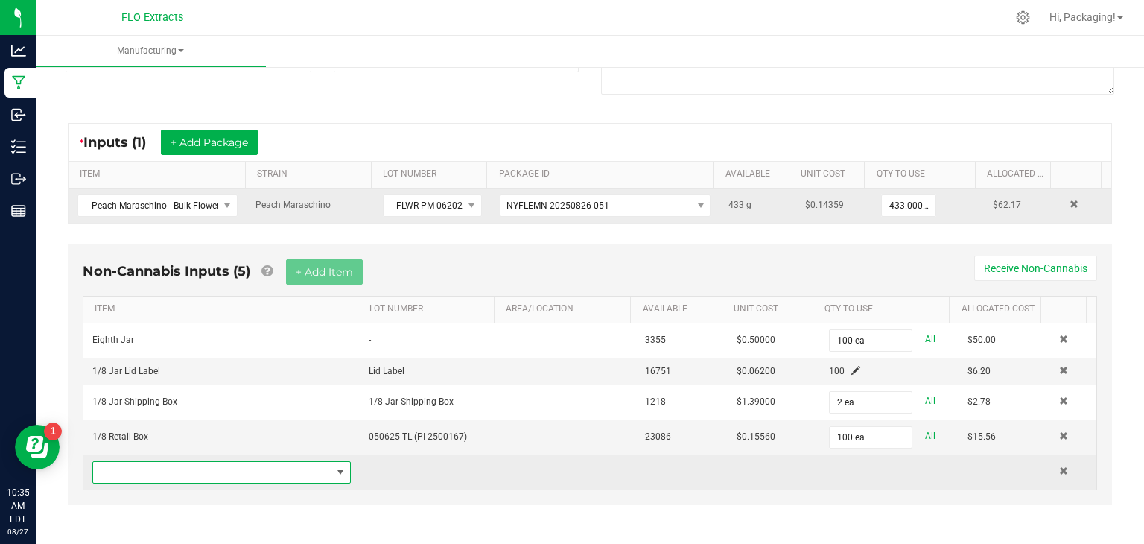
click at [335, 469] on span "NO DATA FOUND" at bounding box center [341, 472] width 12 height 12
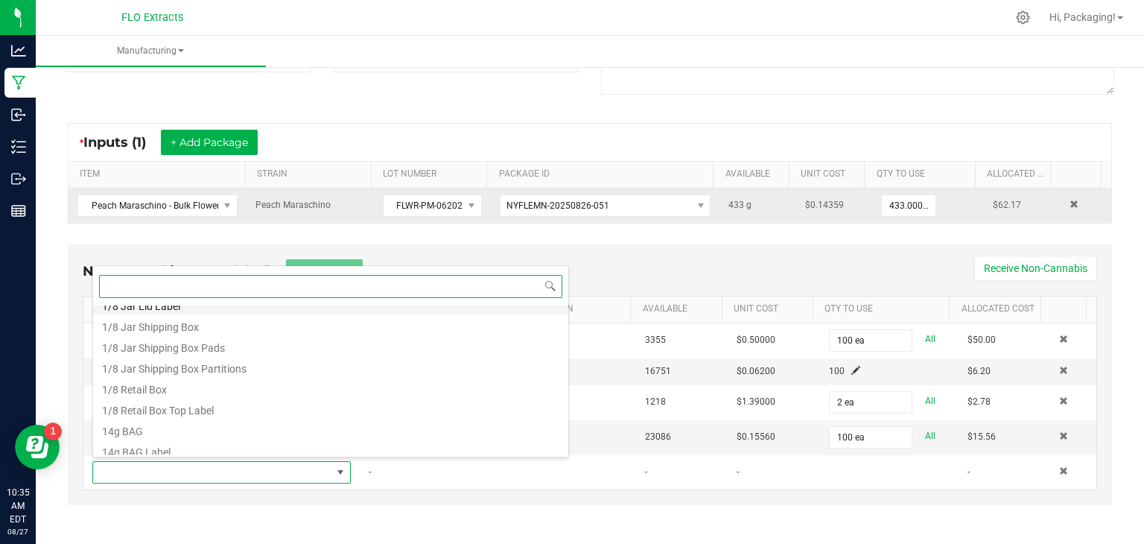
scroll to position [95, 0]
click at [323, 405] on li "1/8 Retail Box Top Label" at bounding box center [330, 408] width 475 height 21
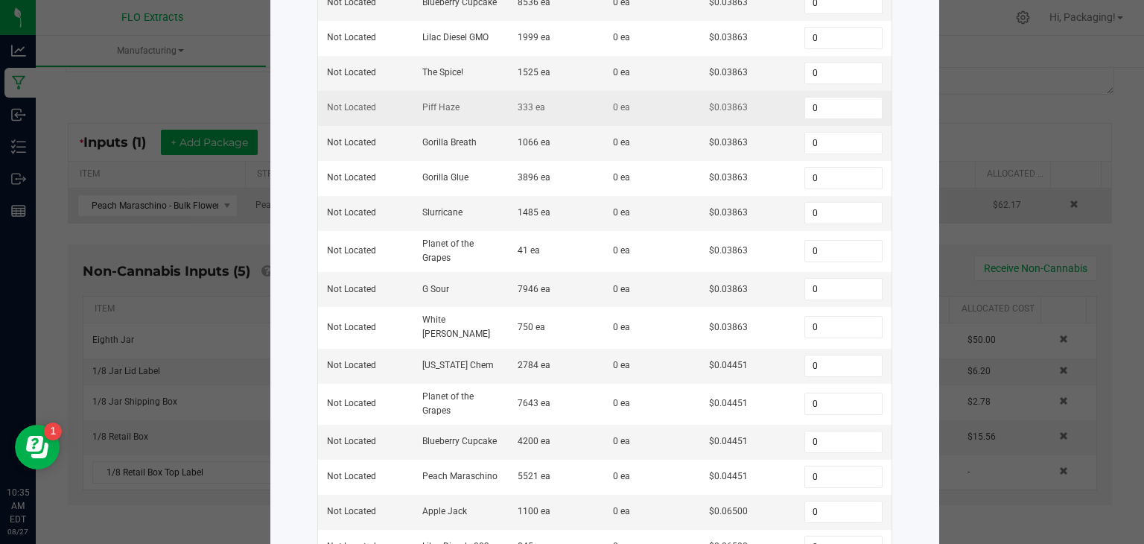
scroll to position [291, 0]
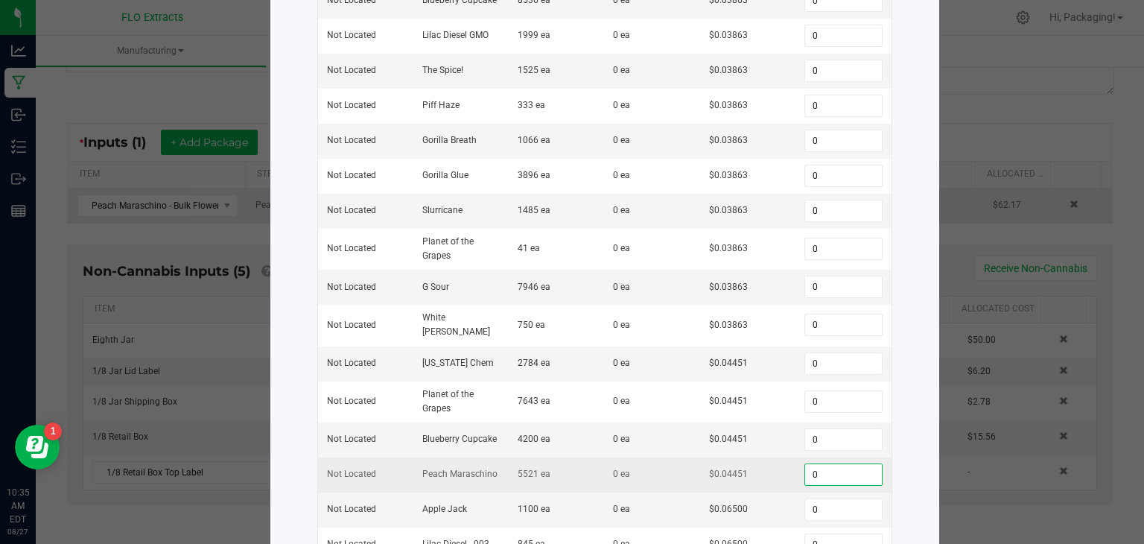
click at [817, 464] on input "0" at bounding box center [843, 474] width 76 height 21
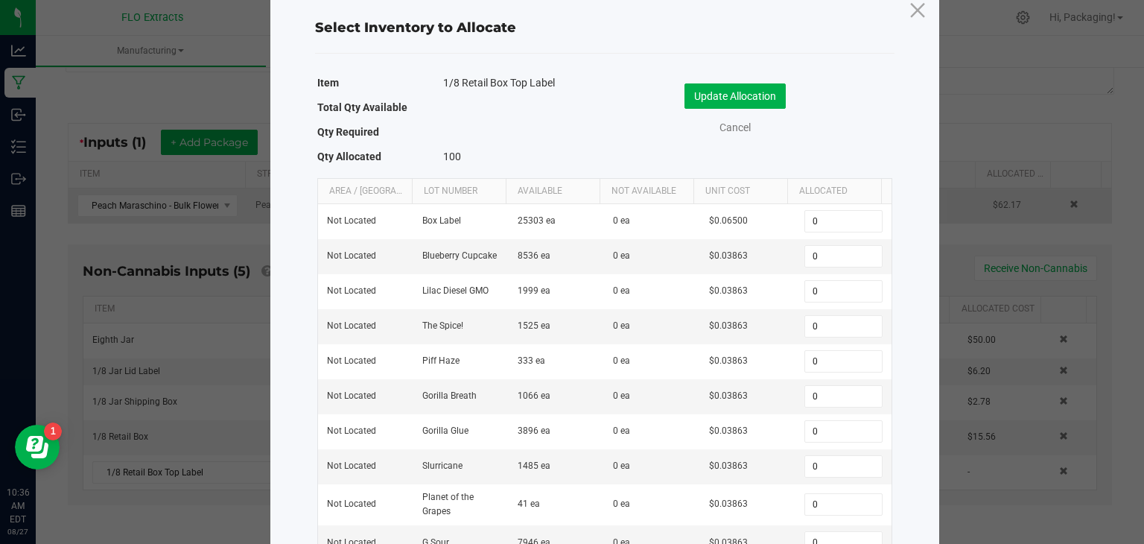
scroll to position [34, 0]
type input "100"
click at [770, 92] on button "Update Allocation" at bounding box center [735, 96] width 101 height 25
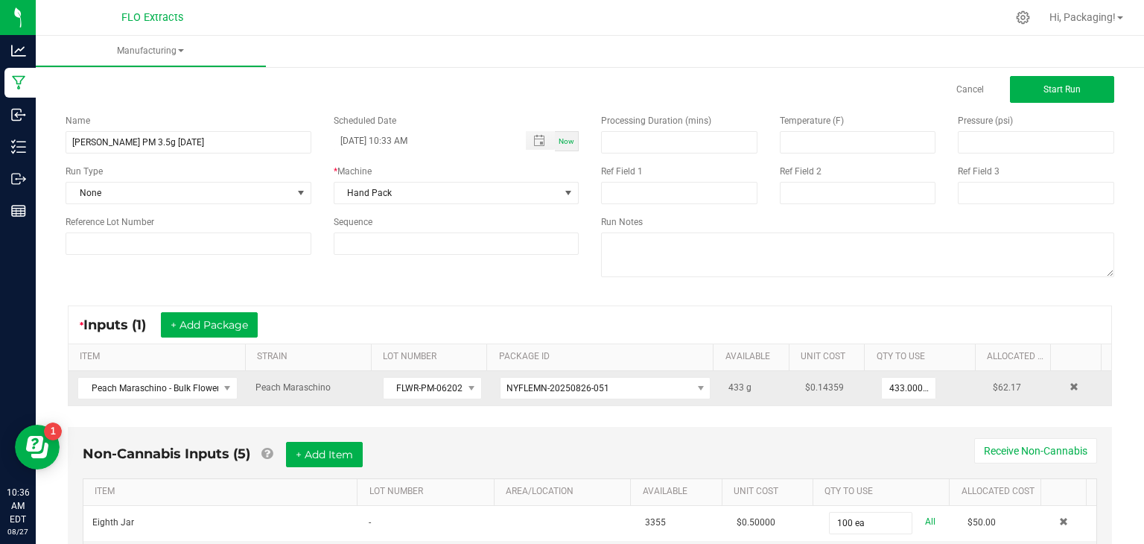
scroll to position [0, 0]
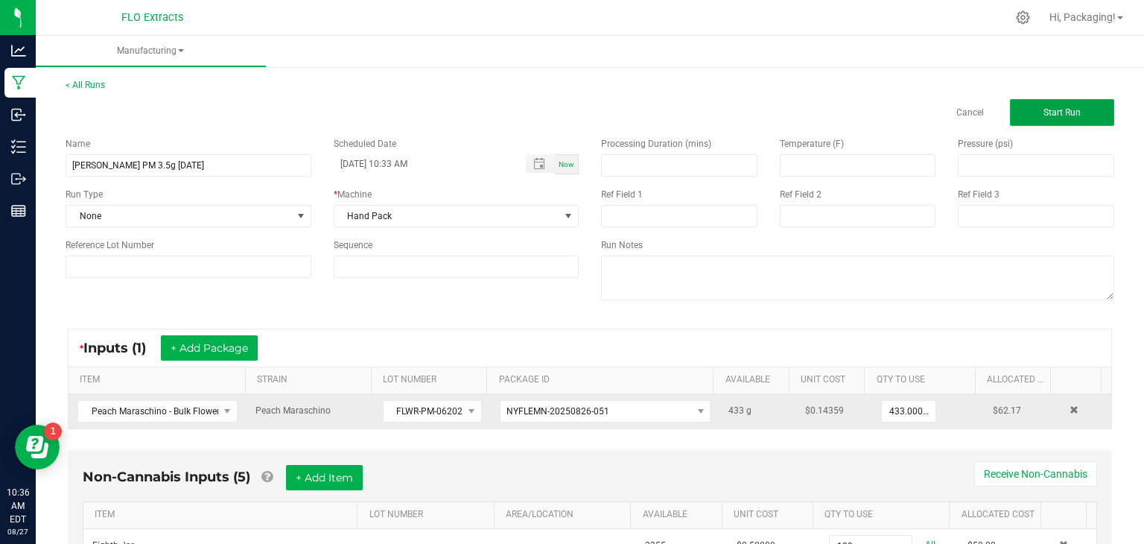
click at [1019, 112] on button "Start Run" at bounding box center [1062, 112] width 104 height 27
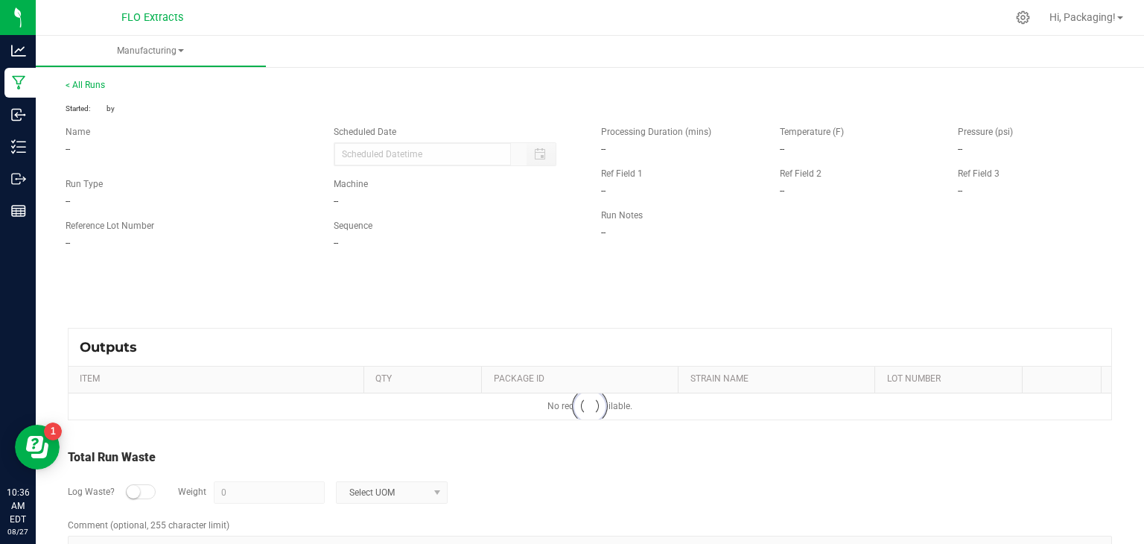
type input "[DATE] 10:33 AM"
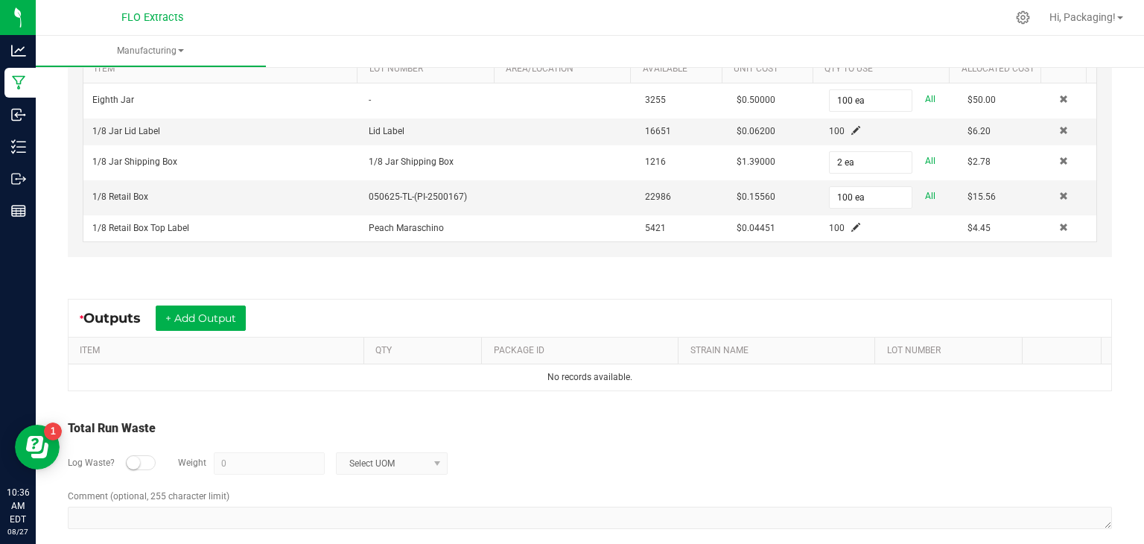
scroll to position [491, 0]
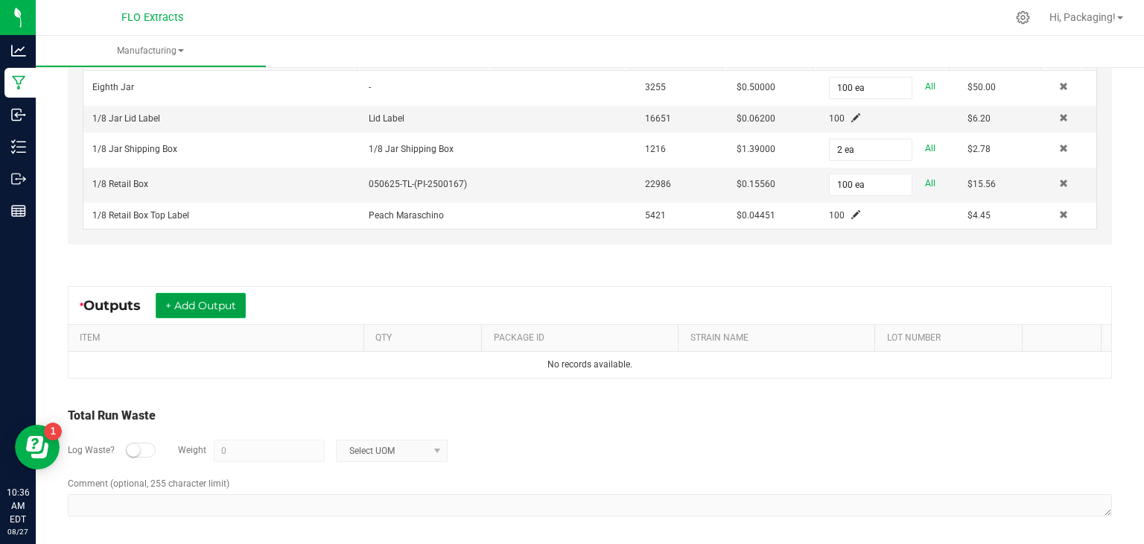
click at [195, 305] on button "+ Add Output" at bounding box center [201, 305] width 90 height 25
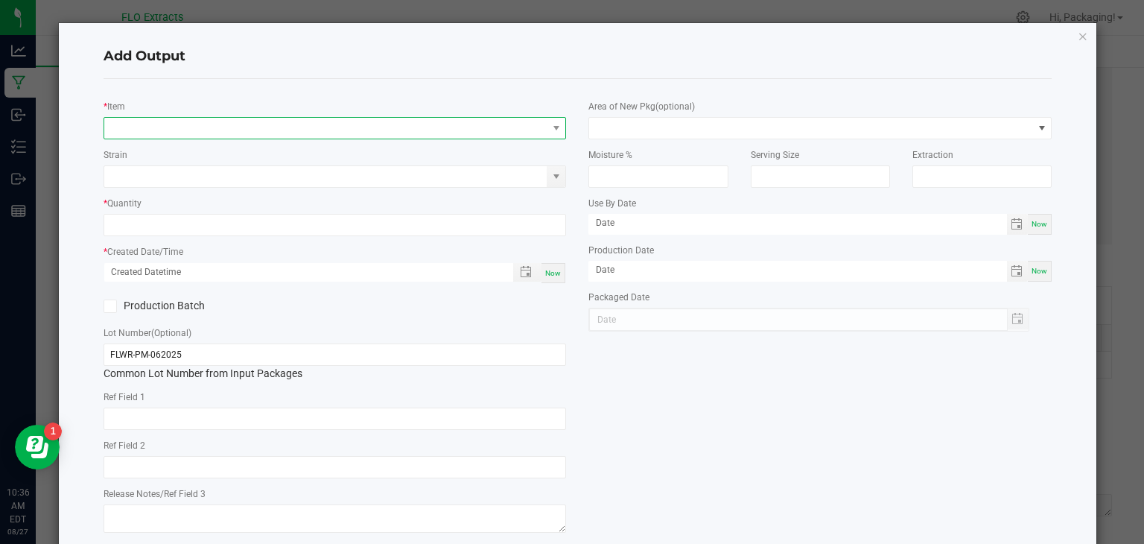
click at [168, 123] on span "NO DATA FOUND" at bounding box center [325, 128] width 443 height 21
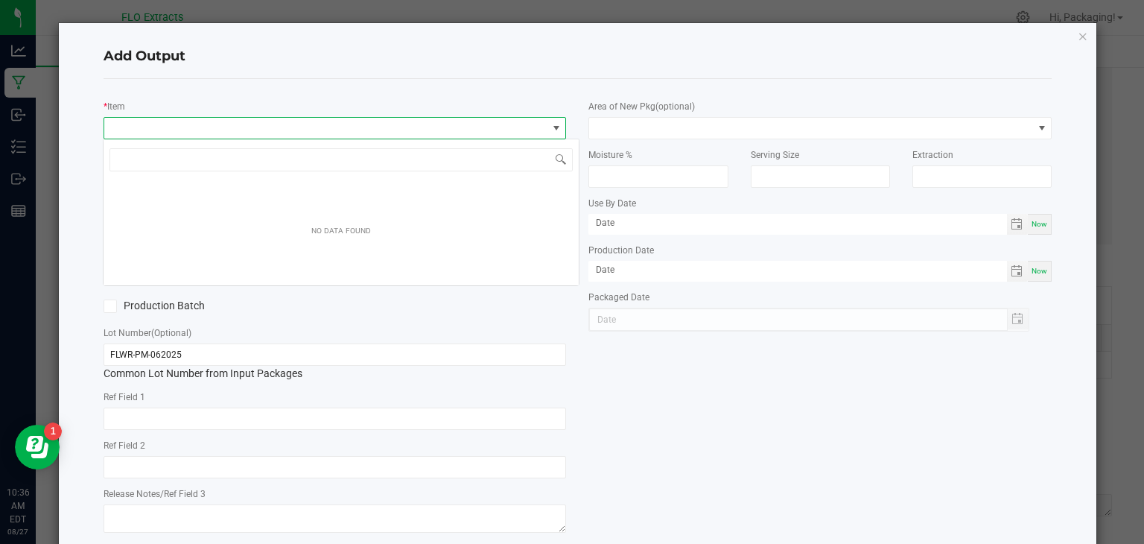
scroll to position [22, 458]
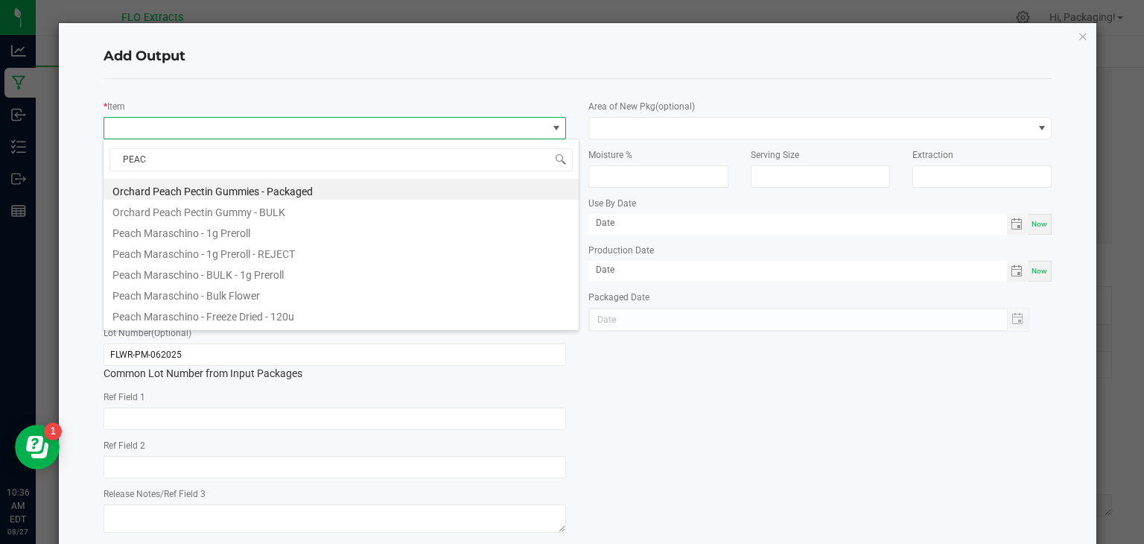
type input "PEACH"
click at [229, 296] on li "Peach Maraschino - Bulk Flower" at bounding box center [341, 293] width 475 height 21
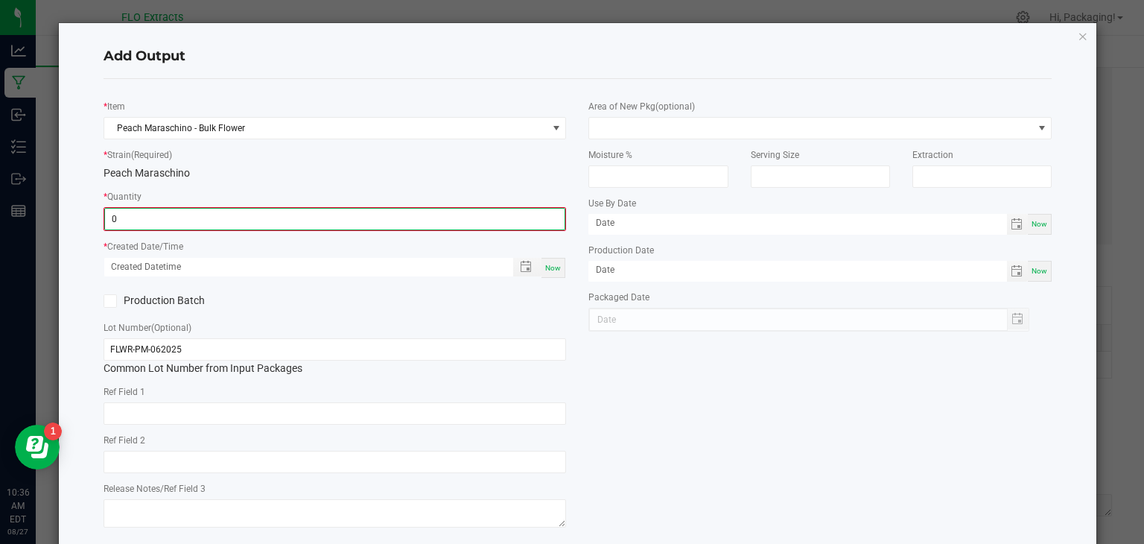
click at [228, 220] on input "0" at bounding box center [335, 219] width 460 height 21
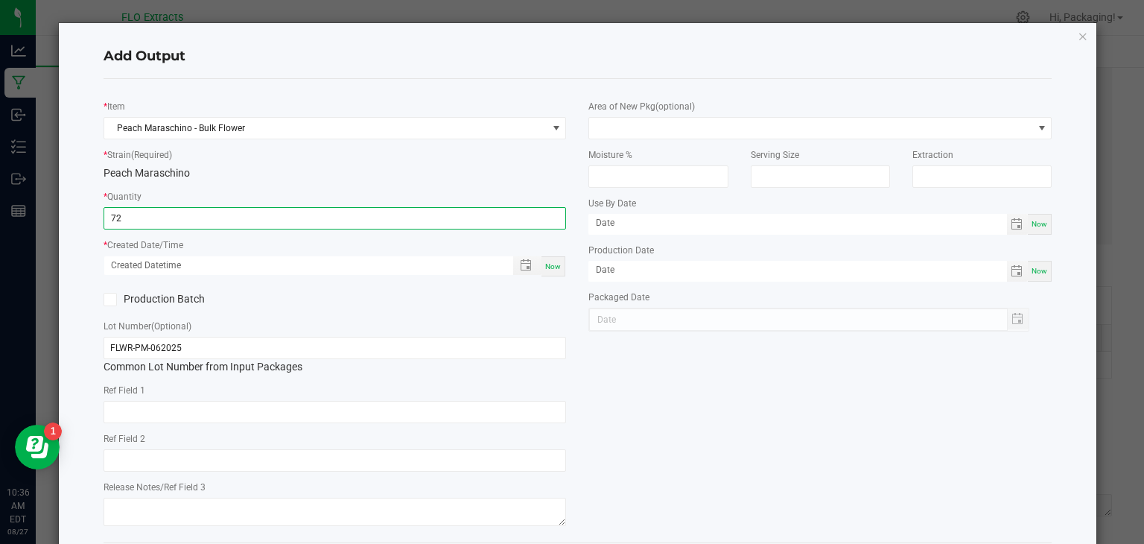
type input "72.0000 g"
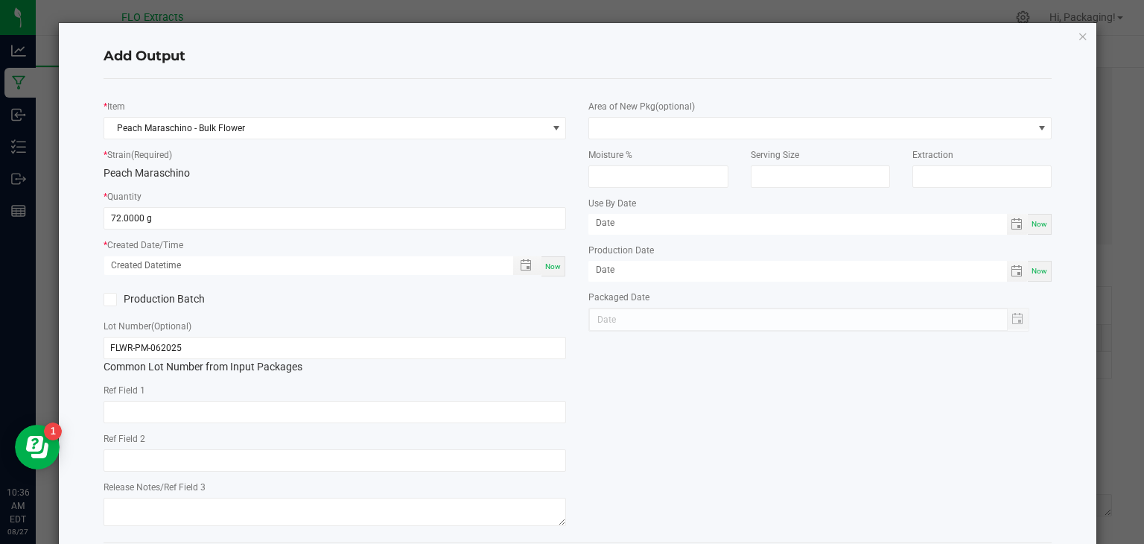
click at [554, 265] on span "Now" at bounding box center [553, 266] width 16 height 8
type input "[DATE] 10:36 AM"
type input "[DATE]"
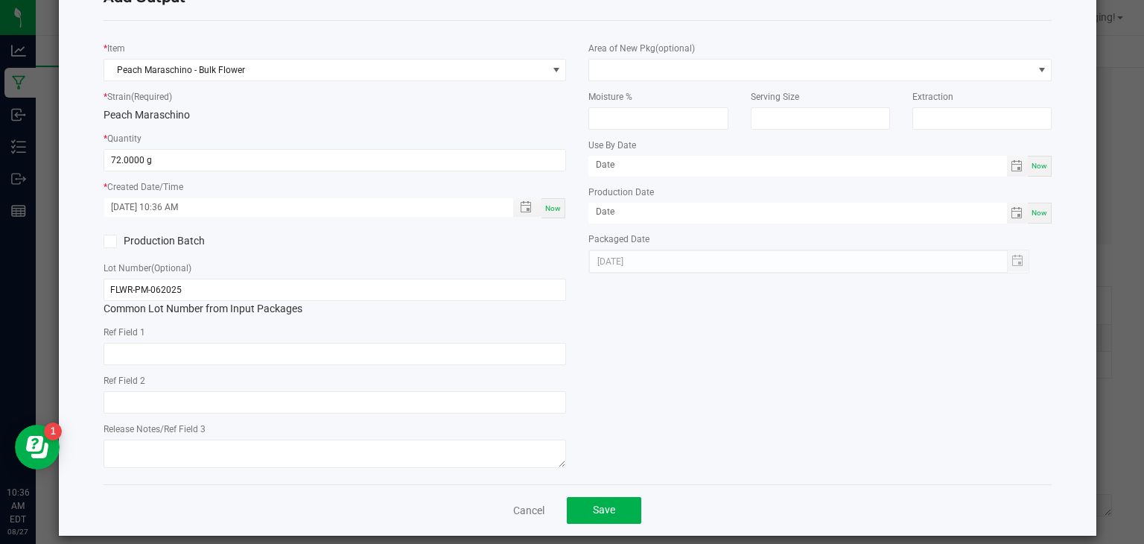
scroll to position [59, 0]
click at [600, 507] on span "Save" at bounding box center [604, 509] width 22 height 12
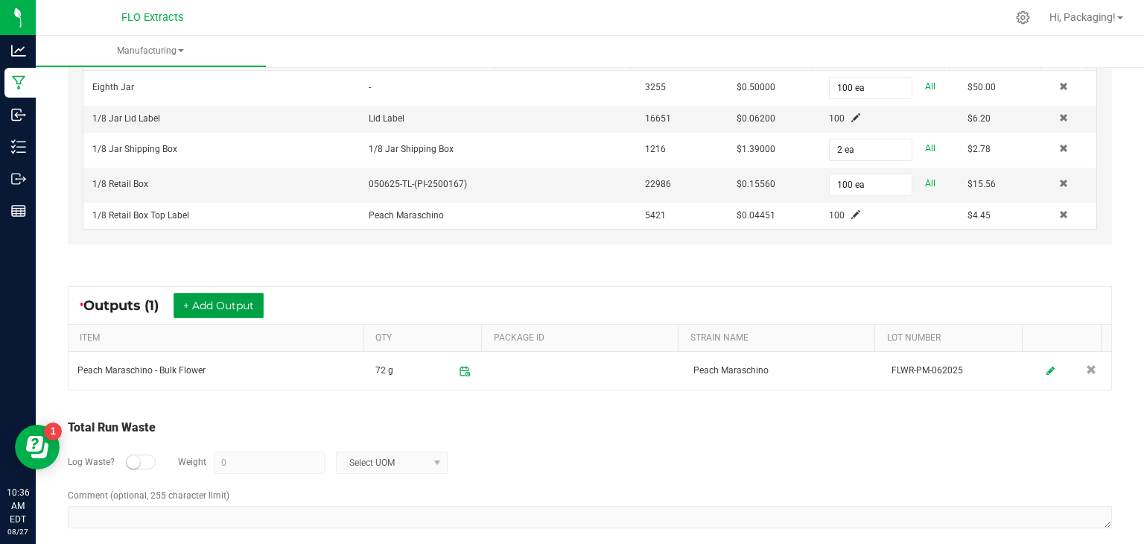
click at [245, 305] on button "+ Add Output" at bounding box center [219, 305] width 90 height 25
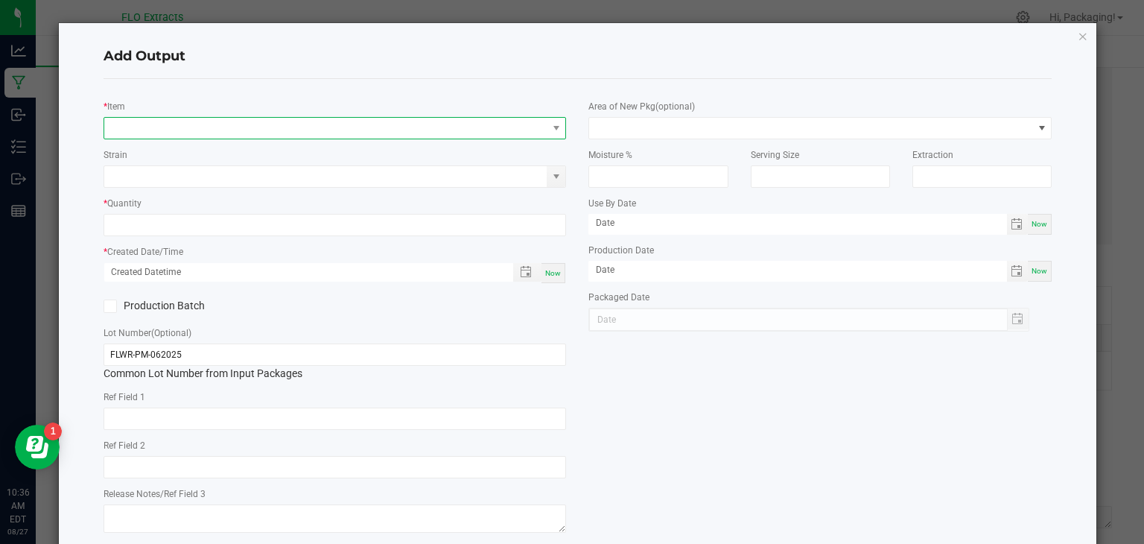
click at [119, 127] on span "NO DATA FOUND" at bounding box center [325, 128] width 443 height 21
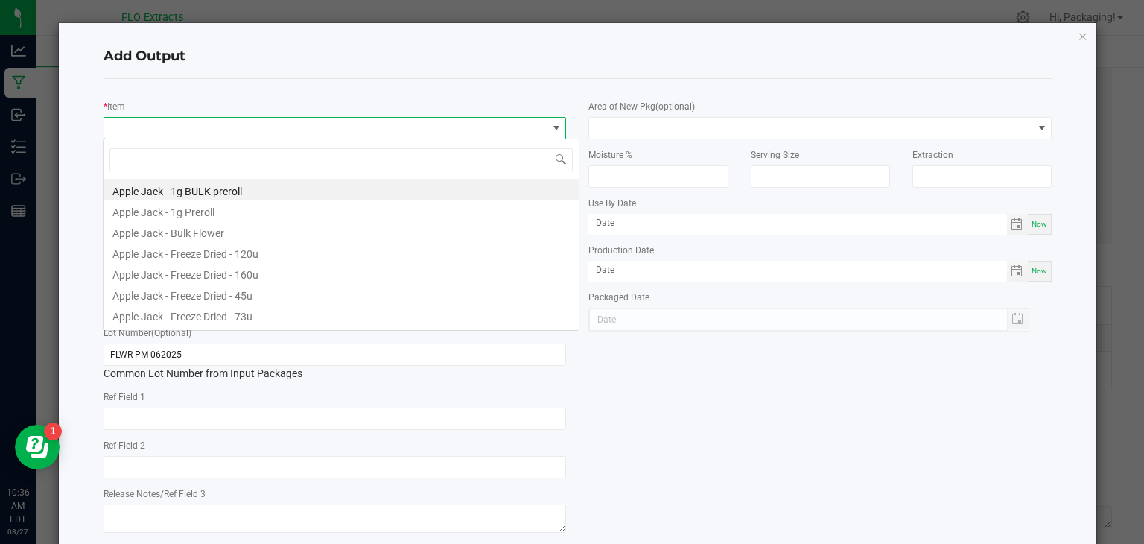
scroll to position [22, 458]
type input "PEAC"
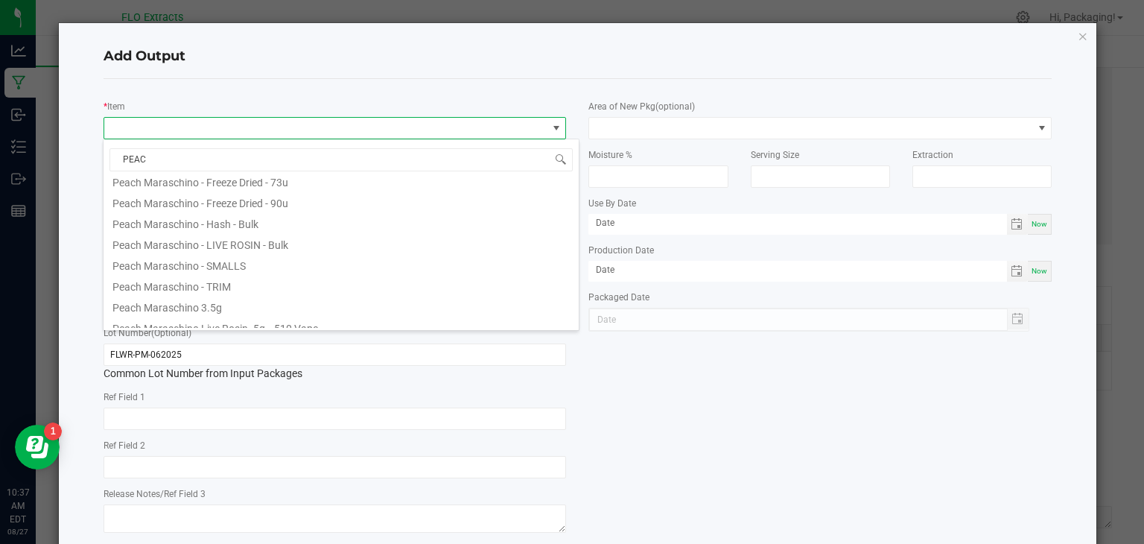
scroll to position [197, 0]
click at [200, 305] on li "Peach Maraschino 3.5g" at bounding box center [341, 305] width 475 height 21
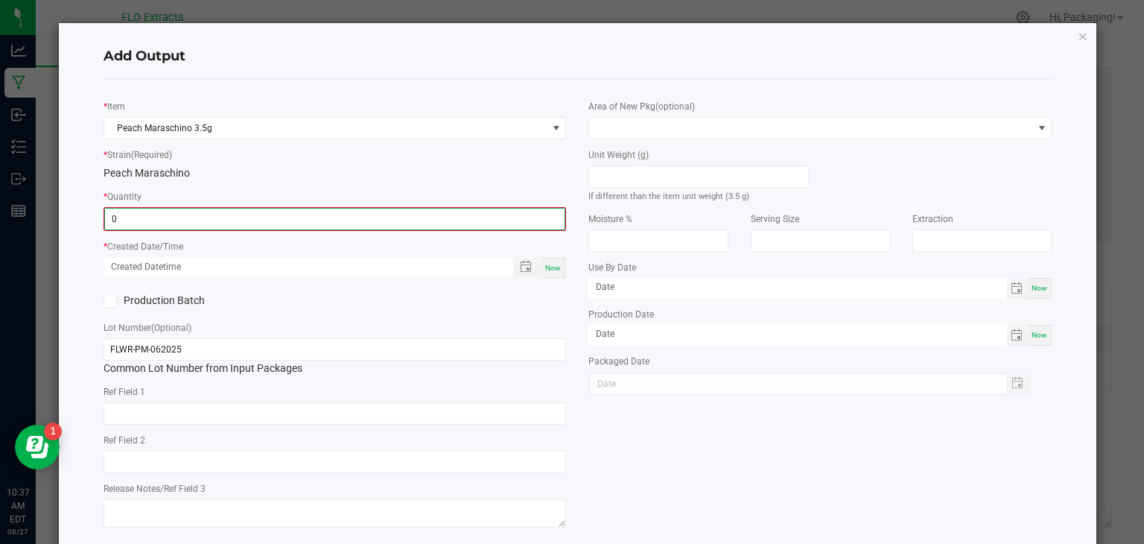
click at [156, 220] on input "0" at bounding box center [335, 219] width 460 height 21
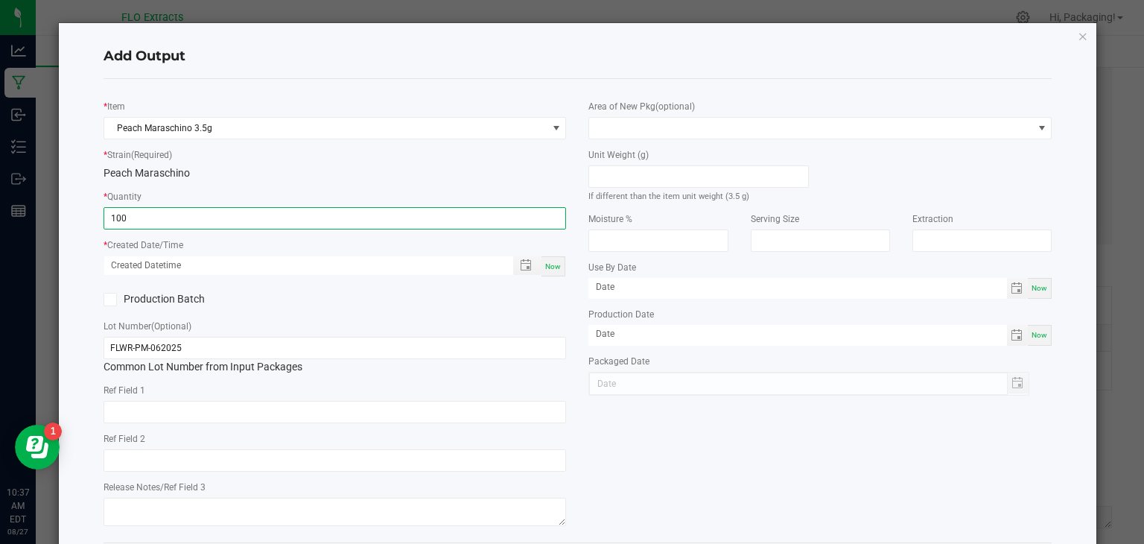
type input "100 ea"
click at [548, 264] on span "Now" at bounding box center [553, 266] width 16 height 8
type input "[DATE] 10:37 AM"
type input "[DATE]"
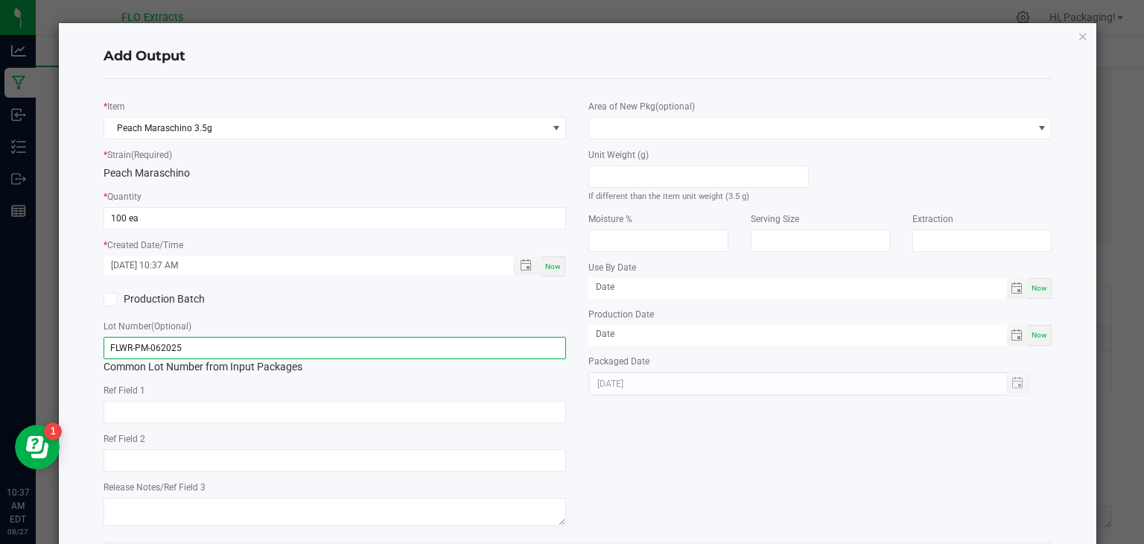
click at [184, 349] on input "FLWR-PM-062025" at bounding box center [335, 348] width 463 height 22
type input "F"
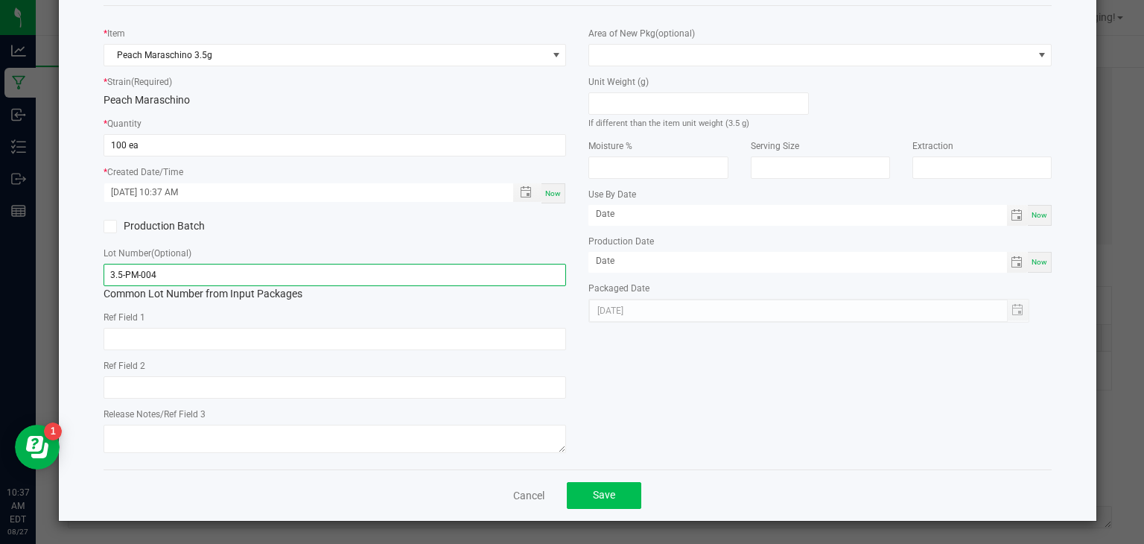
type input "3.5-PM-004"
click at [618, 496] on button "Save" at bounding box center [604, 495] width 75 height 27
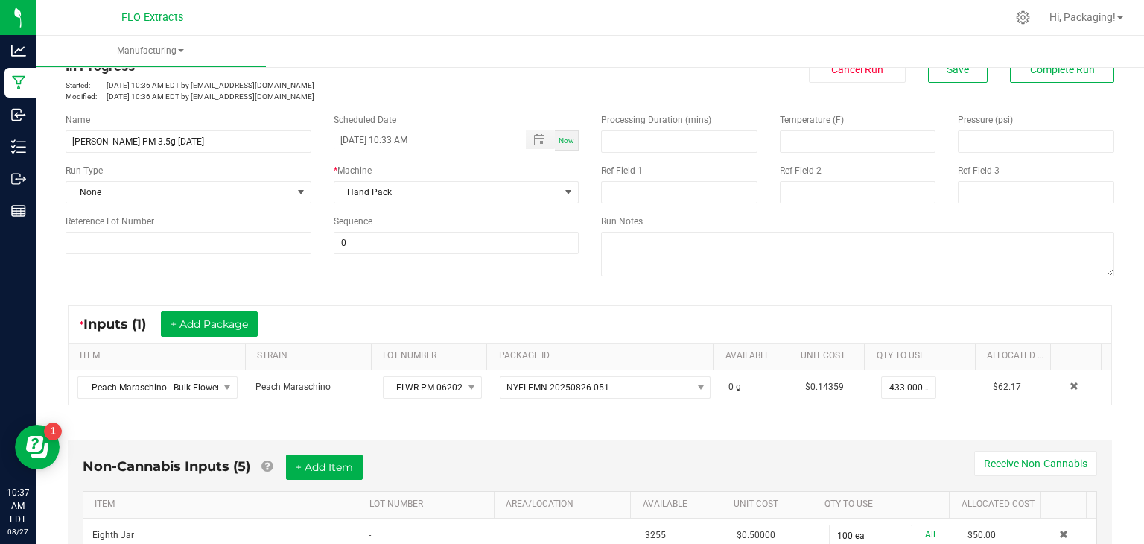
scroll to position [0, 0]
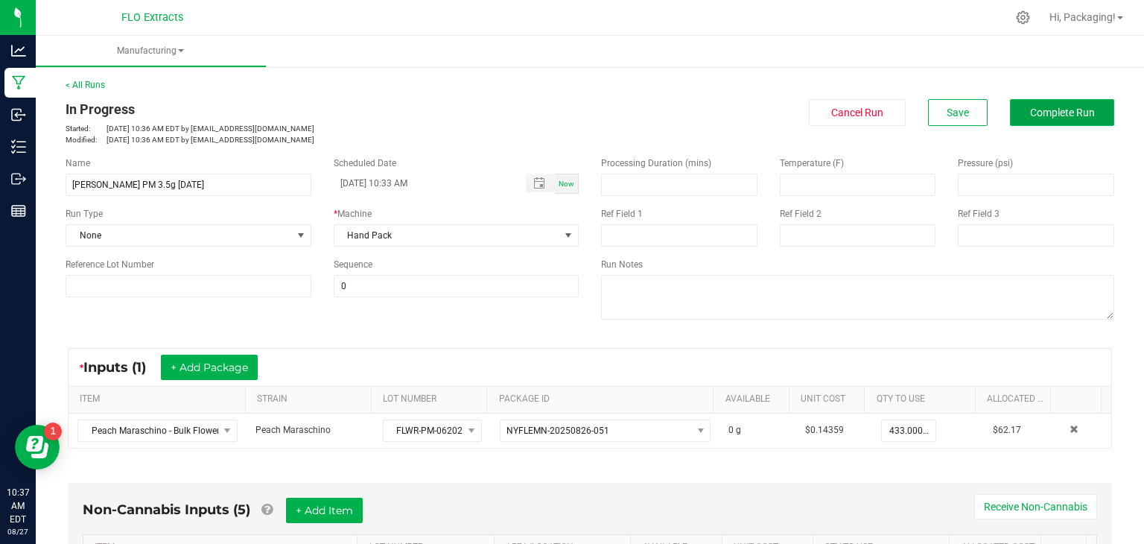
click at [1058, 114] on span "Complete Run" at bounding box center [1062, 113] width 65 height 12
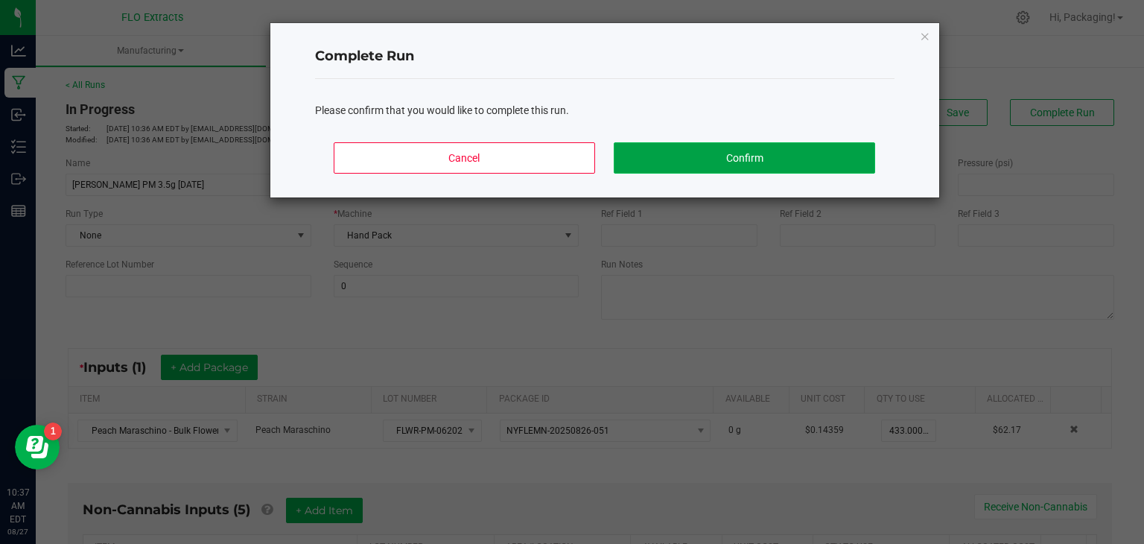
click at [780, 156] on button "Confirm" at bounding box center [744, 157] width 261 height 31
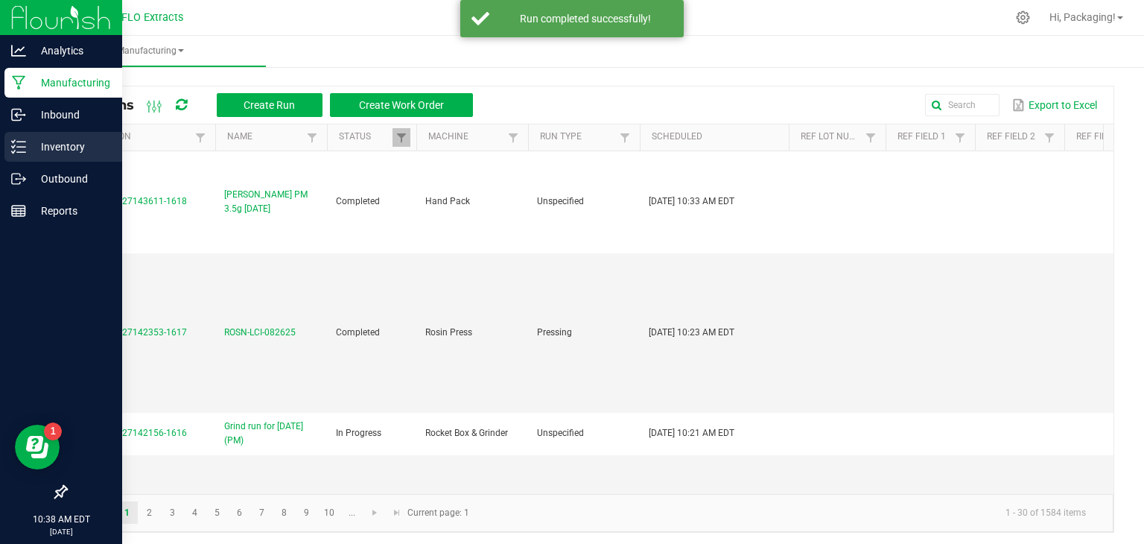
click at [70, 147] on p "Inventory" at bounding box center [70, 147] width 89 height 18
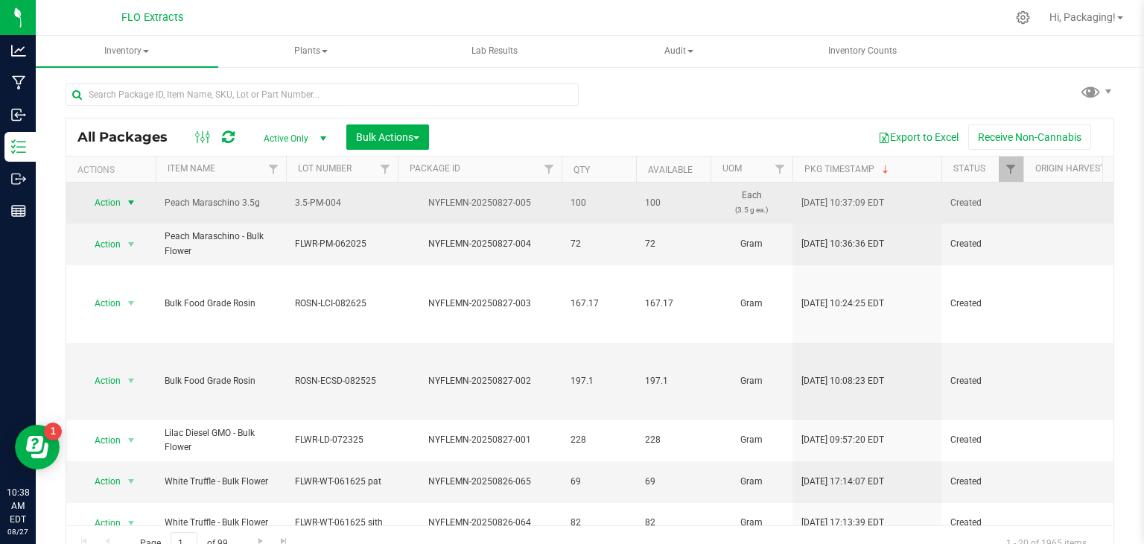
click at [131, 200] on span "select" at bounding box center [131, 203] width 12 height 12
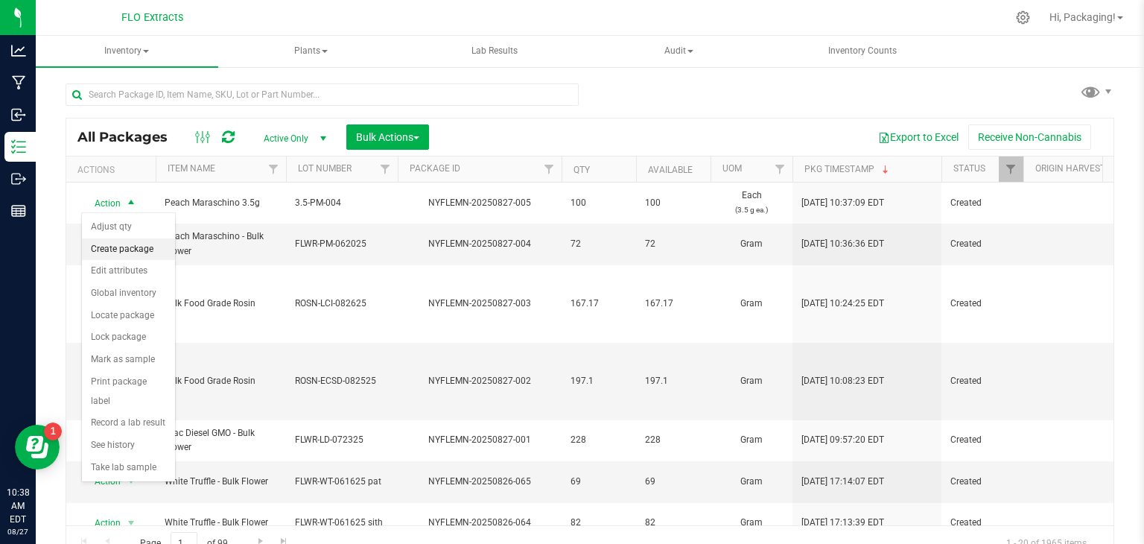
click at [136, 245] on li "Create package" at bounding box center [128, 249] width 93 height 22
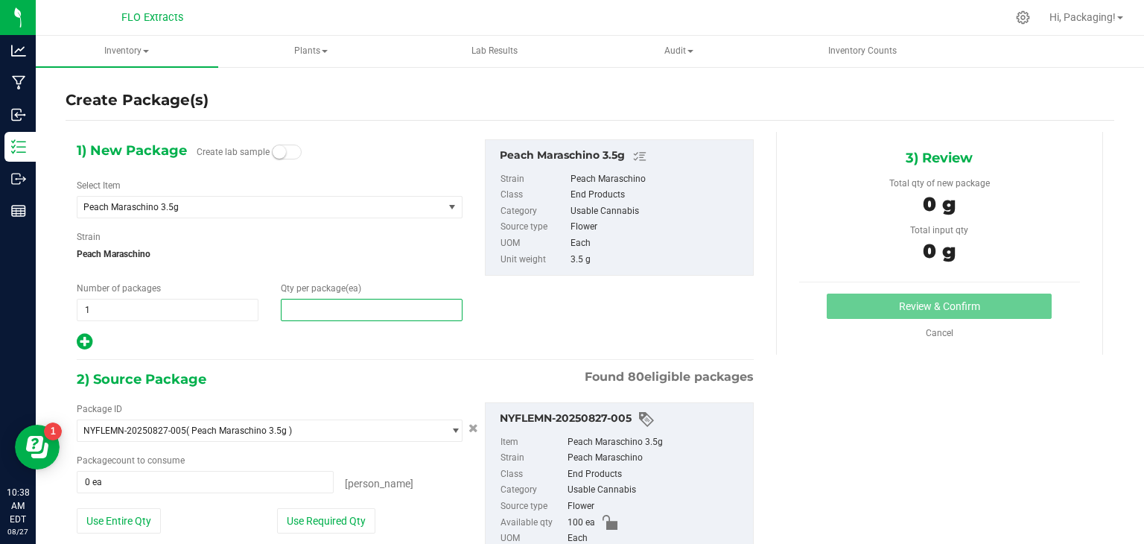
click at [311, 309] on span at bounding box center [372, 310] width 182 height 22
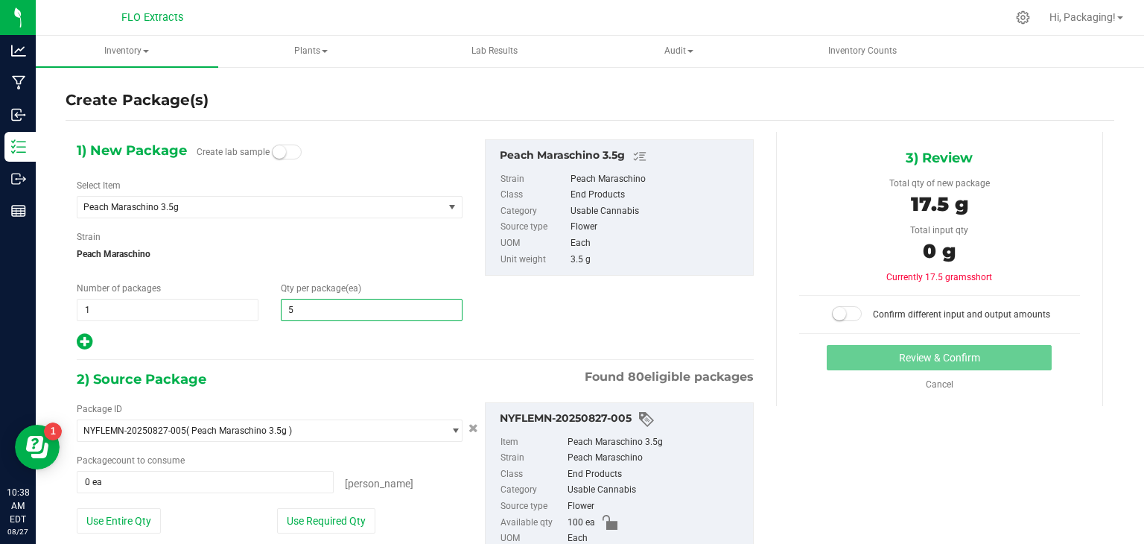
type input "50"
click at [343, 526] on button "Use Required Qty" at bounding box center [326, 520] width 98 height 25
type input "50"
type input "50 ea"
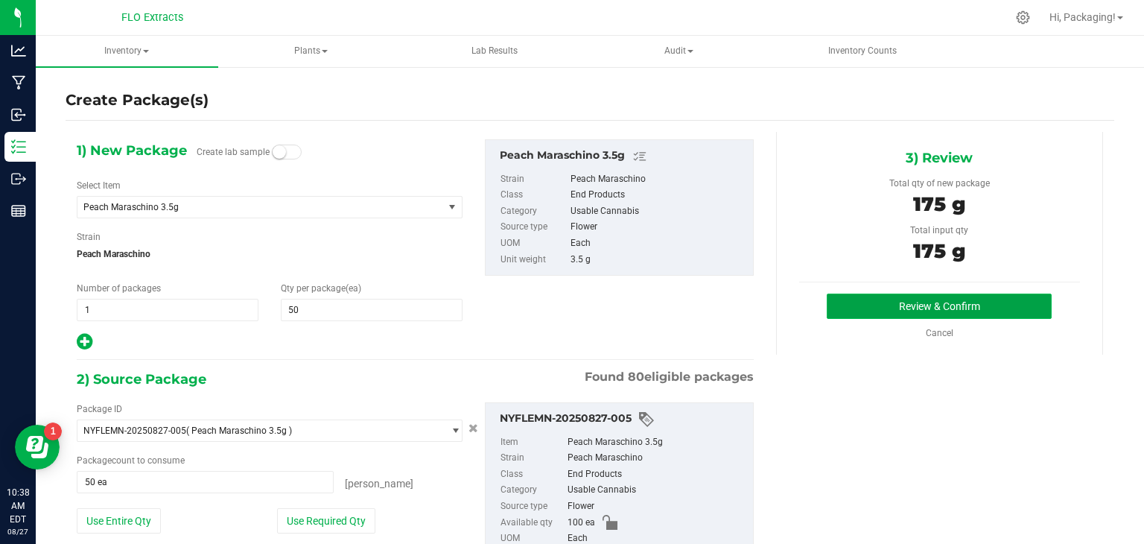
click at [915, 302] on button "Review & Confirm" at bounding box center [939, 306] width 225 height 25
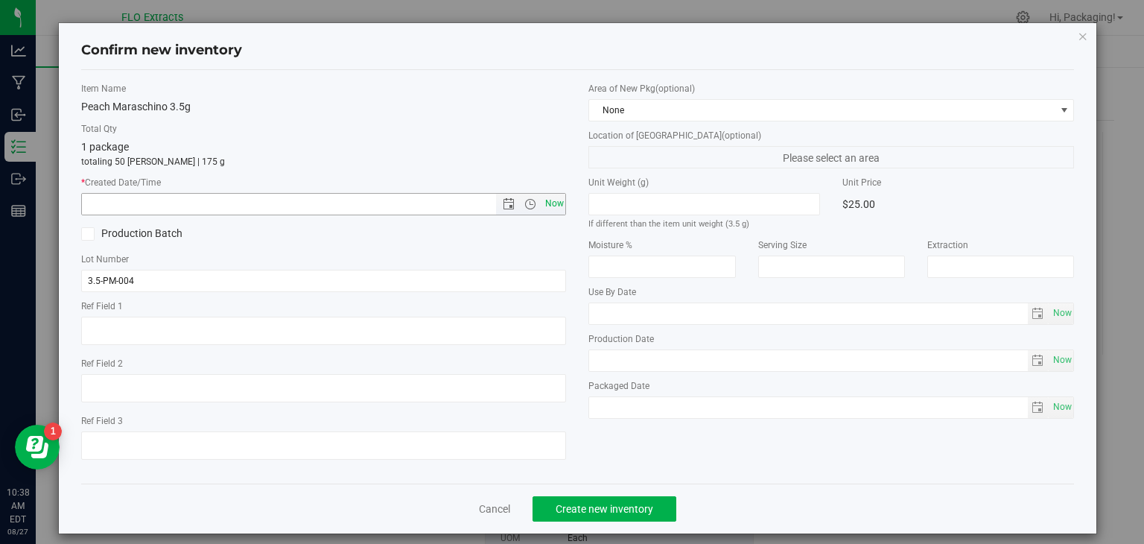
click at [542, 203] on span "Now" at bounding box center [554, 204] width 25 height 22
type input "[DATE] 10:38 AM"
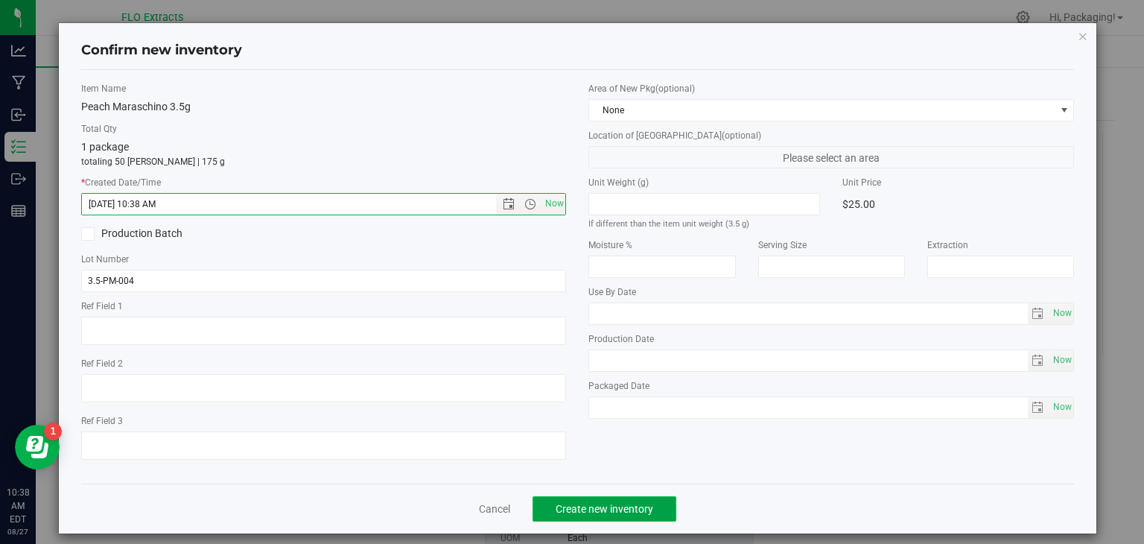
click at [611, 504] on span "Create new inventory" at bounding box center [605, 509] width 98 height 12
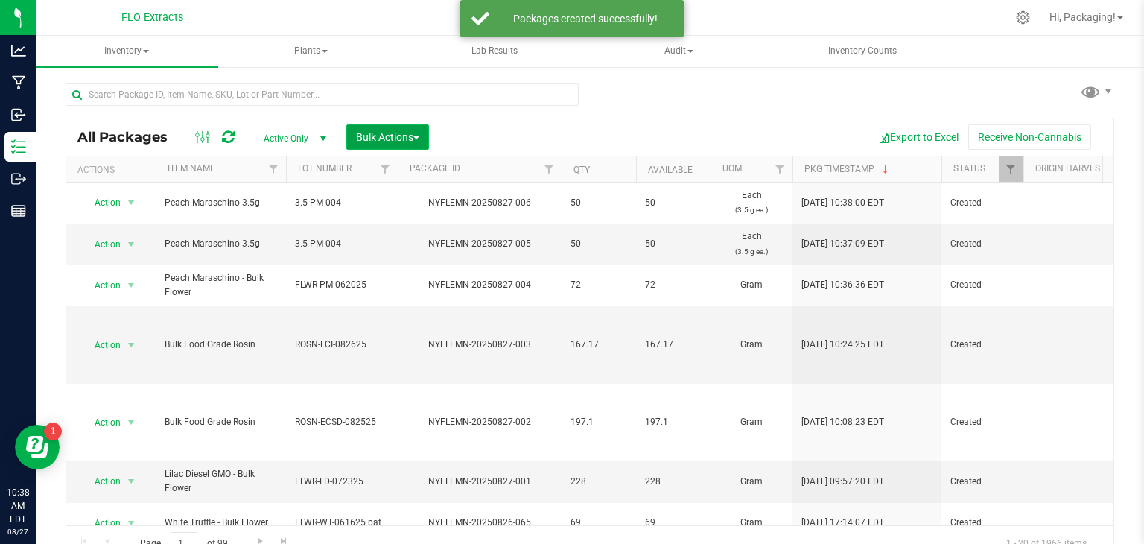
click at [415, 136] on span "button" at bounding box center [416, 137] width 6 height 3
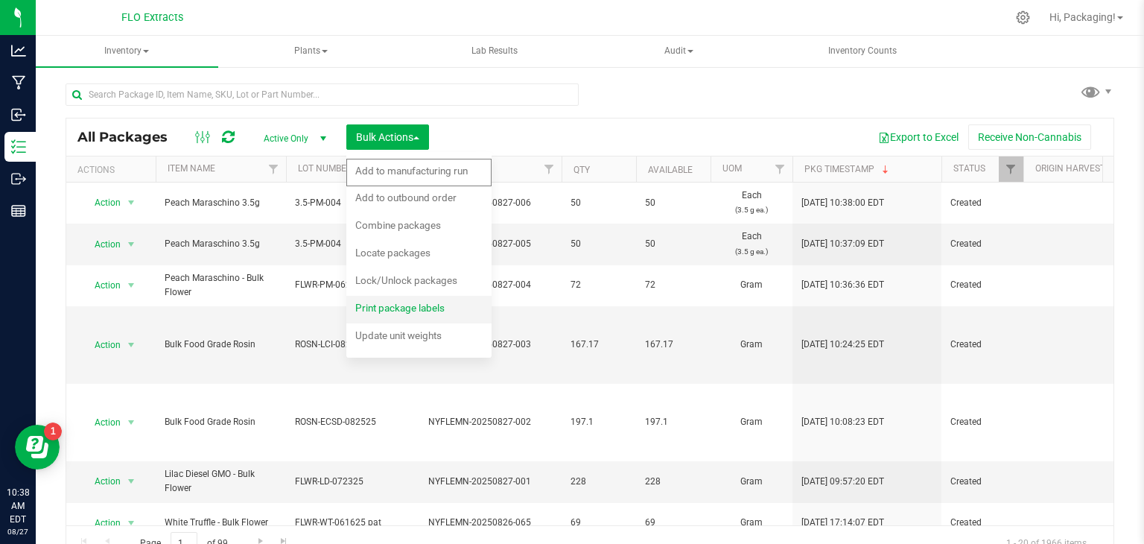
click at [420, 310] on span "Print package labels" at bounding box center [399, 308] width 89 height 12
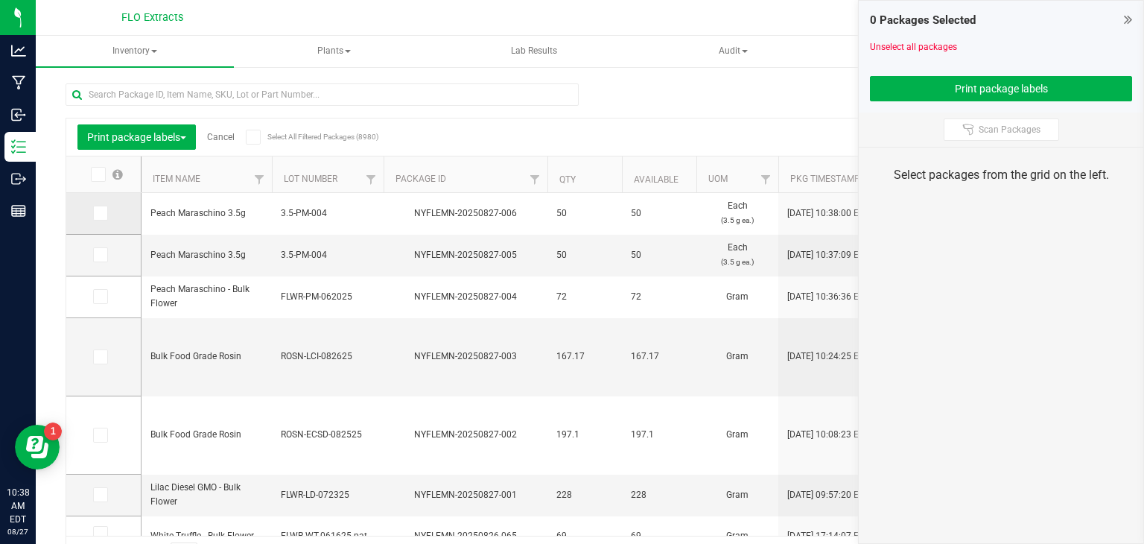
click at [101, 213] on icon at bounding box center [100, 213] width 10 height 0
click at [0, 0] on input "checkbox" at bounding box center [0, 0] width 0 height 0
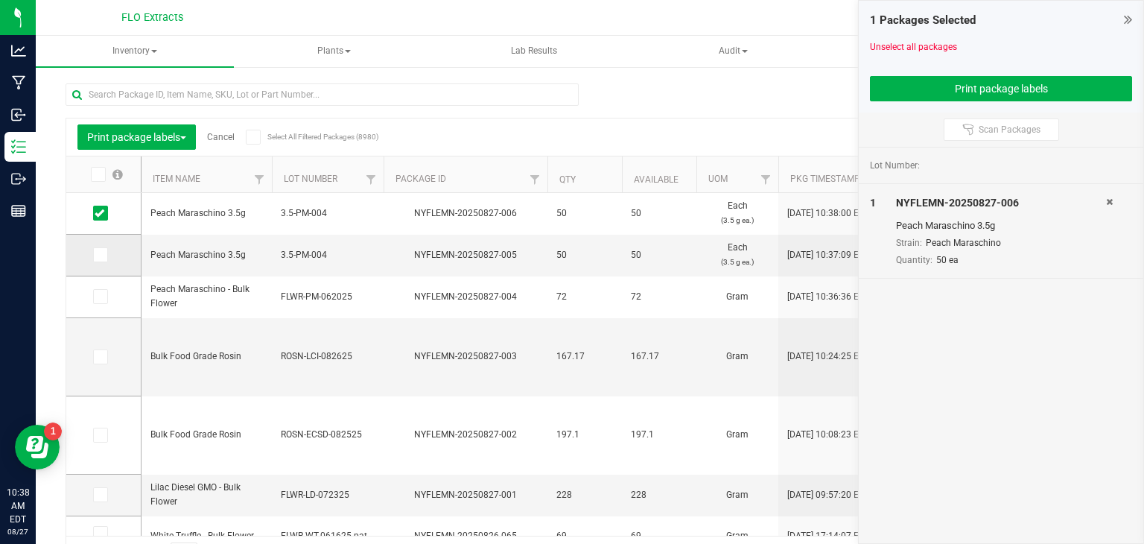
click at [98, 255] on icon at bounding box center [100, 255] width 10 height 0
click at [0, 0] on input "checkbox" at bounding box center [0, 0] width 0 height 0
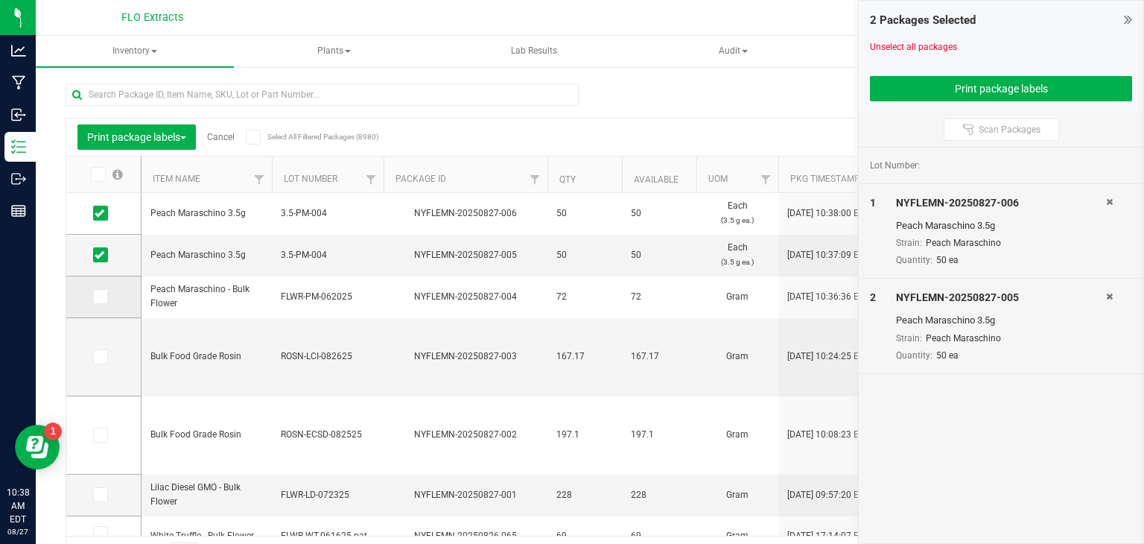
click at [95, 297] on icon at bounding box center [100, 297] width 10 height 0
click at [0, 0] on input "checkbox" at bounding box center [0, 0] width 0 height 0
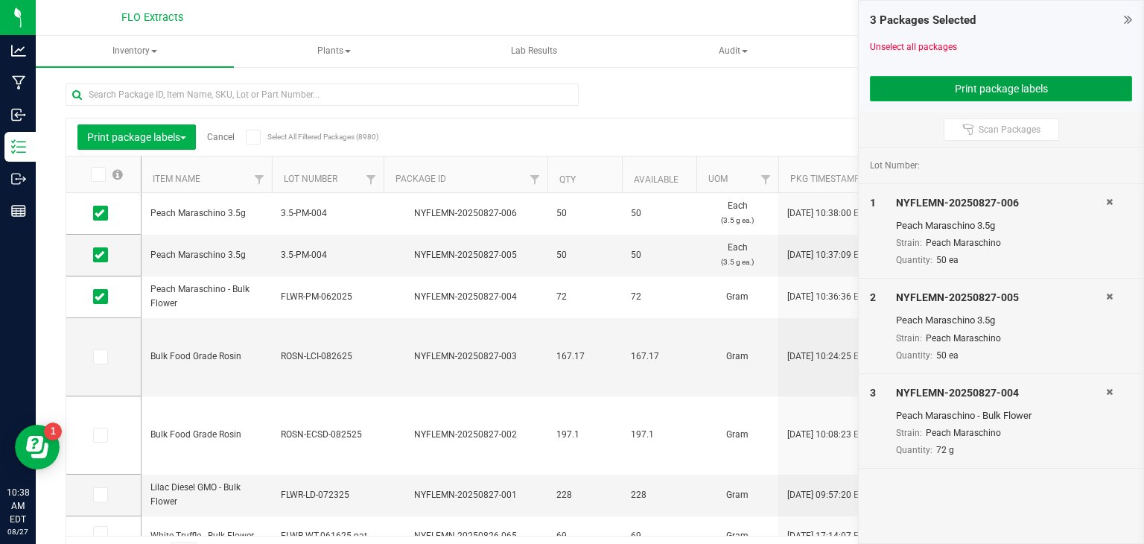
click at [945, 86] on button "Print package labels" at bounding box center [1001, 88] width 262 height 25
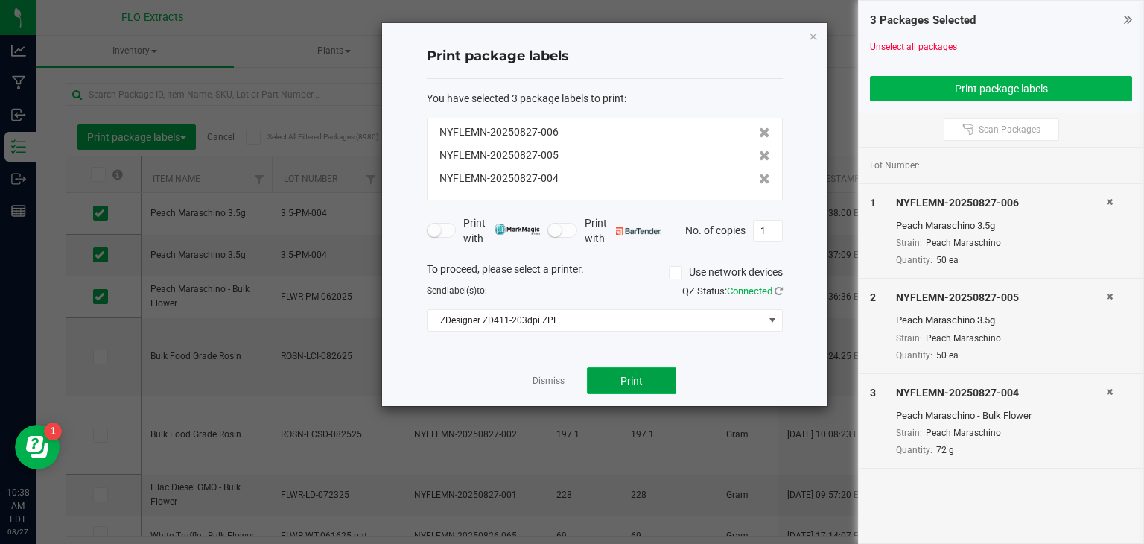
click at [611, 379] on button "Print" at bounding box center [631, 380] width 89 height 27
click at [552, 376] on link "Dismiss" at bounding box center [549, 381] width 32 height 13
